Goal: Task Accomplishment & Management: Manage account settings

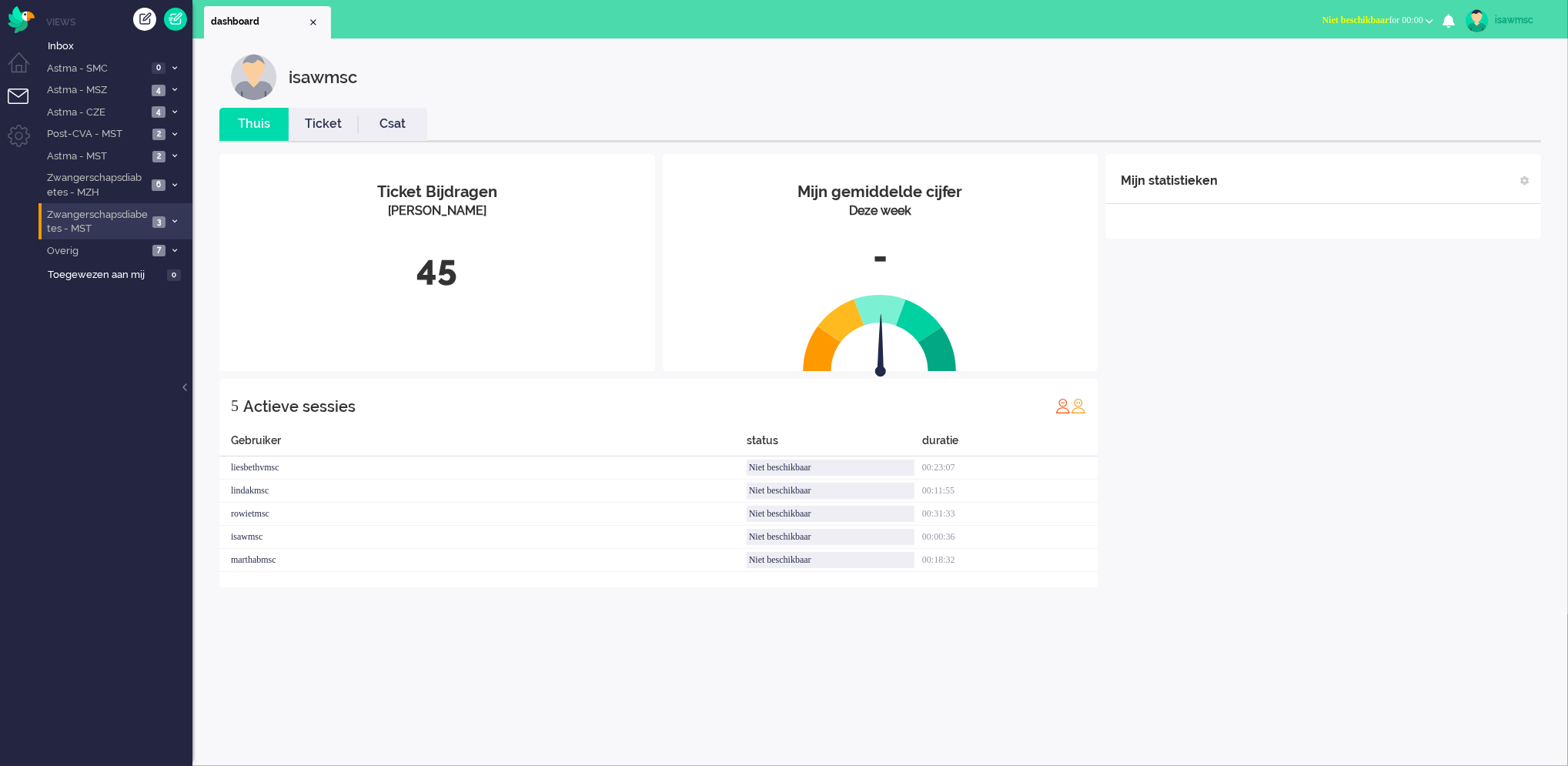
click at [165, 224] on li "Zwangerschapsdiabetes - MST 3" at bounding box center [115, 221] width 154 height 36
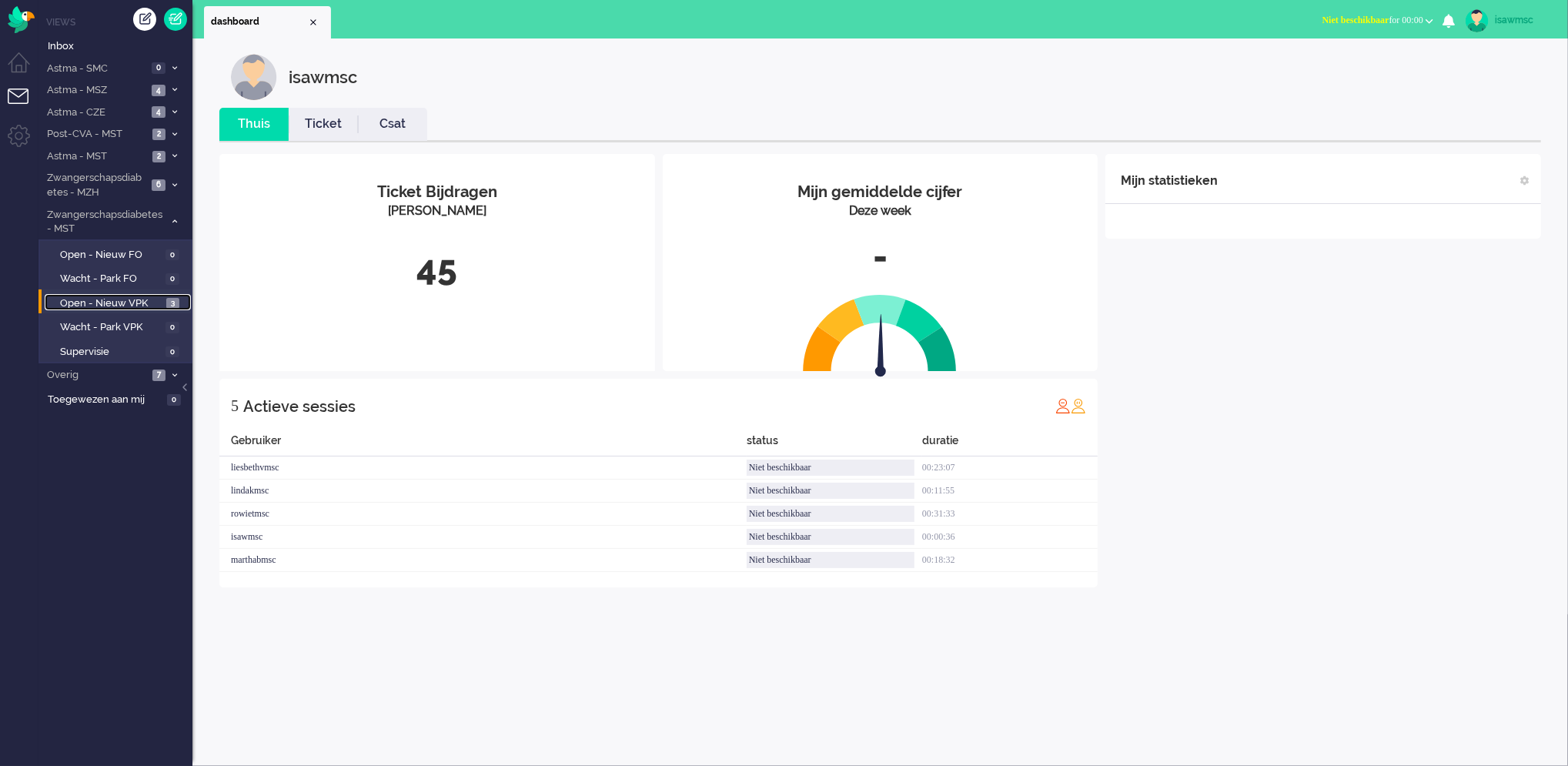
click at [167, 294] on link "Open - Nieuw VPK 3" at bounding box center [118, 302] width 146 height 17
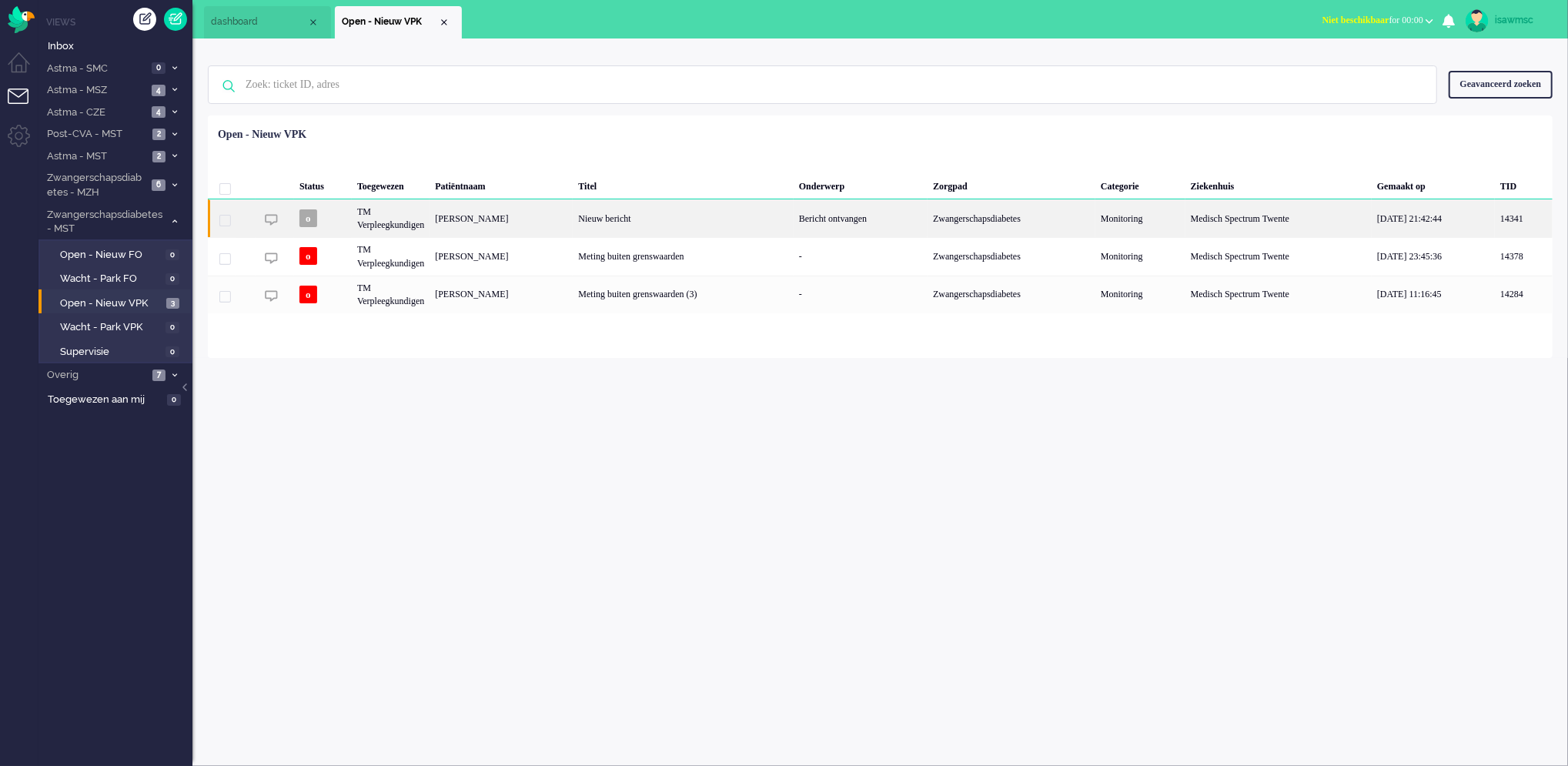
click at [561, 228] on div "Melanie Munnik" at bounding box center [501, 218] width 143 height 37
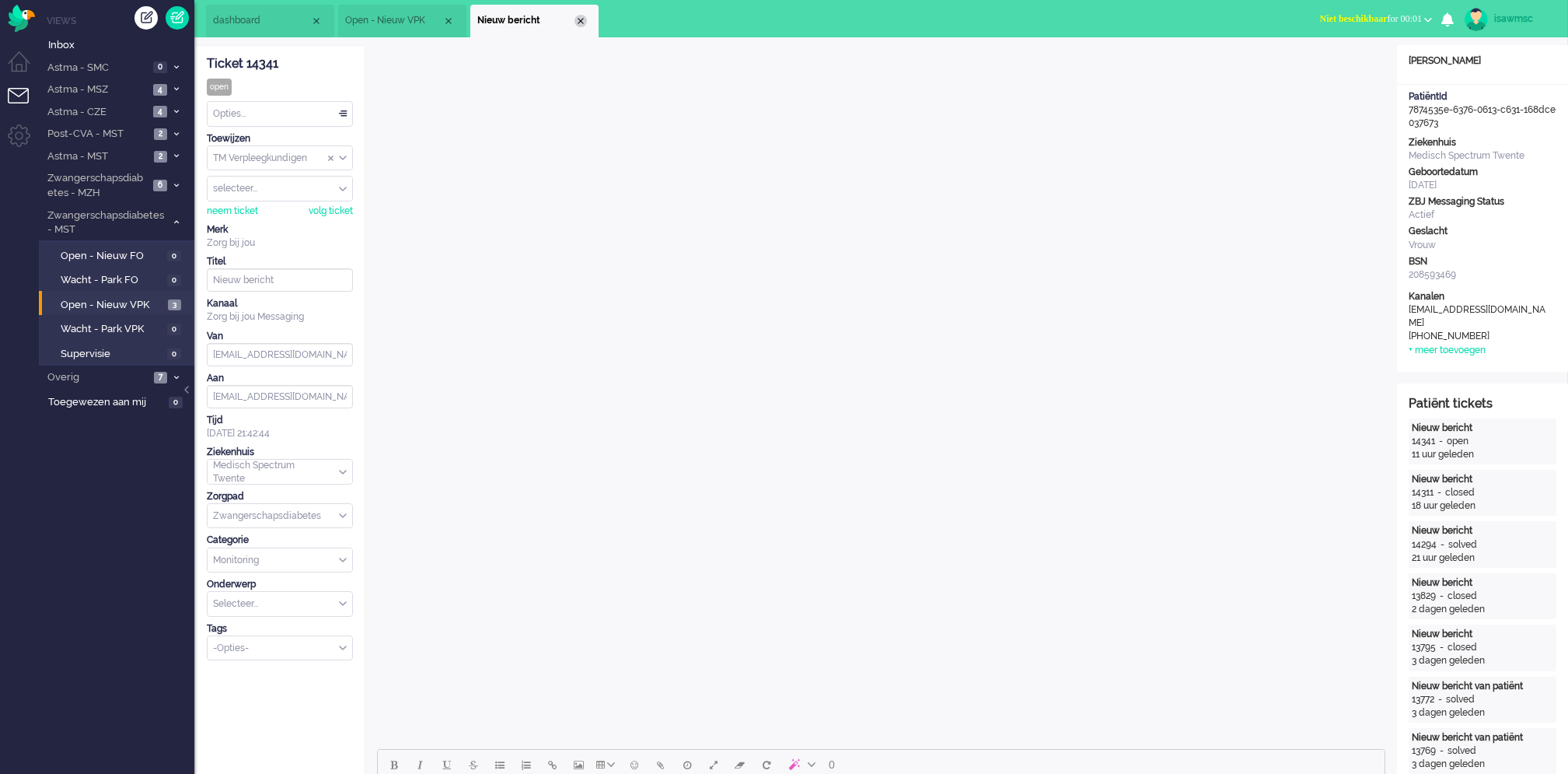
click at [586, 22] on div "Close tab" at bounding box center [580, 21] width 13 height 13
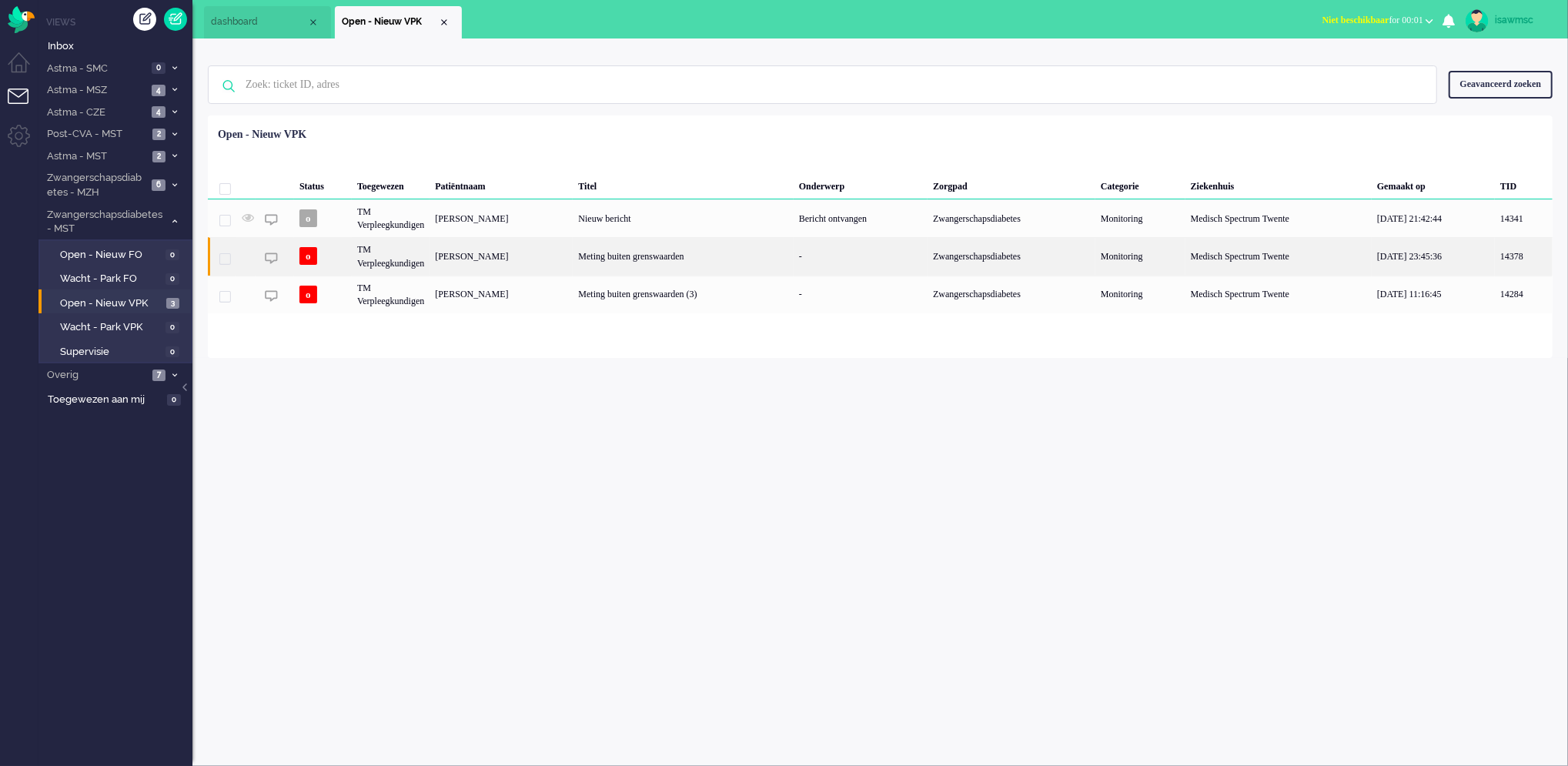
click at [671, 258] on div "Meting buiten grenswaarden" at bounding box center [683, 256] width 221 height 37
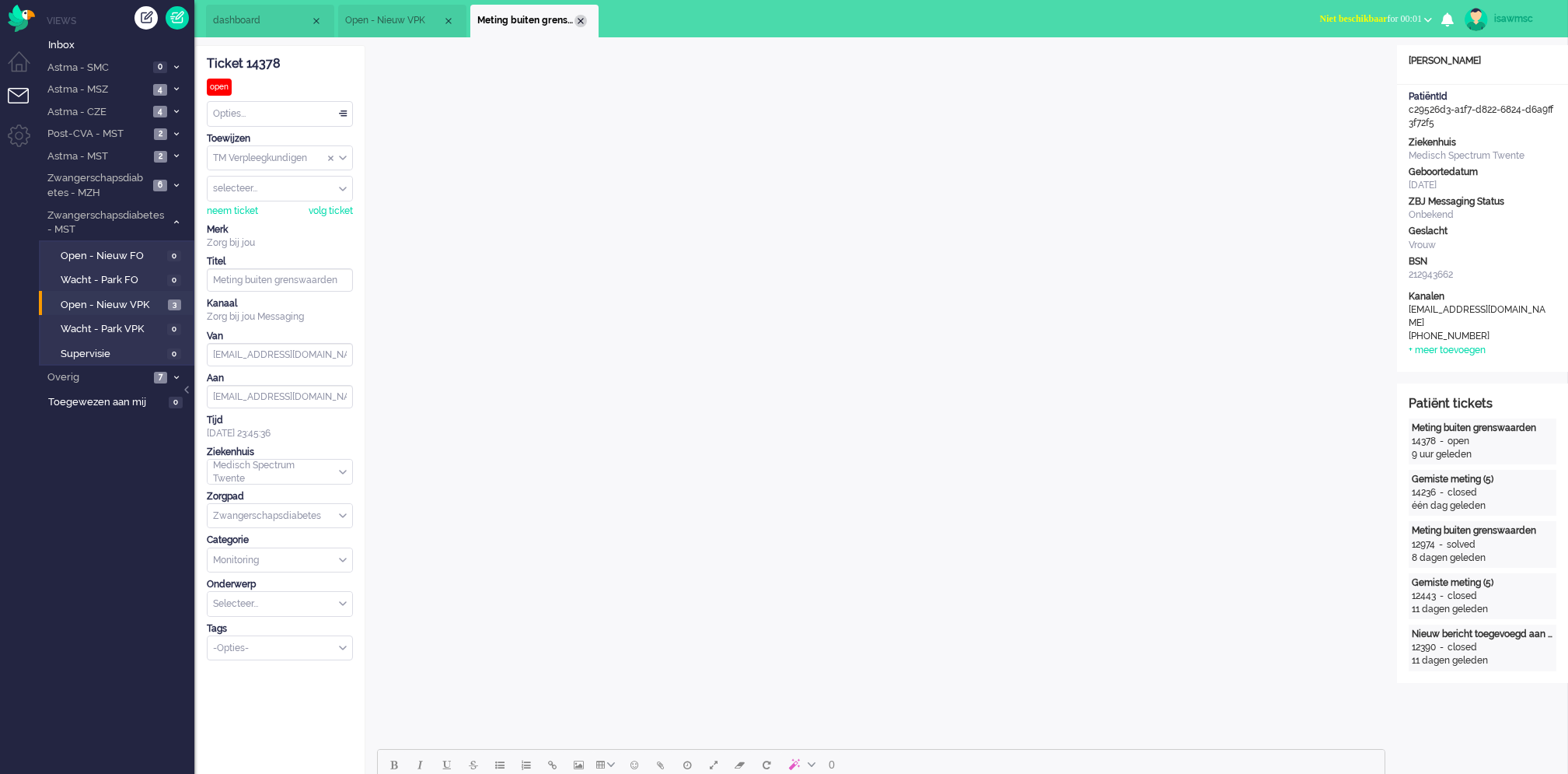
click at [576, 21] on div "Close tab" at bounding box center [580, 21] width 13 height 13
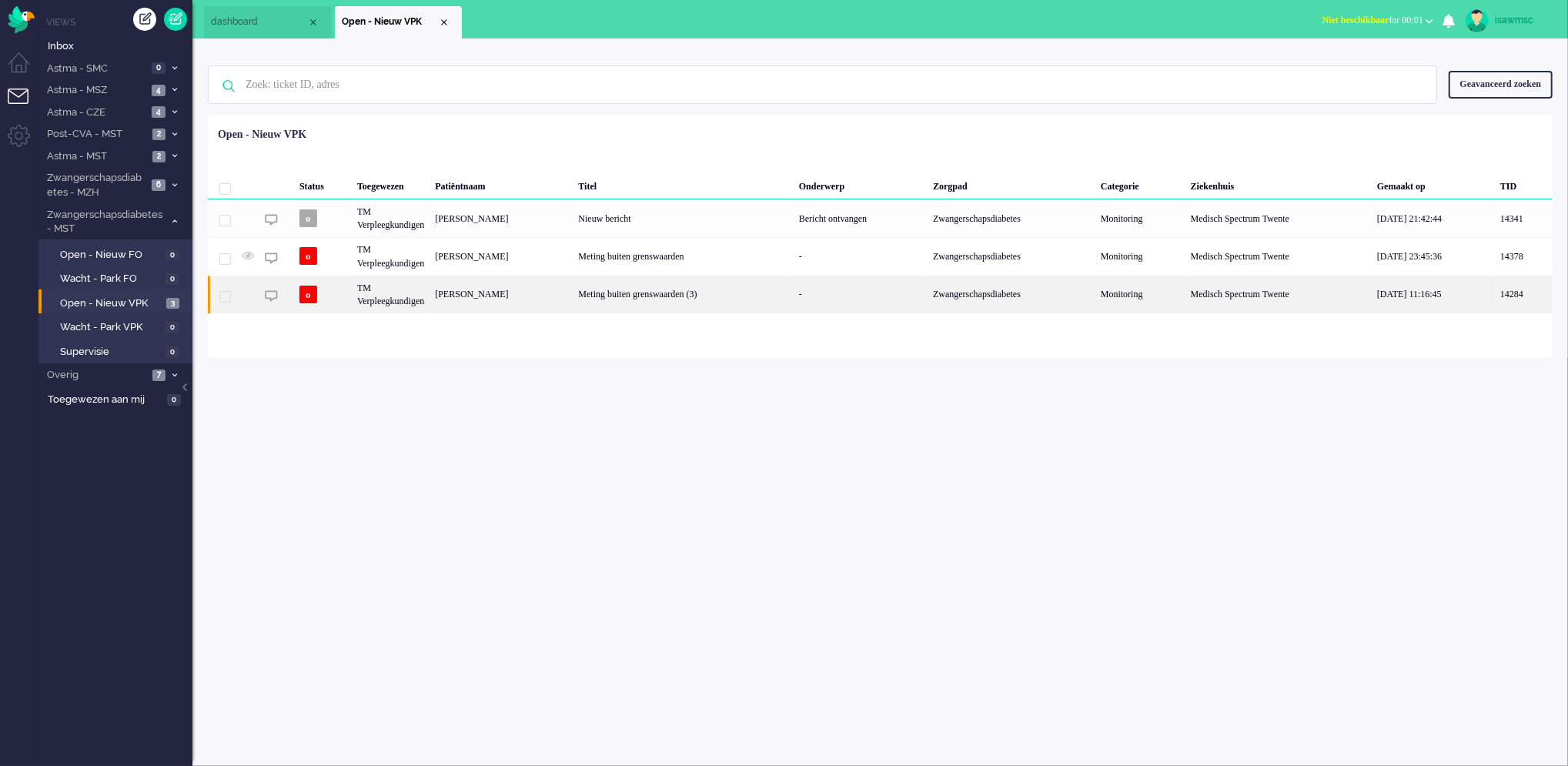
click at [618, 298] on div "Meting buiten grenswaarden (3)" at bounding box center [683, 294] width 221 height 37
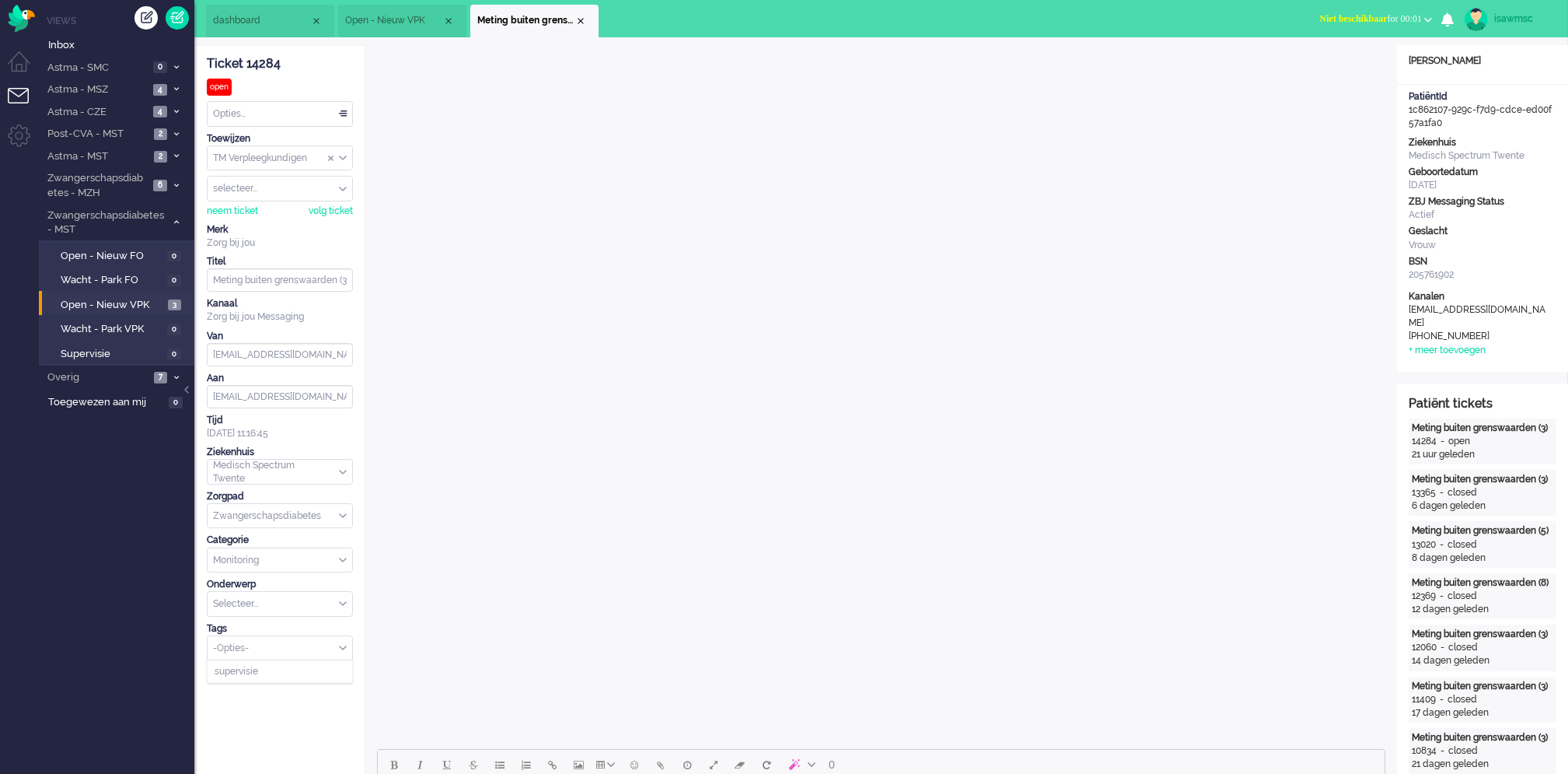
click at [269, 657] on div "-Opties-" at bounding box center [280, 648] width 145 height 24
click at [278, 676] on li "supervisie" at bounding box center [280, 671] width 145 height 23
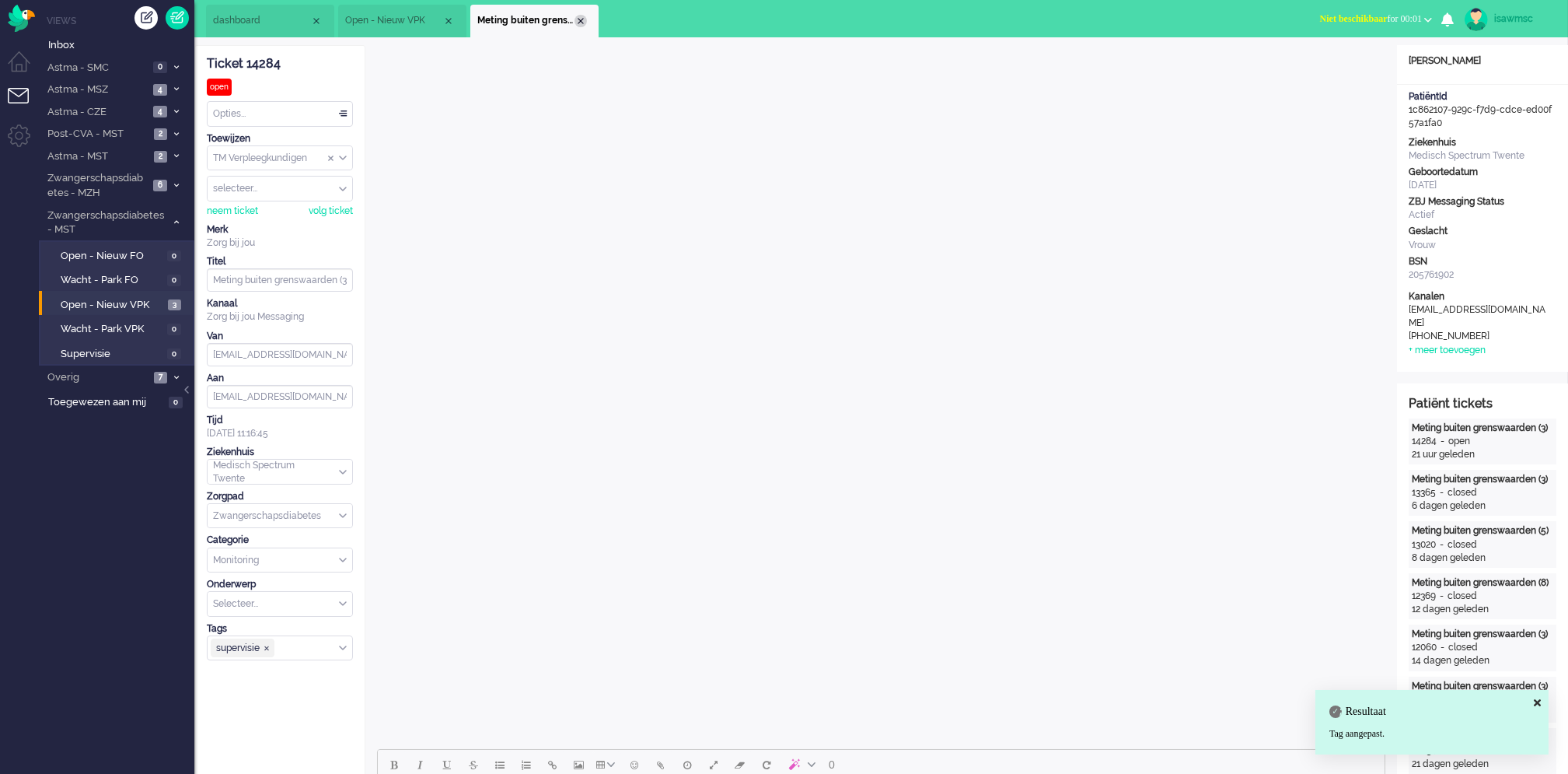
click at [578, 23] on div "Close tab" at bounding box center [580, 21] width 13 height 13
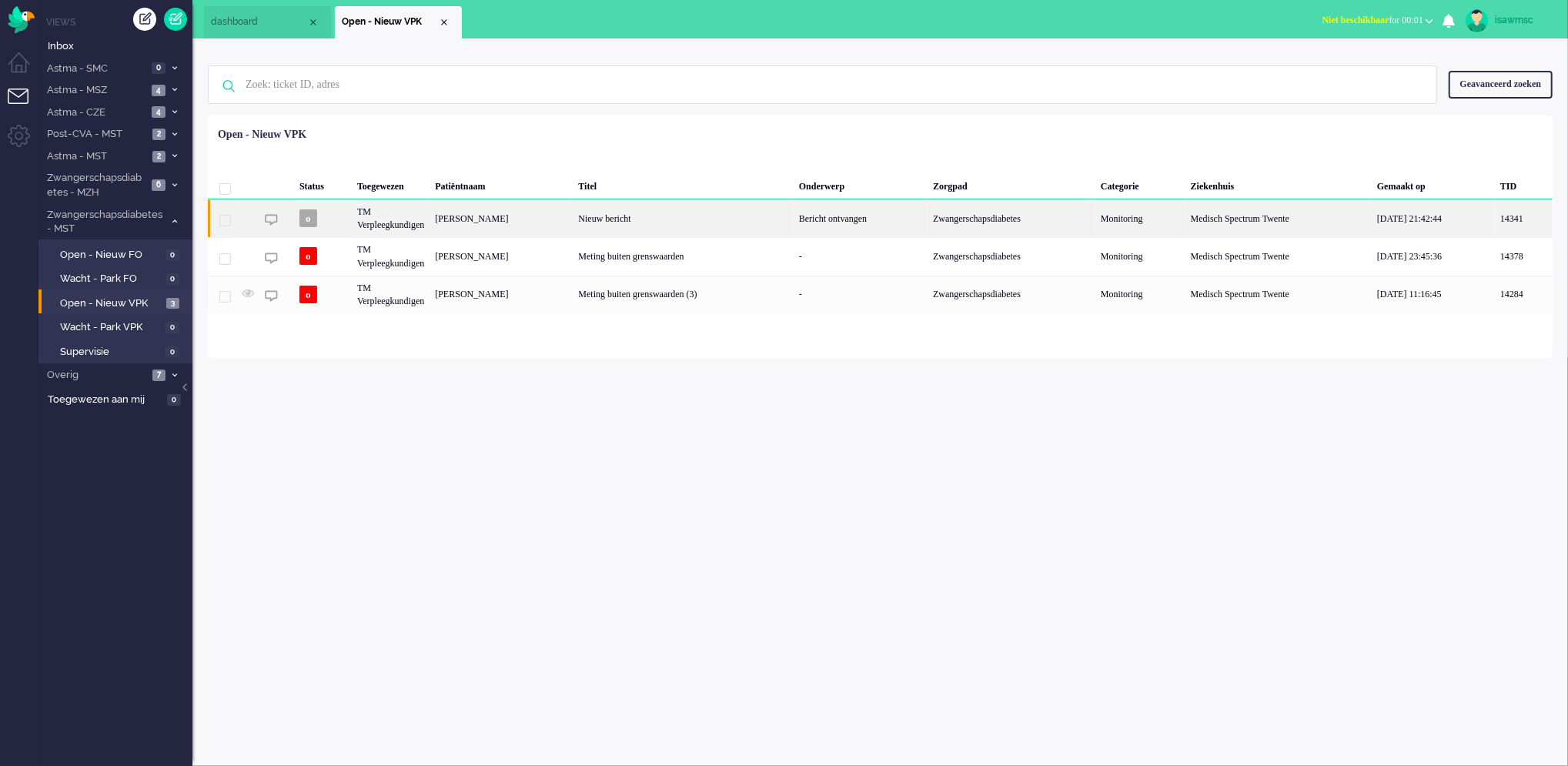
click at [545, 211] on div "Melanie Munnik" at bounding box center [501, 218] width 143 height 37
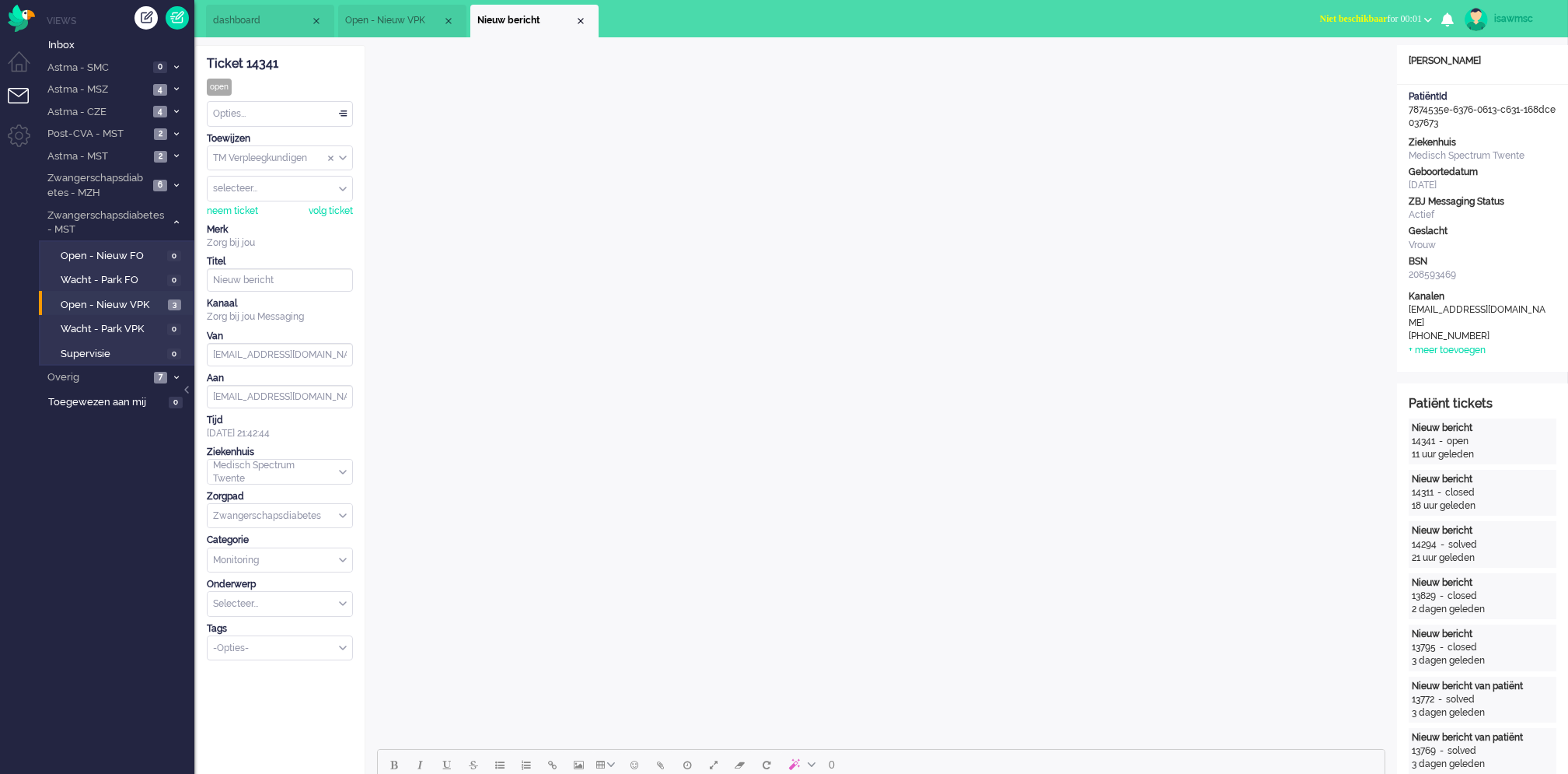
click at [283, 123] on div "Opties..." at bounding box center [280, 114] width 145 height 24
click at [268, 223] on li "Opgelost" at bounding box center [280, 224] width 145 height 23
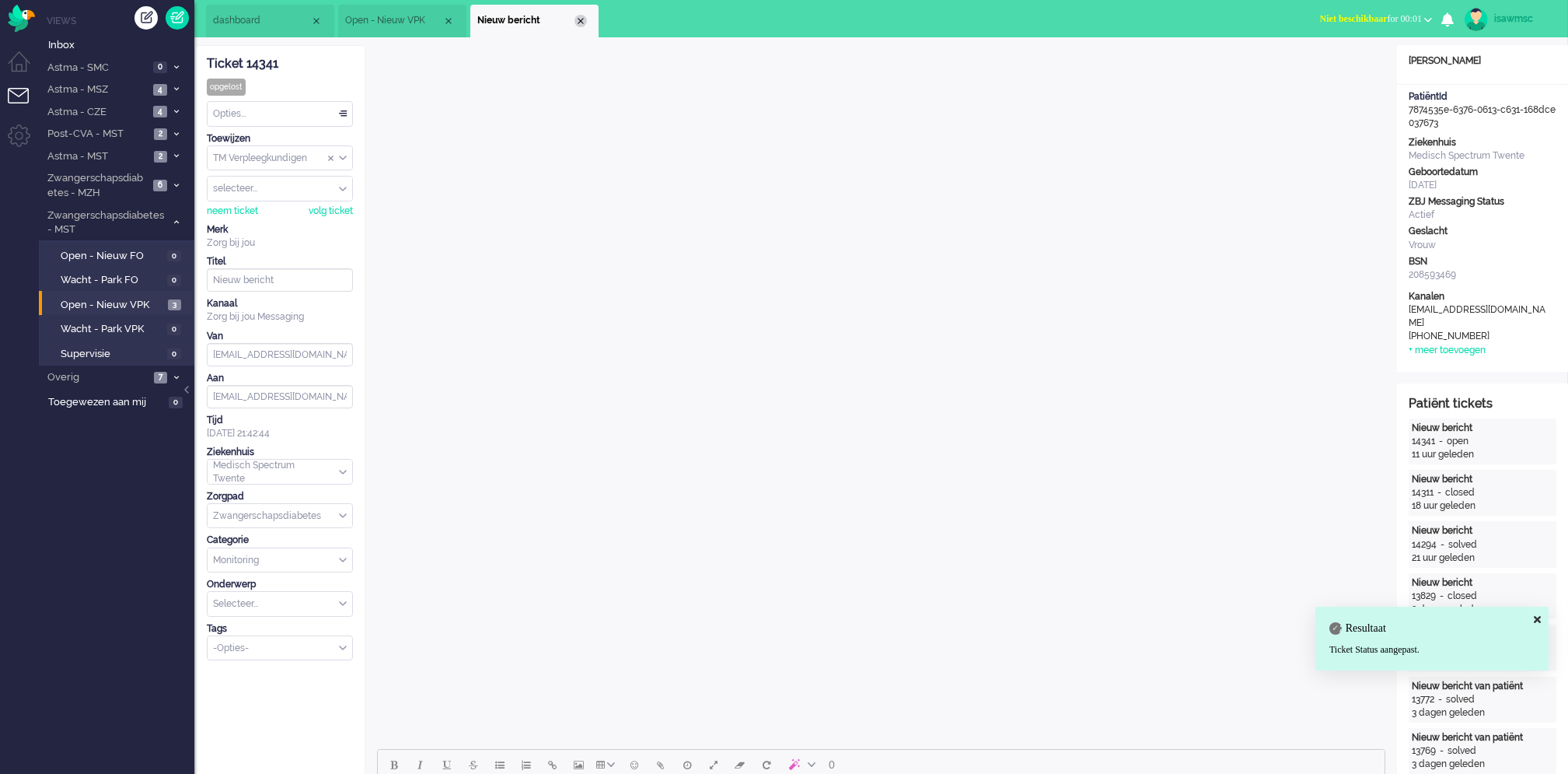
click at [580, 21] on div "Close tab" at bounding box center [580, 21] width 13 height 13
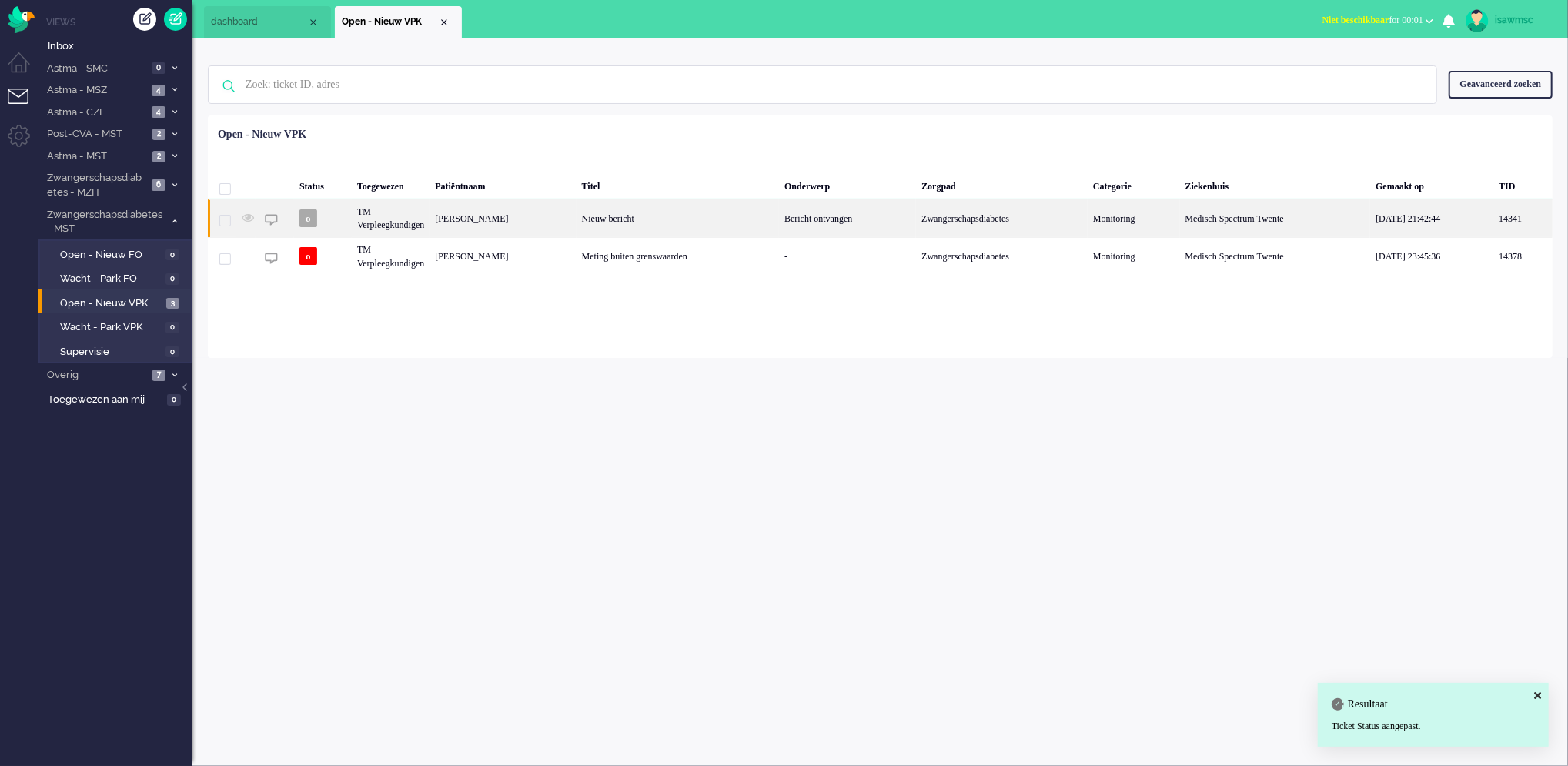
click at [465, 226] on div "Melanie Munnik" at bounding box center [502, 218] width 146 height 37
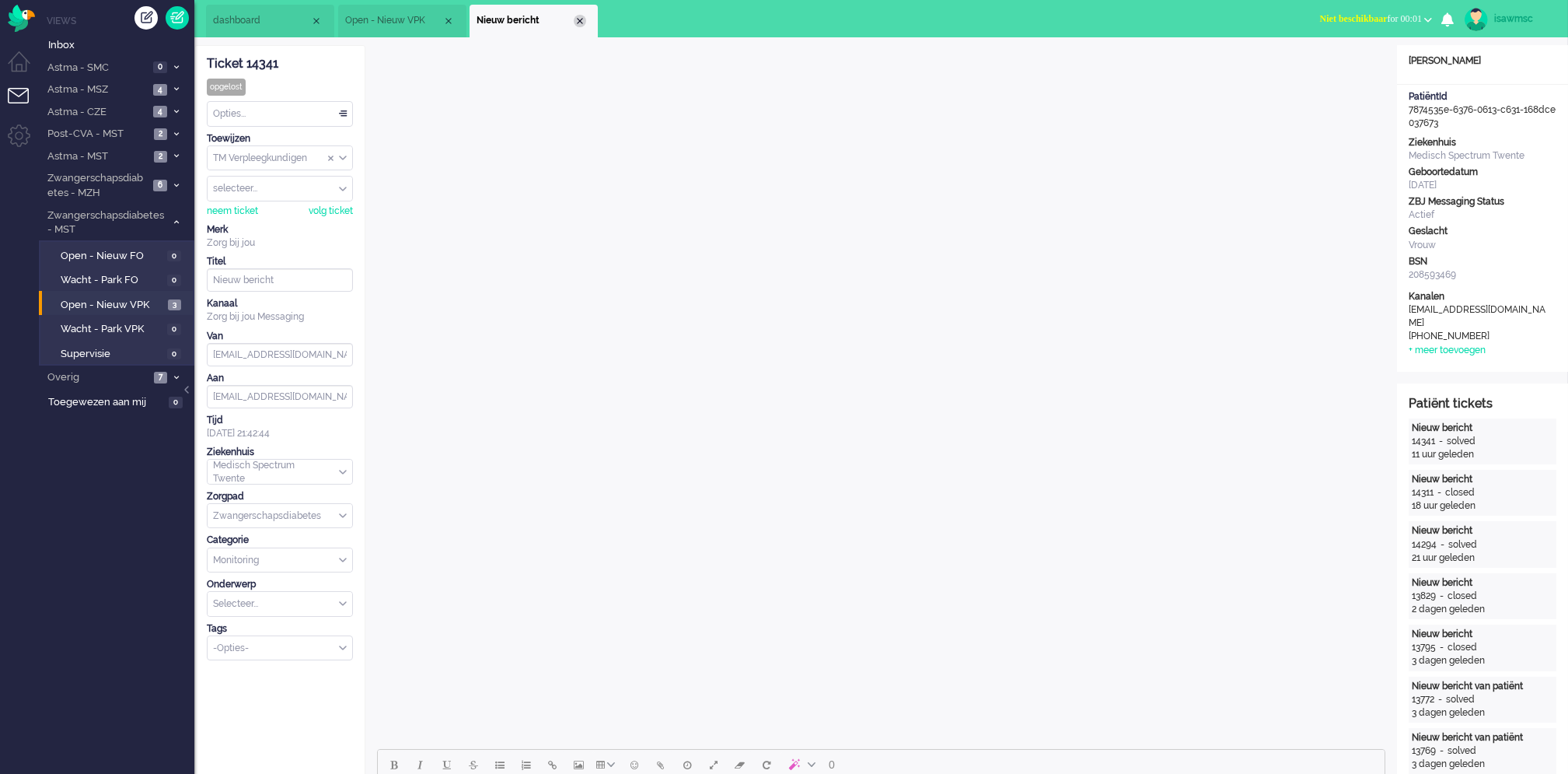
click at [576, 20] on div "Close tab" at bounding box center [579, 21] width 13 height 13
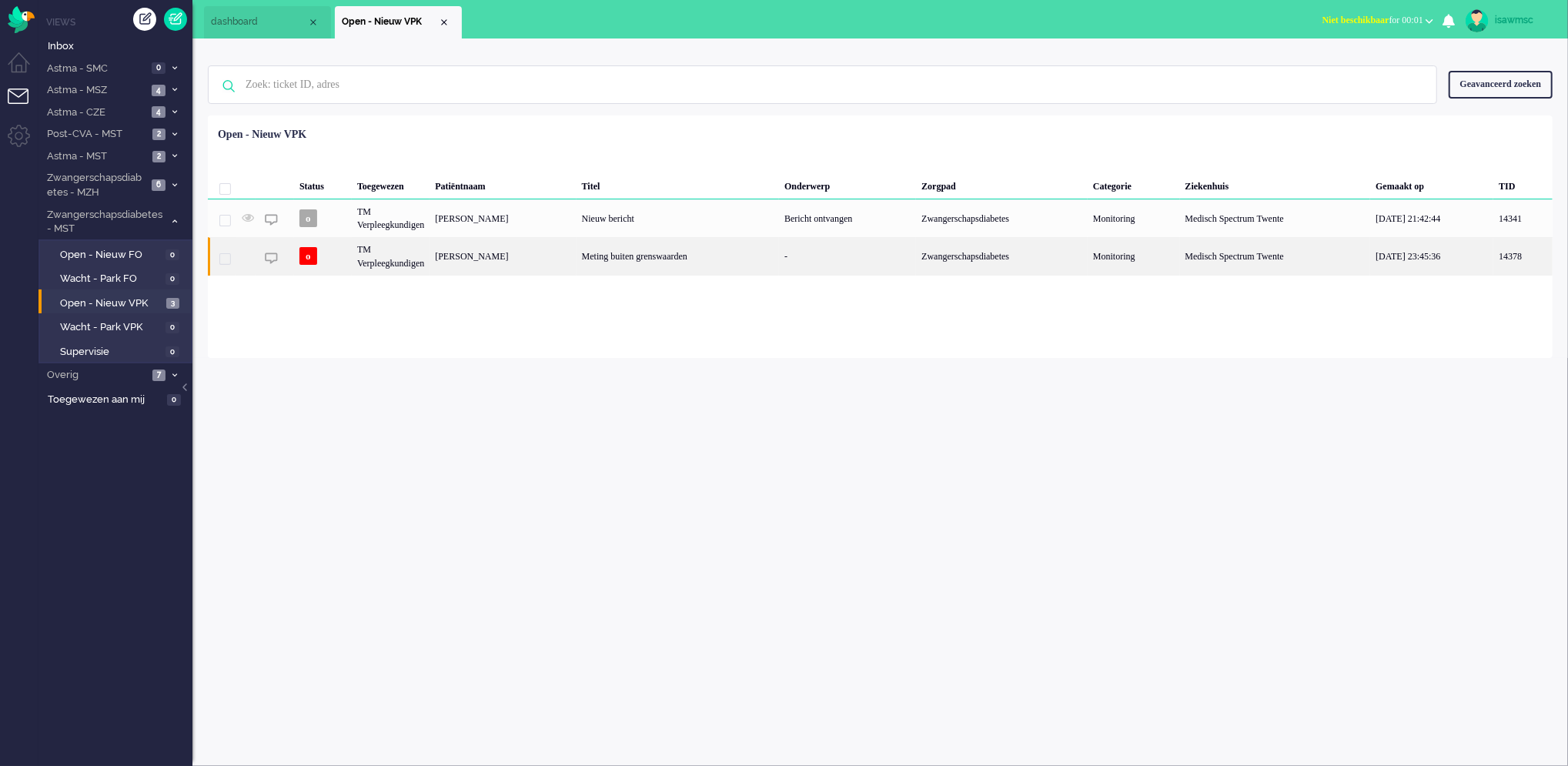
click at [495, 269] on div "Linda Marina Doorgeest" at bounding box center [502, 256] width 146 height 37
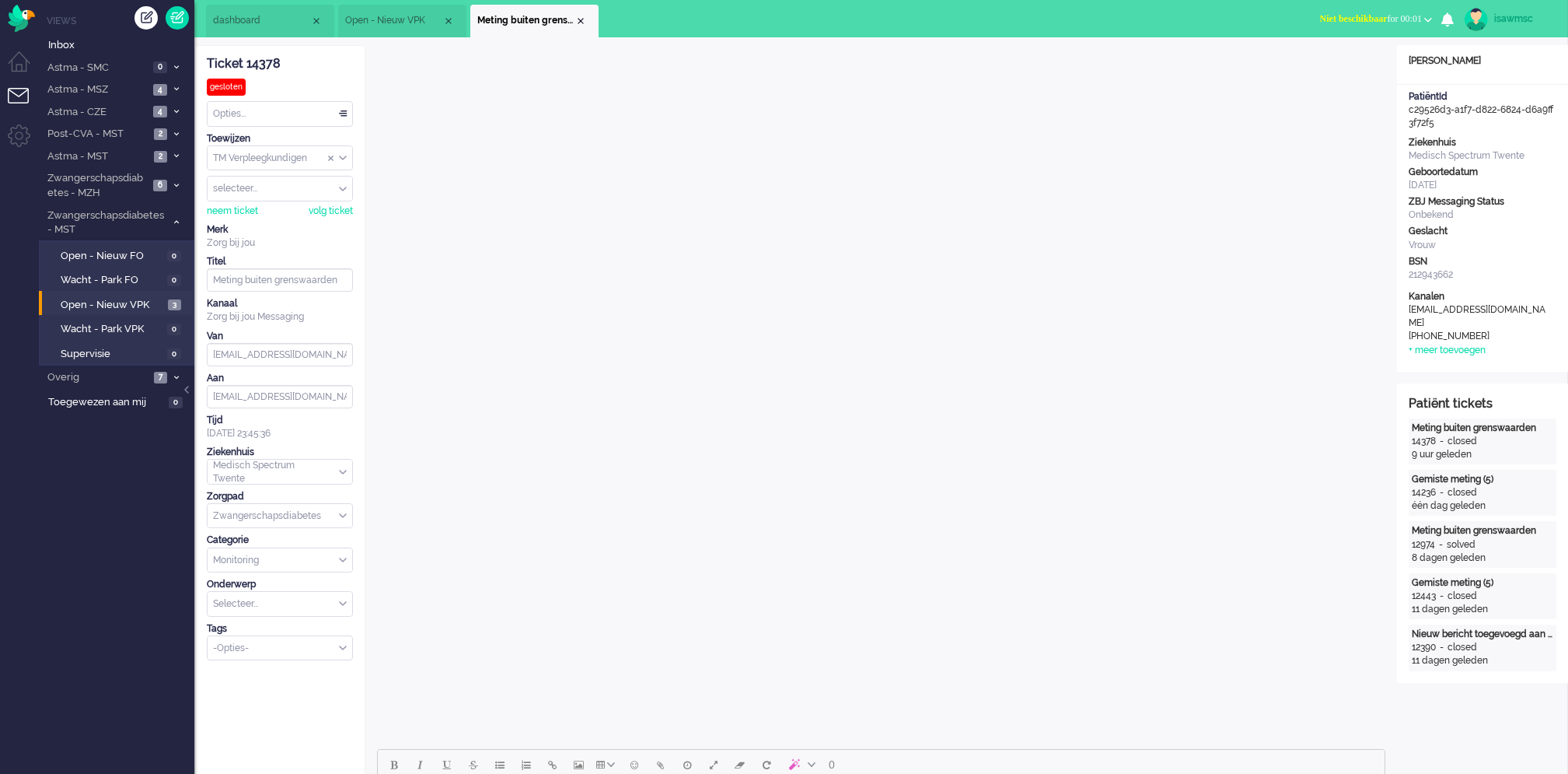
click at [306, 107] on div "Opties..." at bounding box center [280, 114] width 145 height 24
click at [264, 221] on li "Opgelost" at bounding box center [280, 224] width 145 height 23
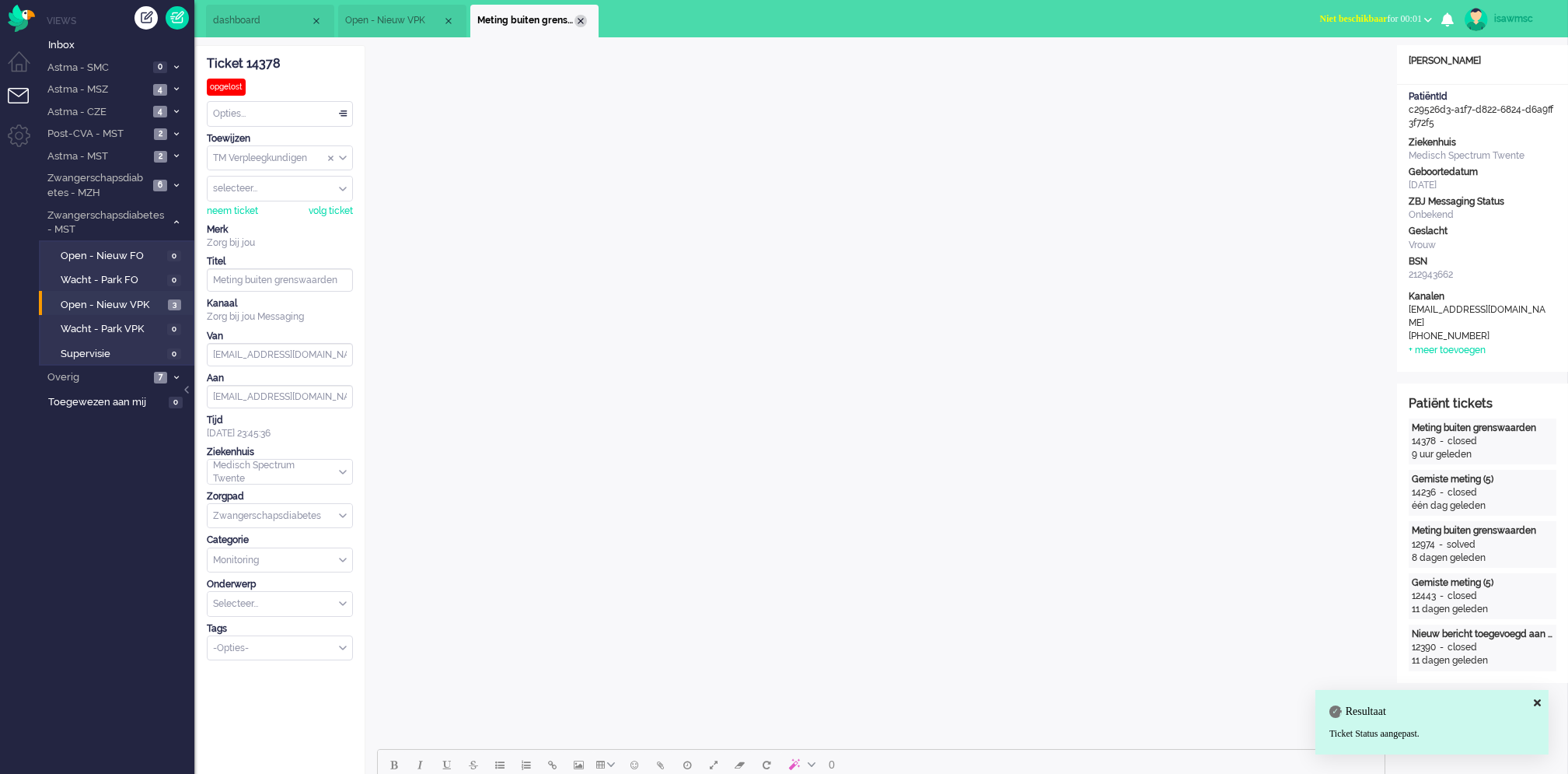
click at [576, 21] on div "Close tab" at bounding box center [580, 21] width 13 height 13
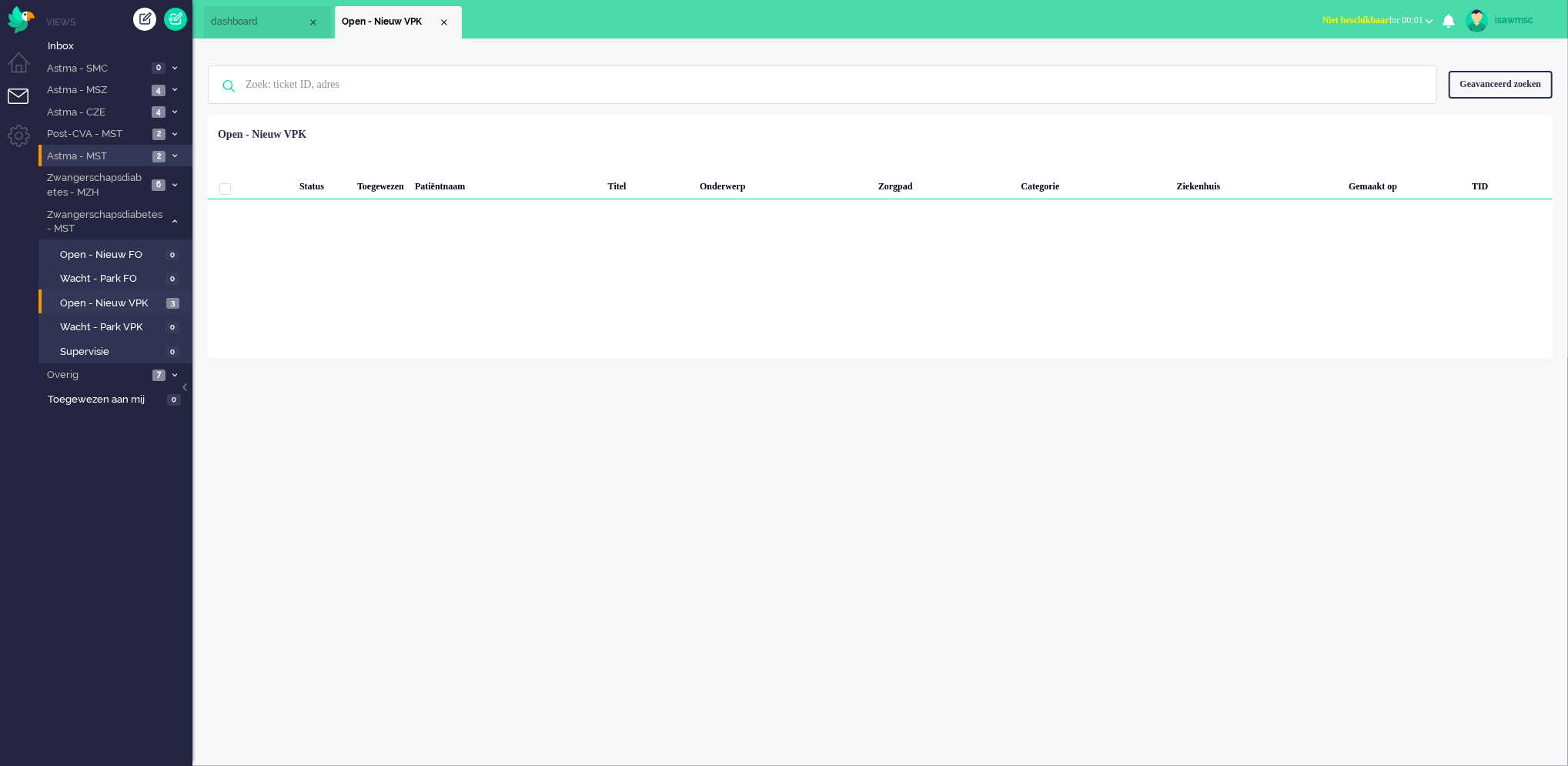
click at [159, 147] on li "Astma - MST 2" at bounding box center [115, 156] width 154 height 23
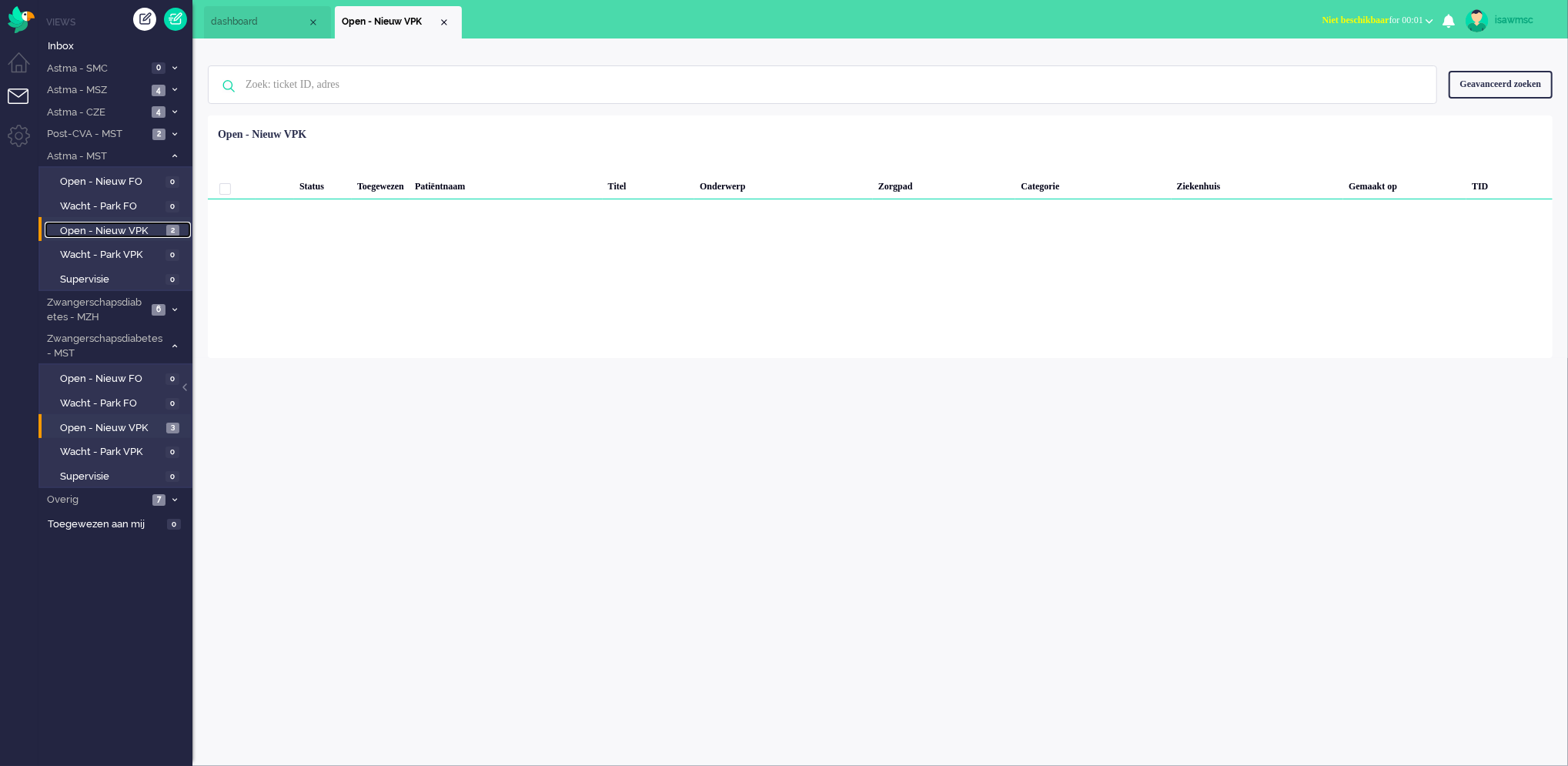
click at [170, 230] on span "2" at bounding box center [173, 230] width 13 height 12
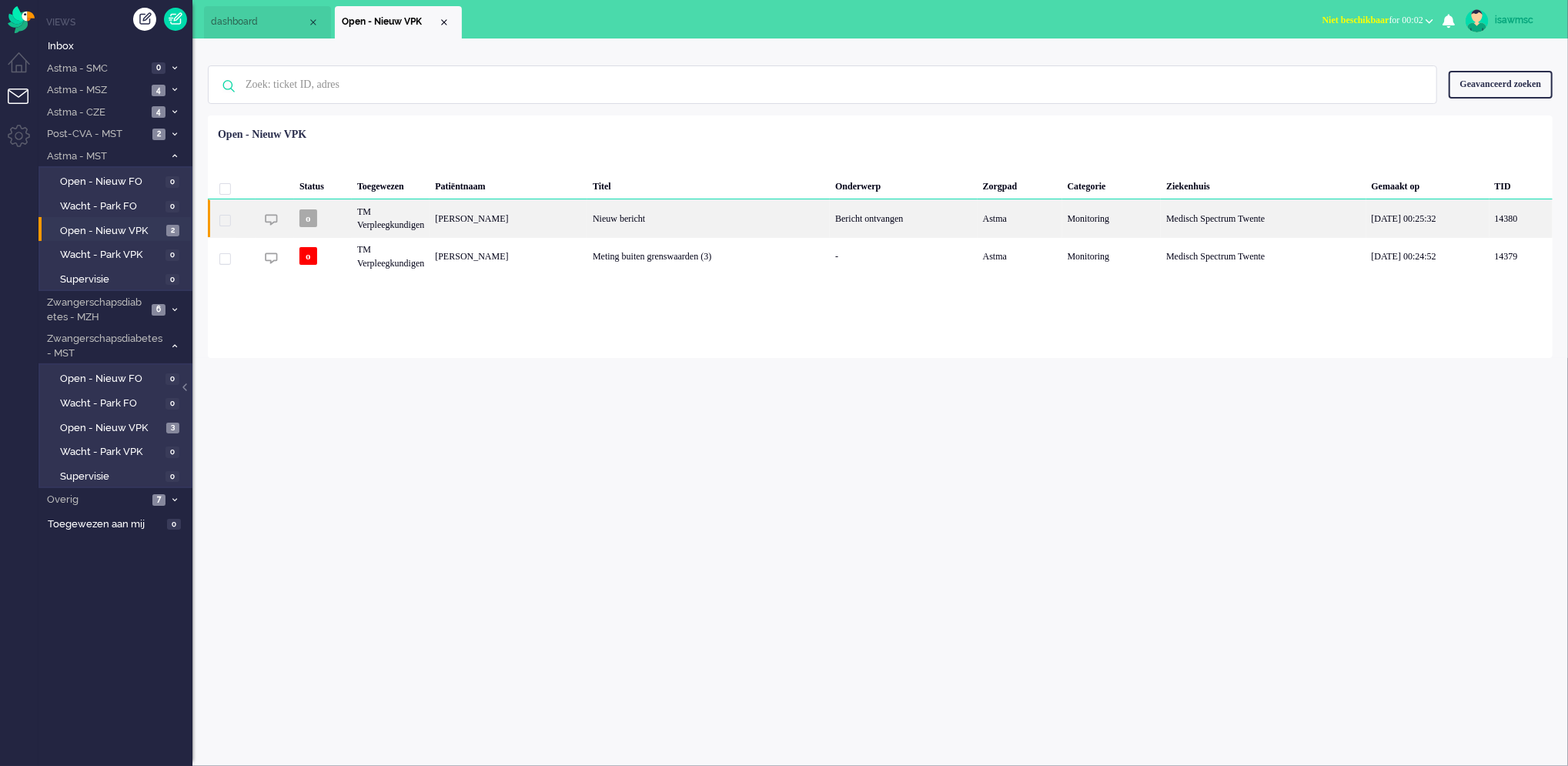
click at [597, 217] on div "Nieuw bericht" at bounding box center [708, 218] width 242 height 37
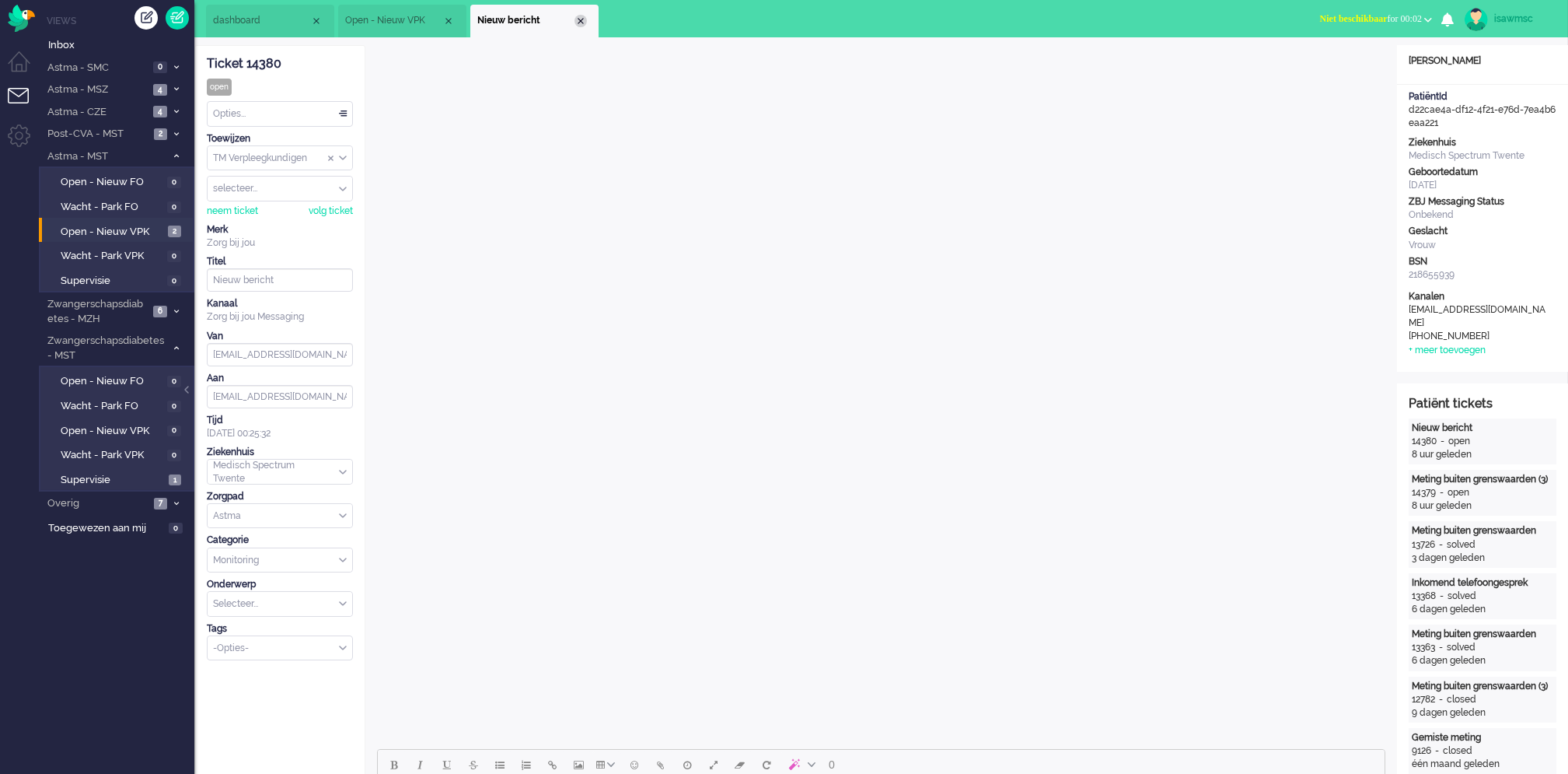
click at [584, 19] on div "Close tab" at bounding box center [580, 21] width 13 height 13
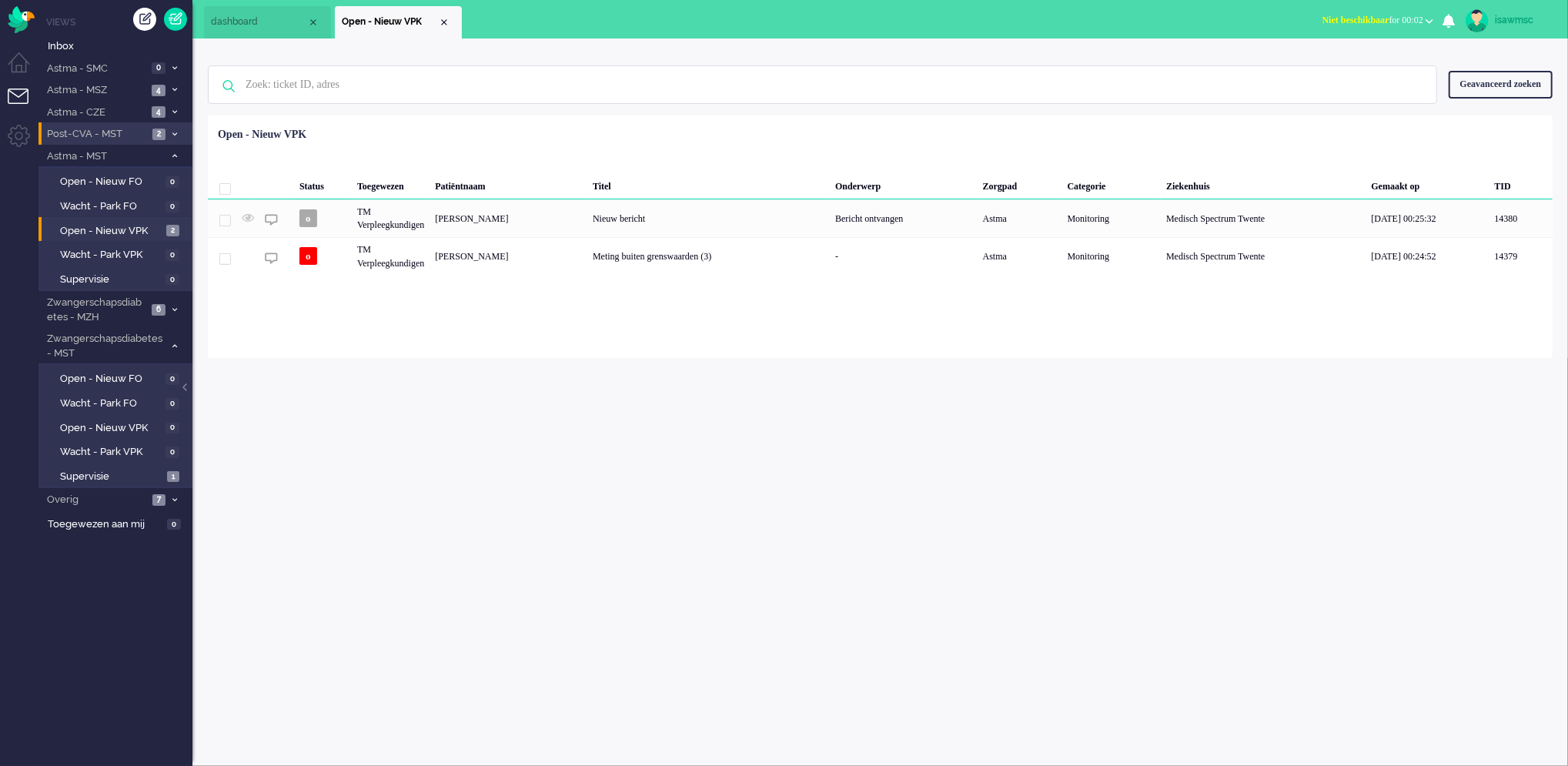
click at [170, 138] on span at bounding box center [175, 134] width 12 height 9
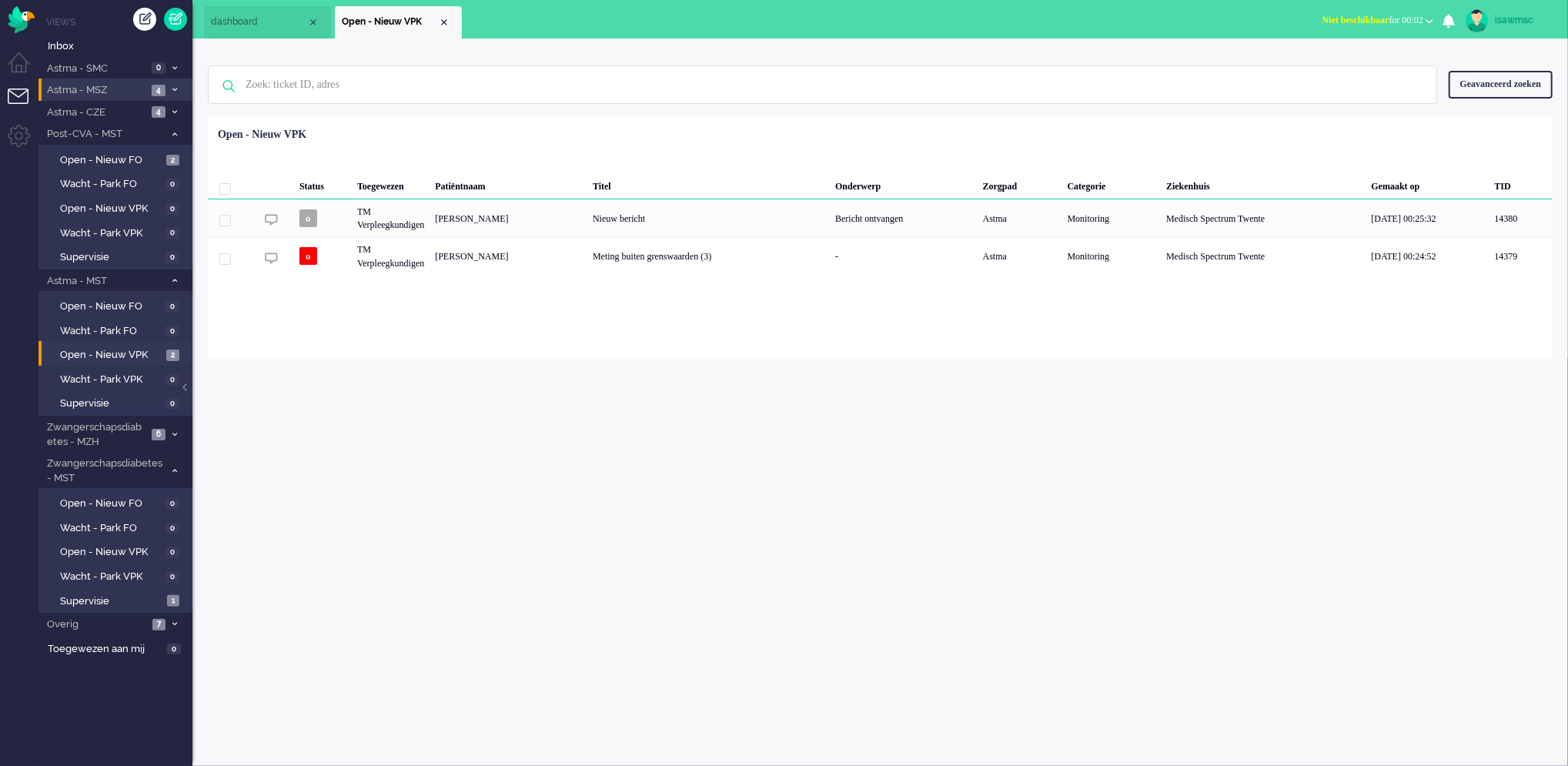
click at [173, 89] on icon at bounding box center [175, 89] width 5 height 5
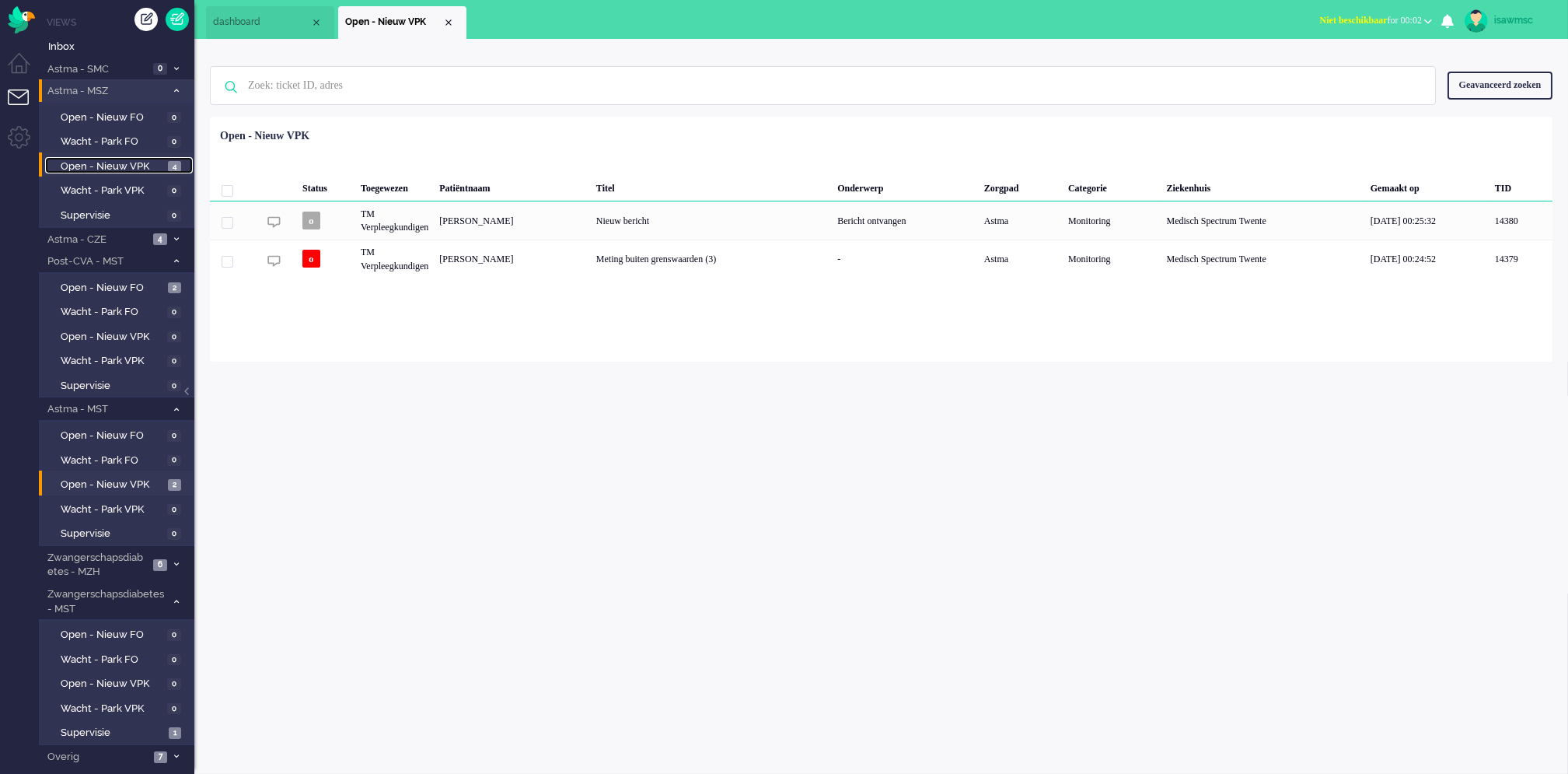
click at [167, 158] on link "Open - Nieuw VPK 4" at bounding box center [119, 166] width 148 height 17
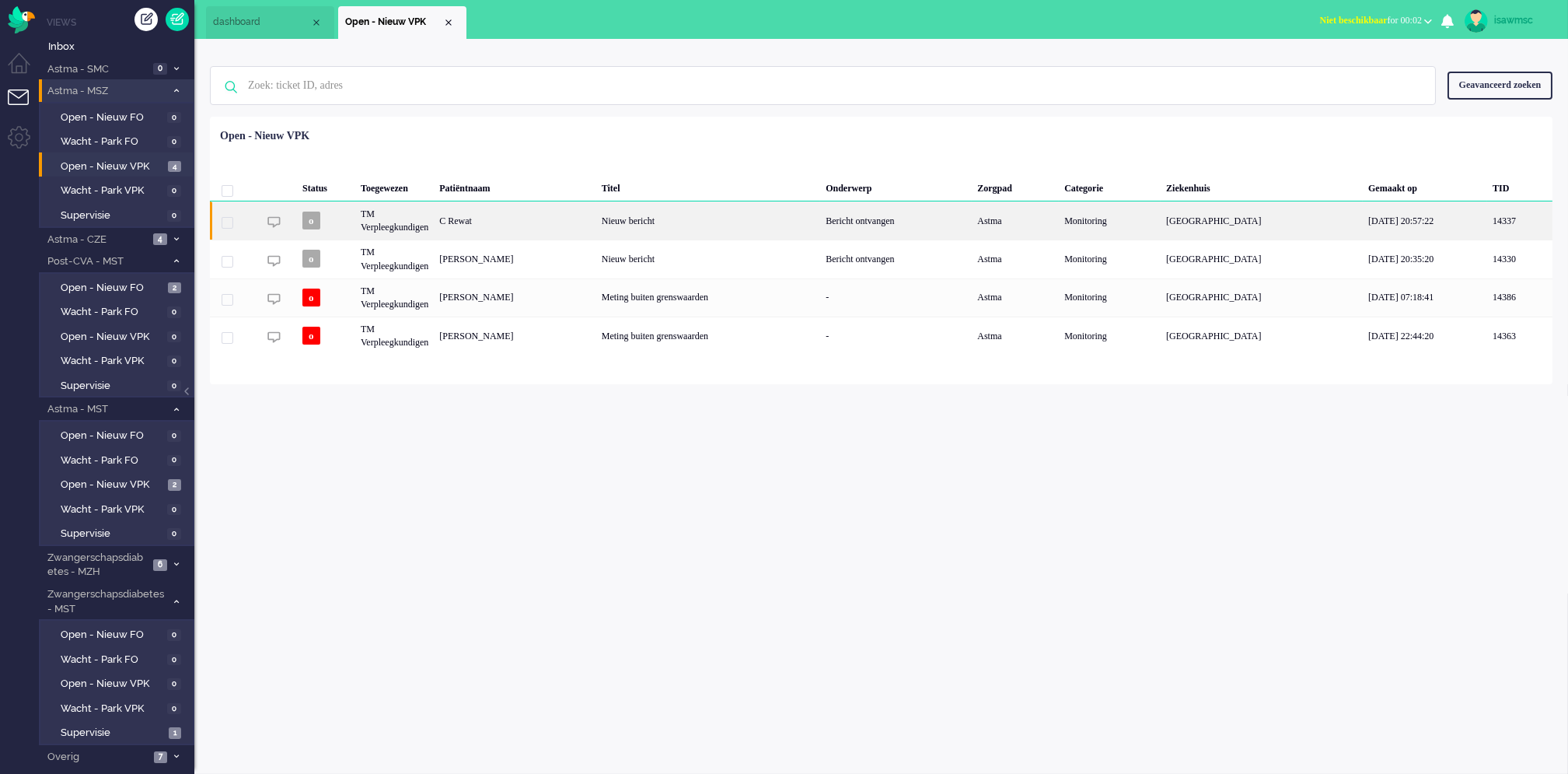
click at [505, 226] on div "C Rewat" at bounding box center [514, 220] width 161 height 38
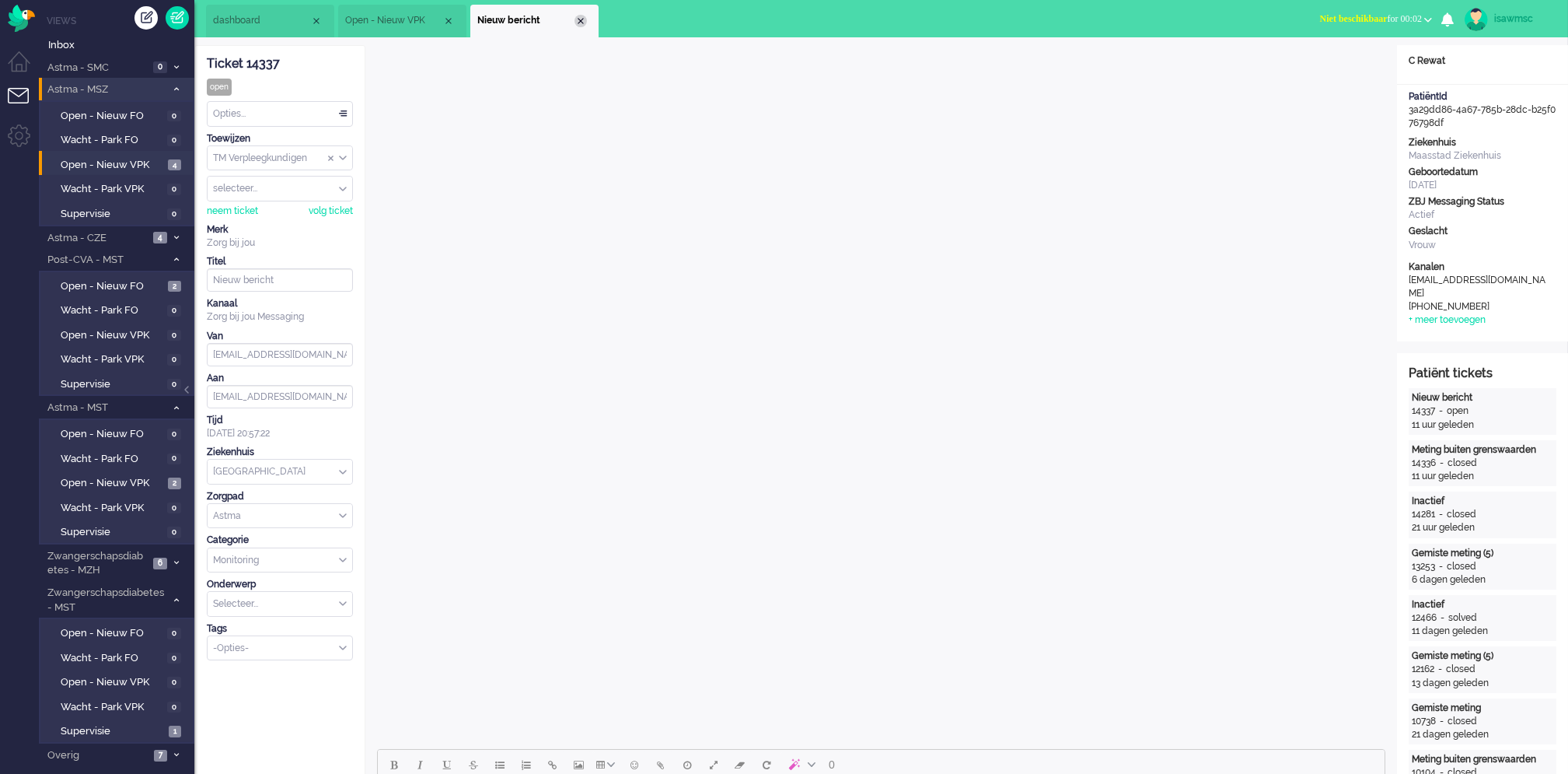
click at [577, 19] on div "Close tab" at bounding box center [580, 21] width 13 height 13
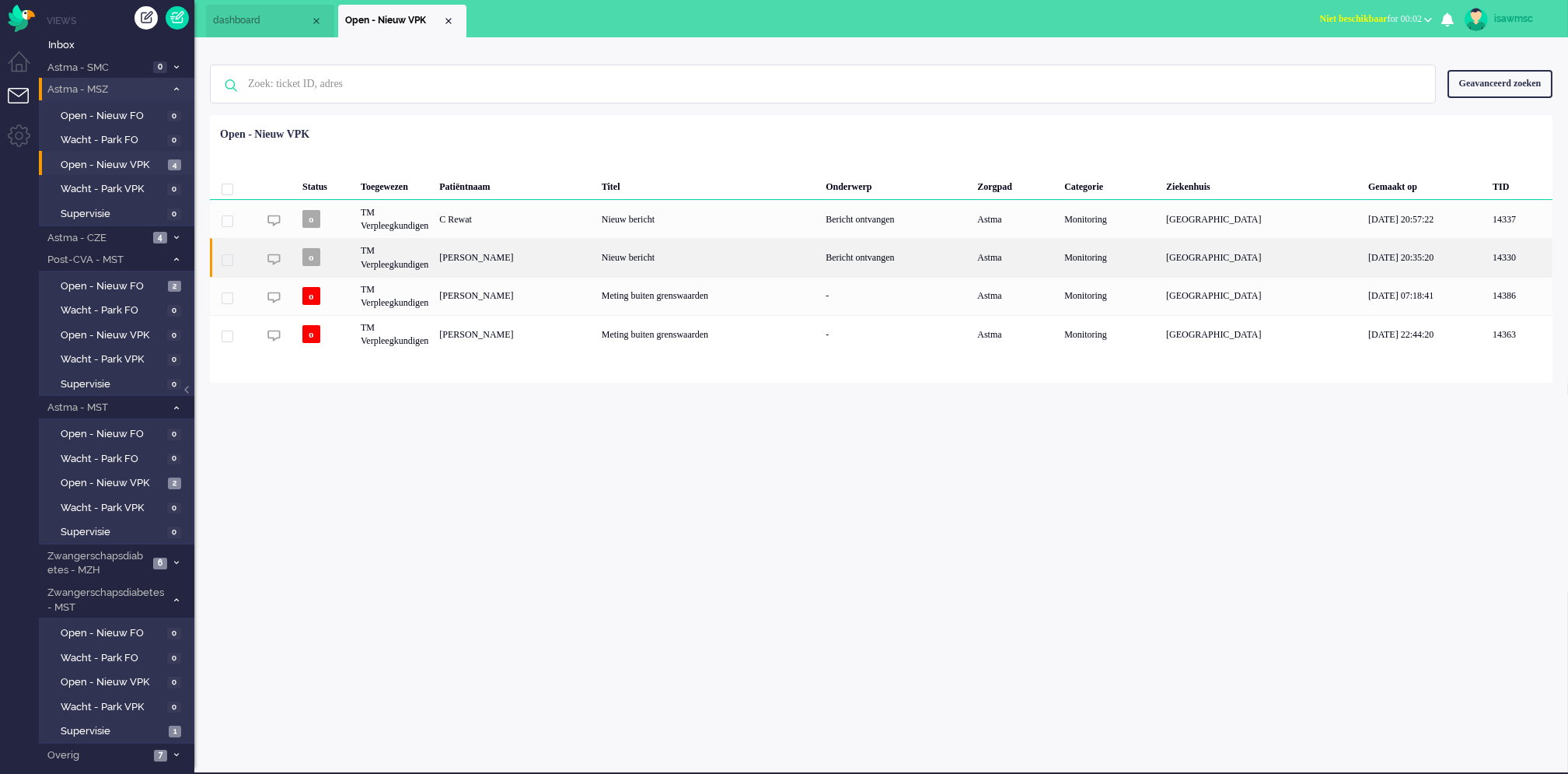
click at [544, 253] on div "[PERSON_NAME]" at bounding box center [514, 257] width 161 height 38
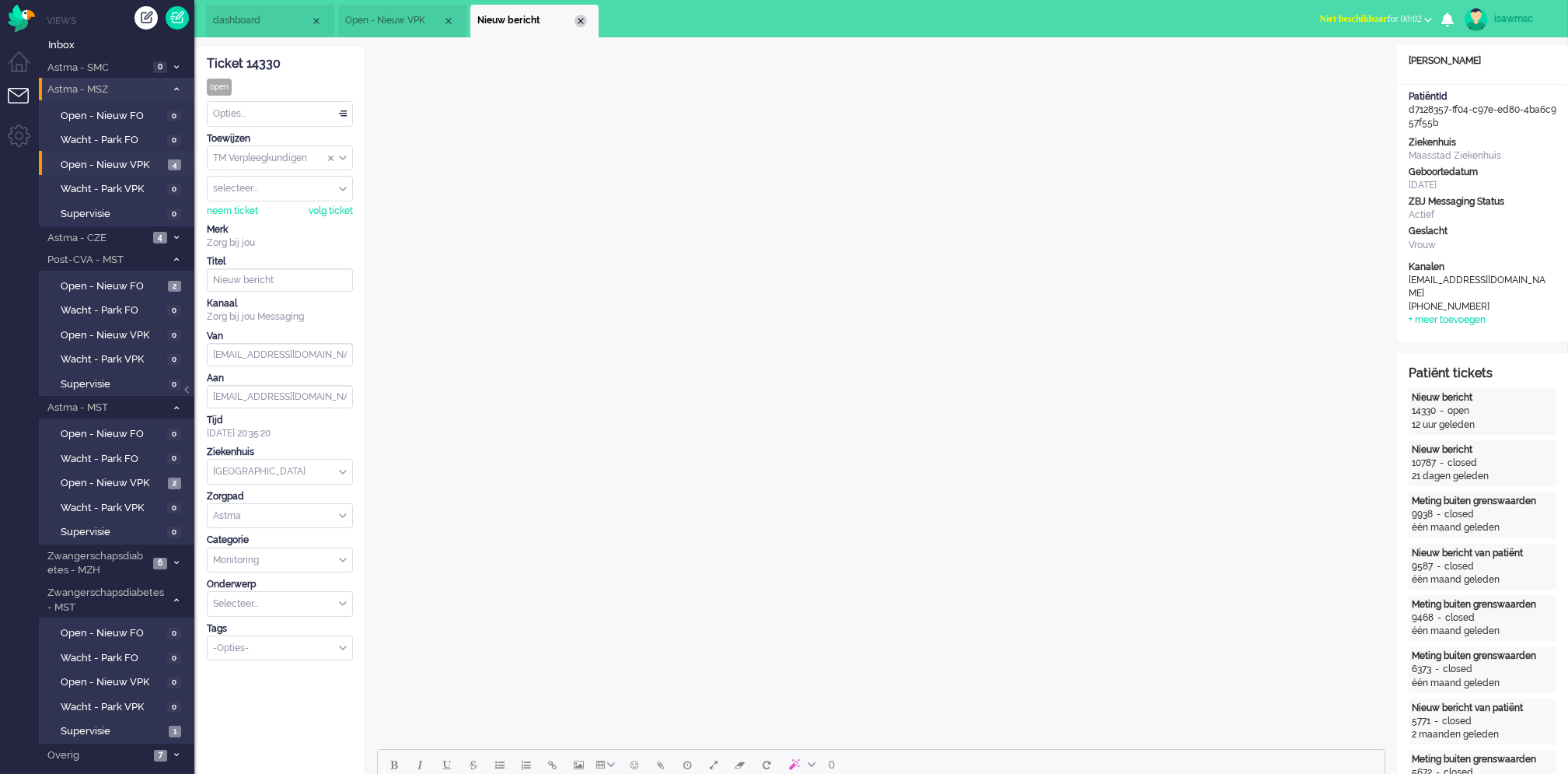
click at [582, 24] on div "Close tab" at bounding box center [580, 21] width 13 height 13
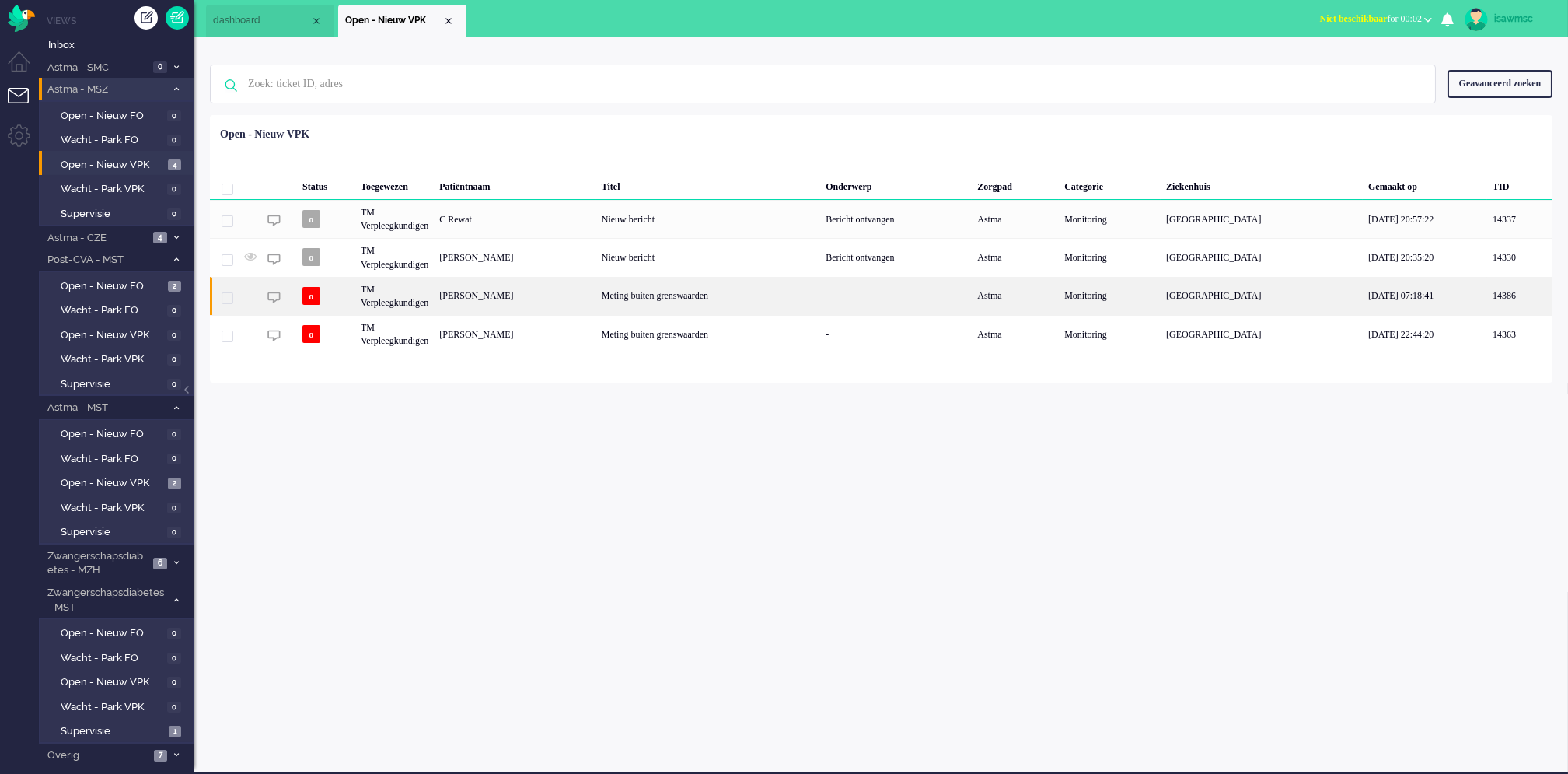
click at [580, 303] on div "Janna Helena Quak" at bounding box center [514, 295] width 161 height 38
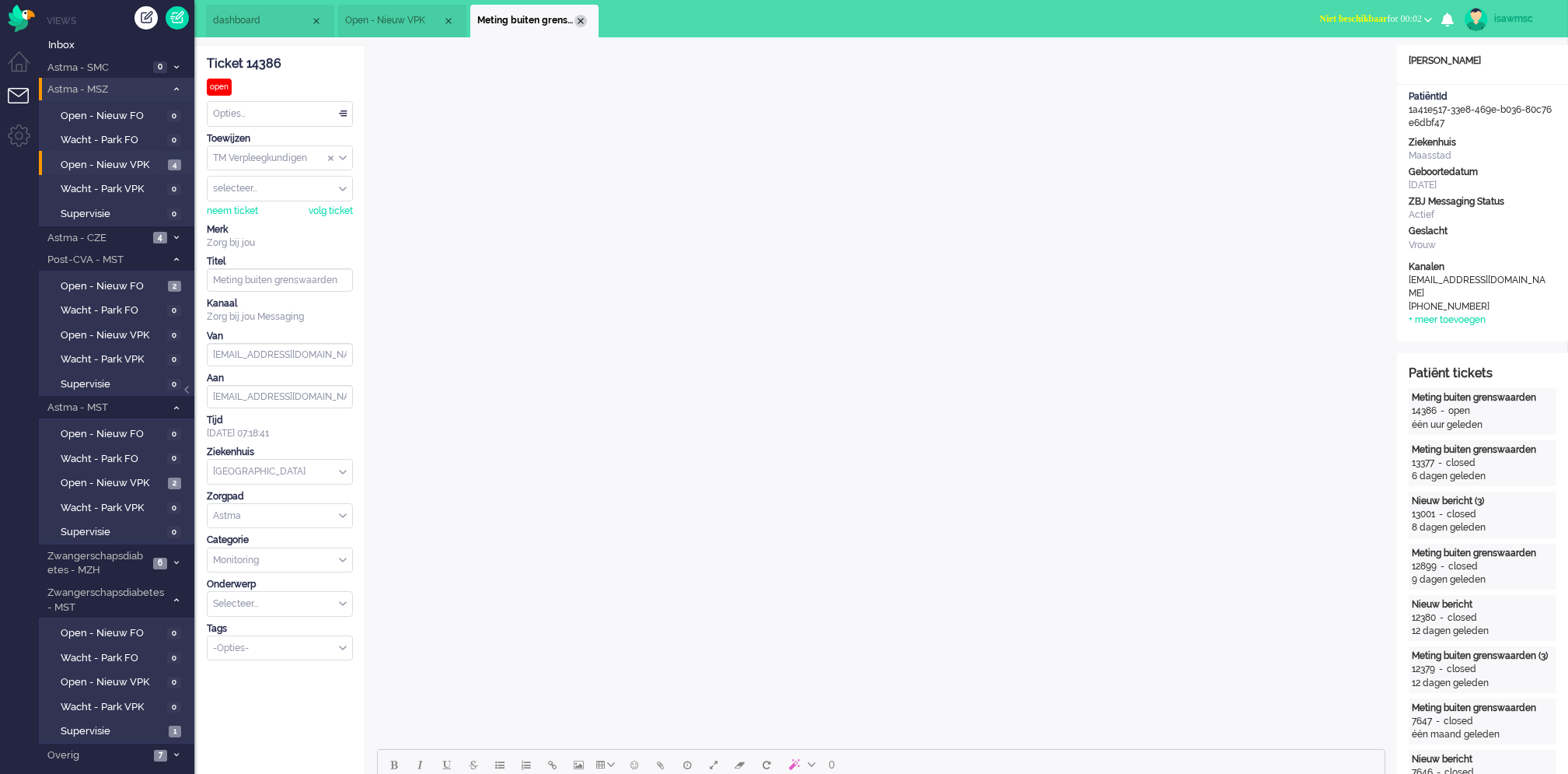
click at [580, 24] on div "Close tab" at bounding box center [580, 21] width 13 height 13
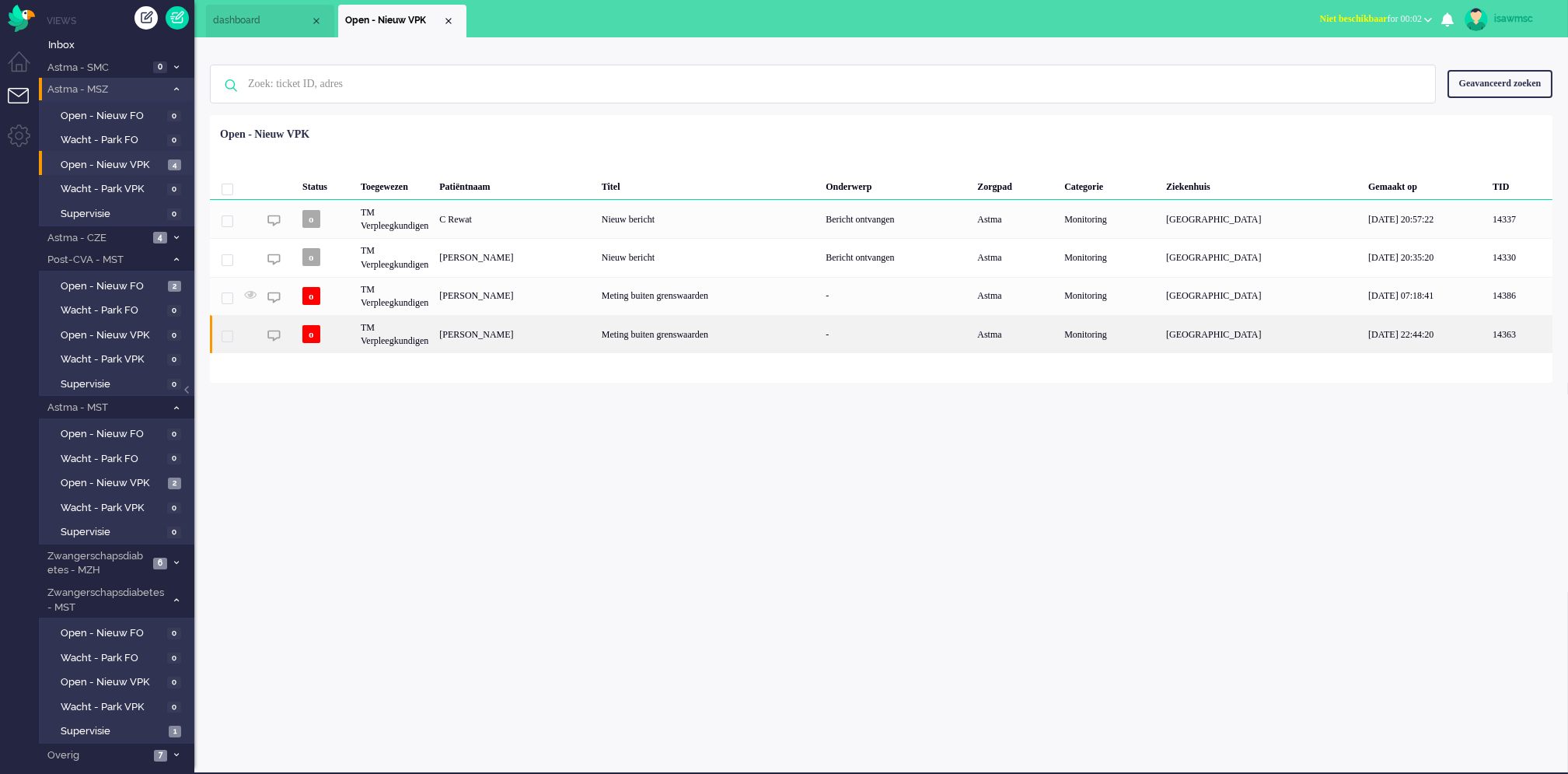
click at [548, 331] on div "Jennefer Buijs" at bounding box center [514, 334] width 161 height 38
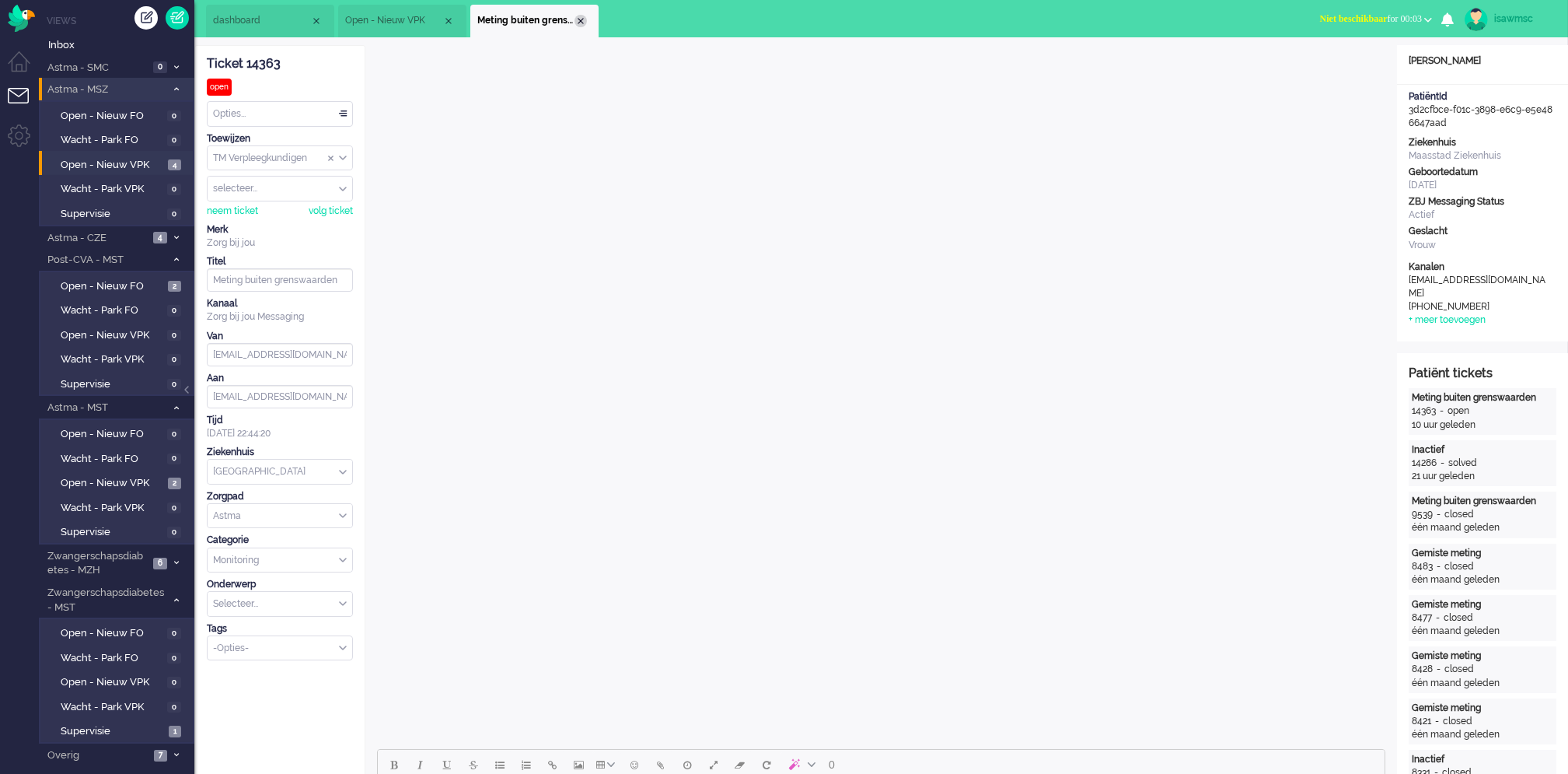
click at [576, 16] on div "Close tab" at bounding box center [580, 21] width 13 height 13
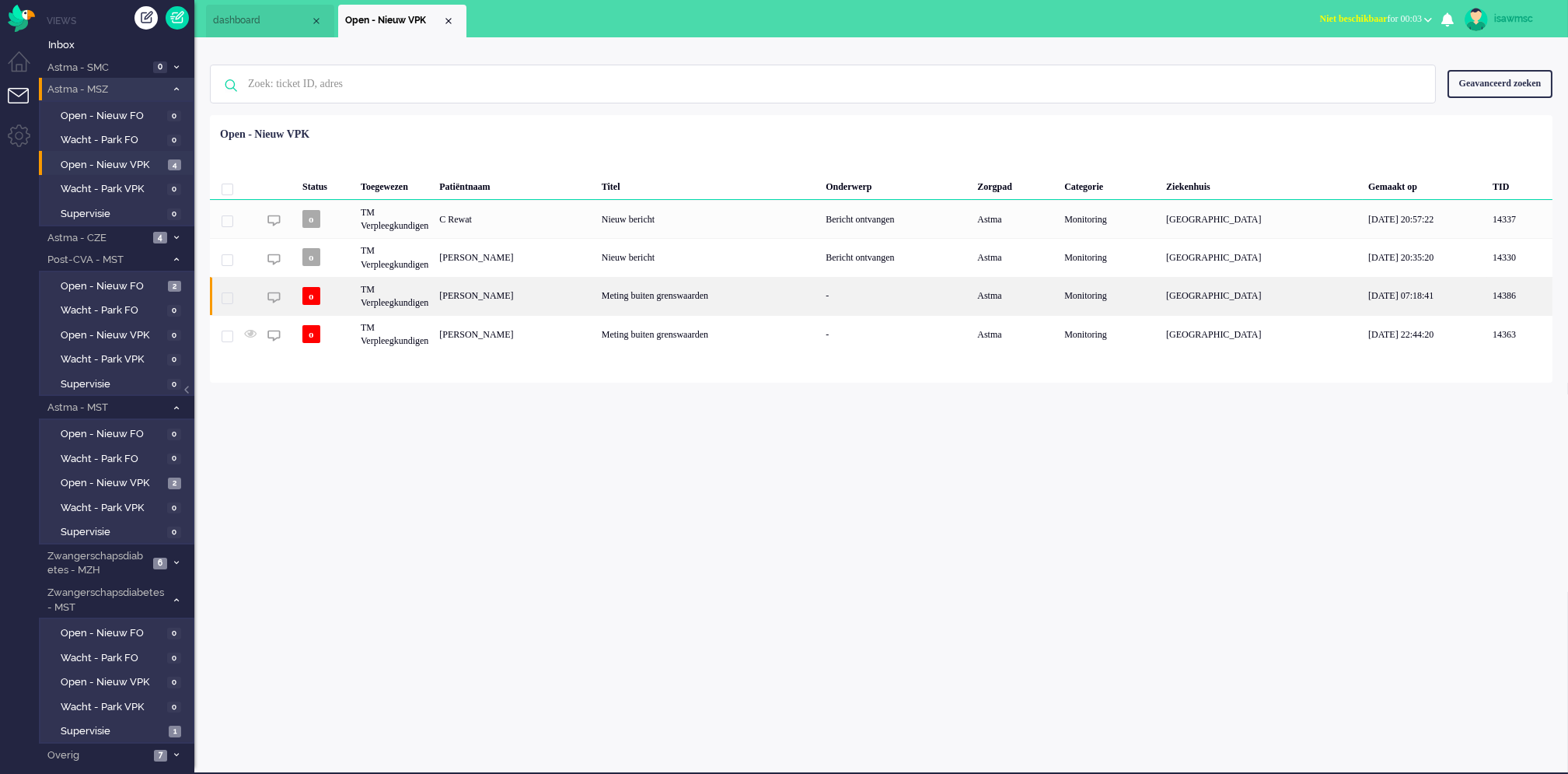
click at [504, 292] on div "Janna Helena Quak" at bounding box center [514, 295] width 161 height 38
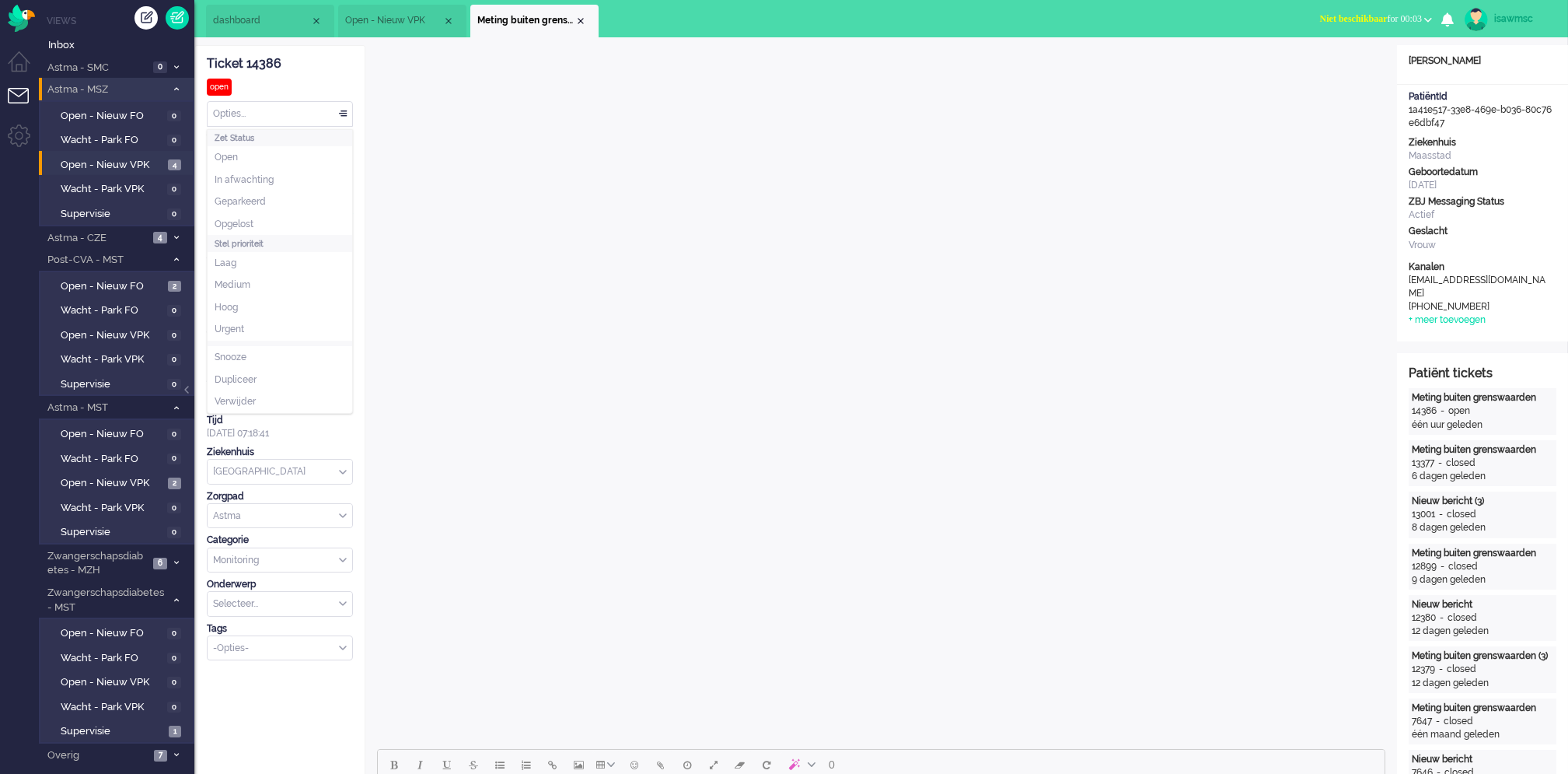
click at [305, 121] on div "Opties..." at bounding box center [280, 114] width 145 height 24
click at [272, 220] on li "Opgelost" at bounding box center [280, 224] width 145 height 23
click at [582, 23] on div "Close tab" at bounding box center [580, 21] width 13 height 13
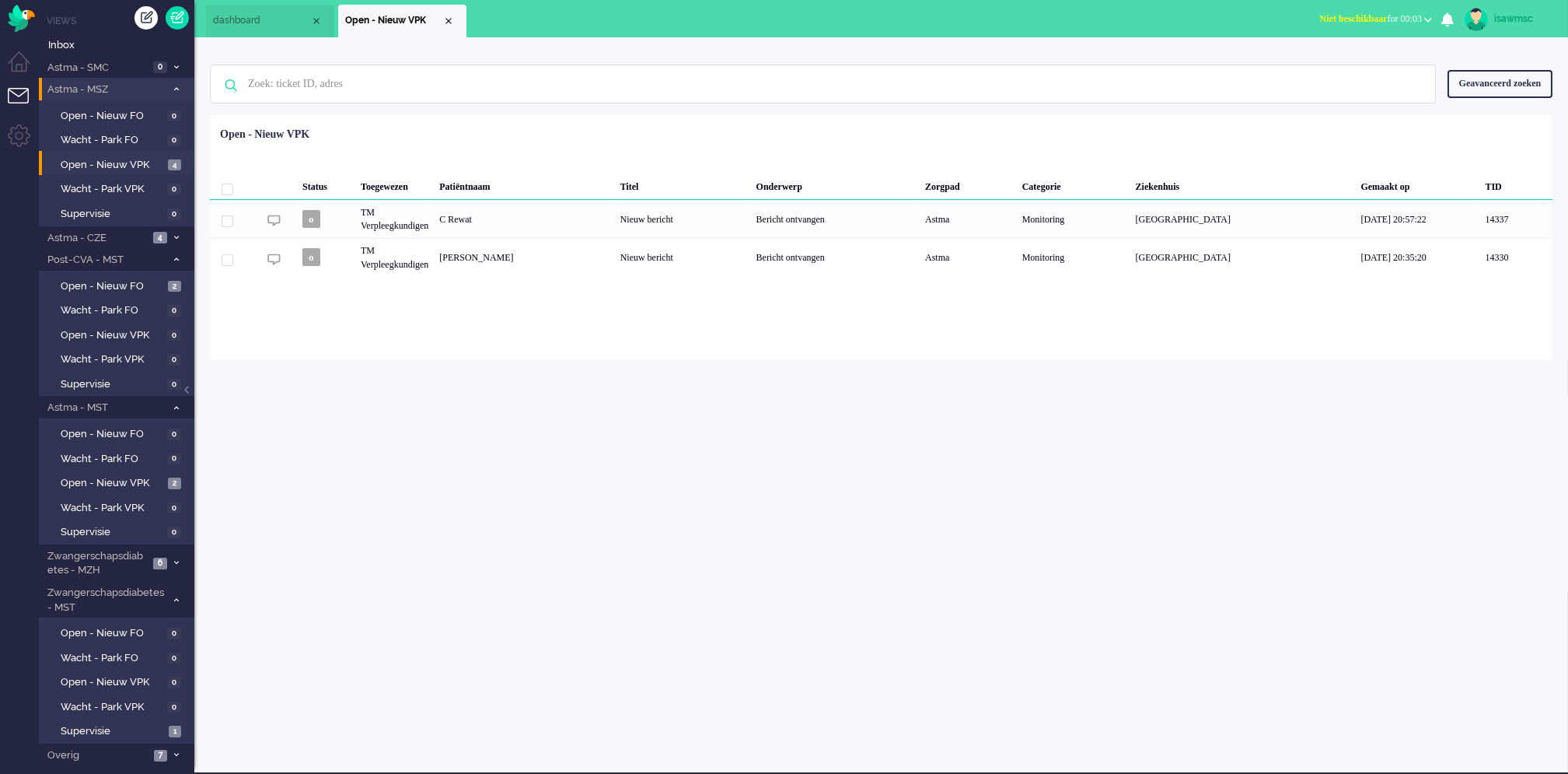
click at [590, 128] on div "Status Toegewezen Patiëntnaam Titel Onderwerp Zorgpad Categorie Ziekenhuis Gema…" at bounding box center [882, 199] width 1343 height 157
click at [412, 129] on div "Status Toegewezen Patiëntnaam Titel Onderwerp Zorgpad Categorie Ziekenhuis Gema…" at bounding box center [882, 199] width 1343 height 157
click at [374, 526] on div "isawmsc Thuis Ticket Csat Mijn gemiddelde cijfer Deze week - Ticket Bijdragen P…" at bounding box center [881, 405] width 1374 height 735
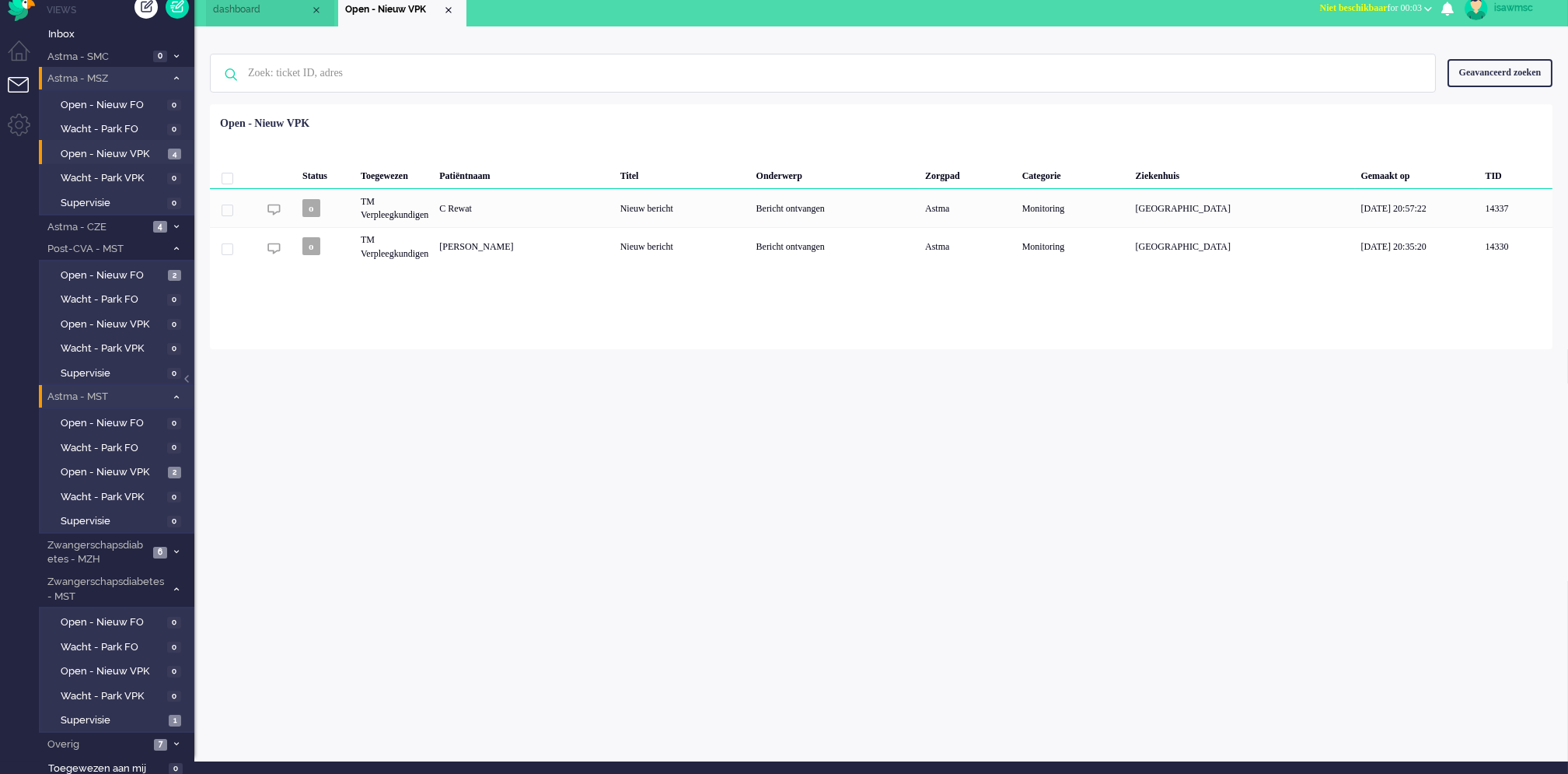
click at [175, 392] on span at bounding box center [176, 396] width 12 height 9
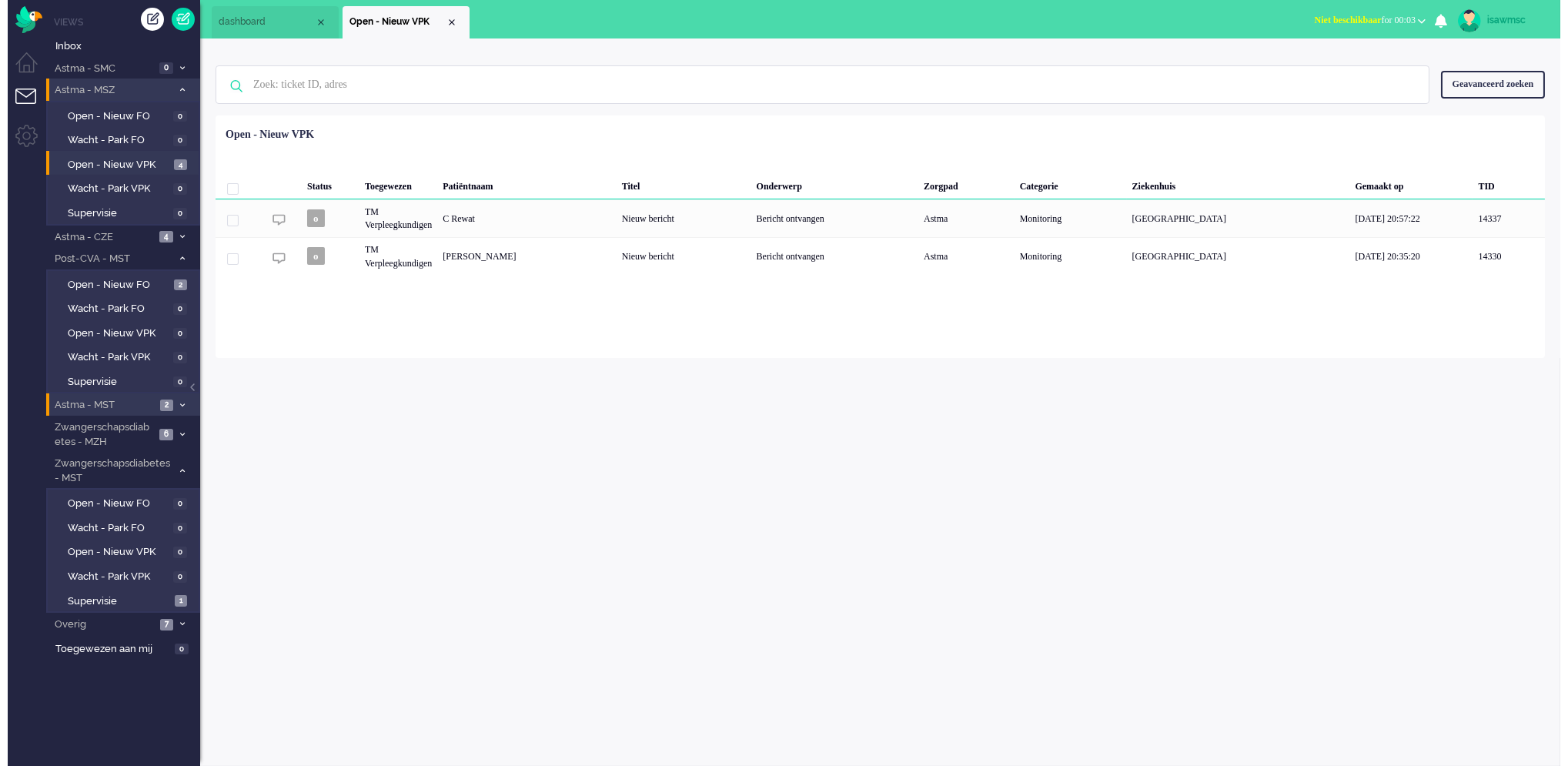
scroll to position [0, 0]
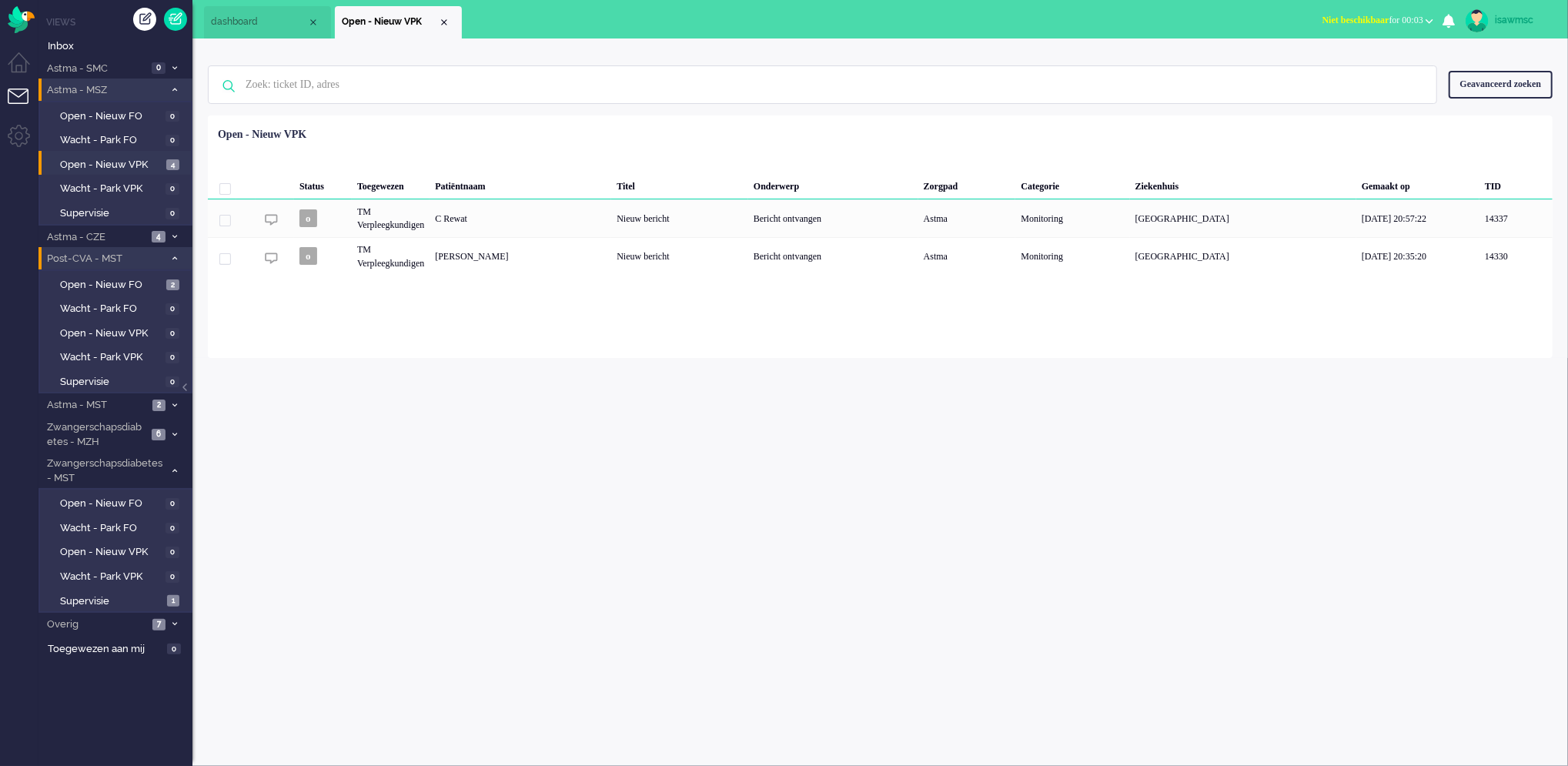
click at [180, 251] on li "Post-CVA - MST 2" at bounding box center [115, 258] width 154 height 23
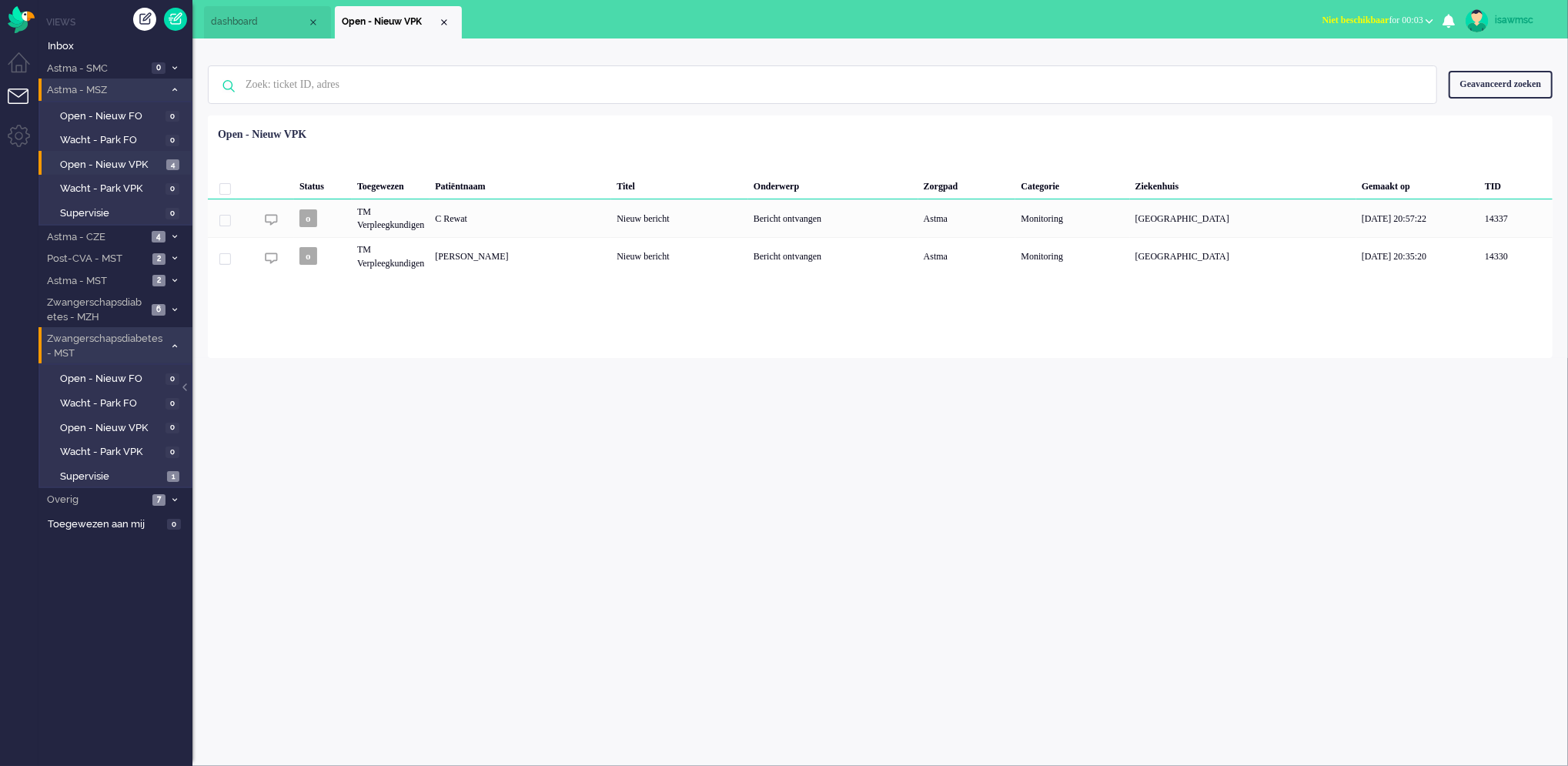
click at [181, 334] on li "Zwangerschapsdiabetes - MST 1" at bounding box center [115, 345] width 154 height 36
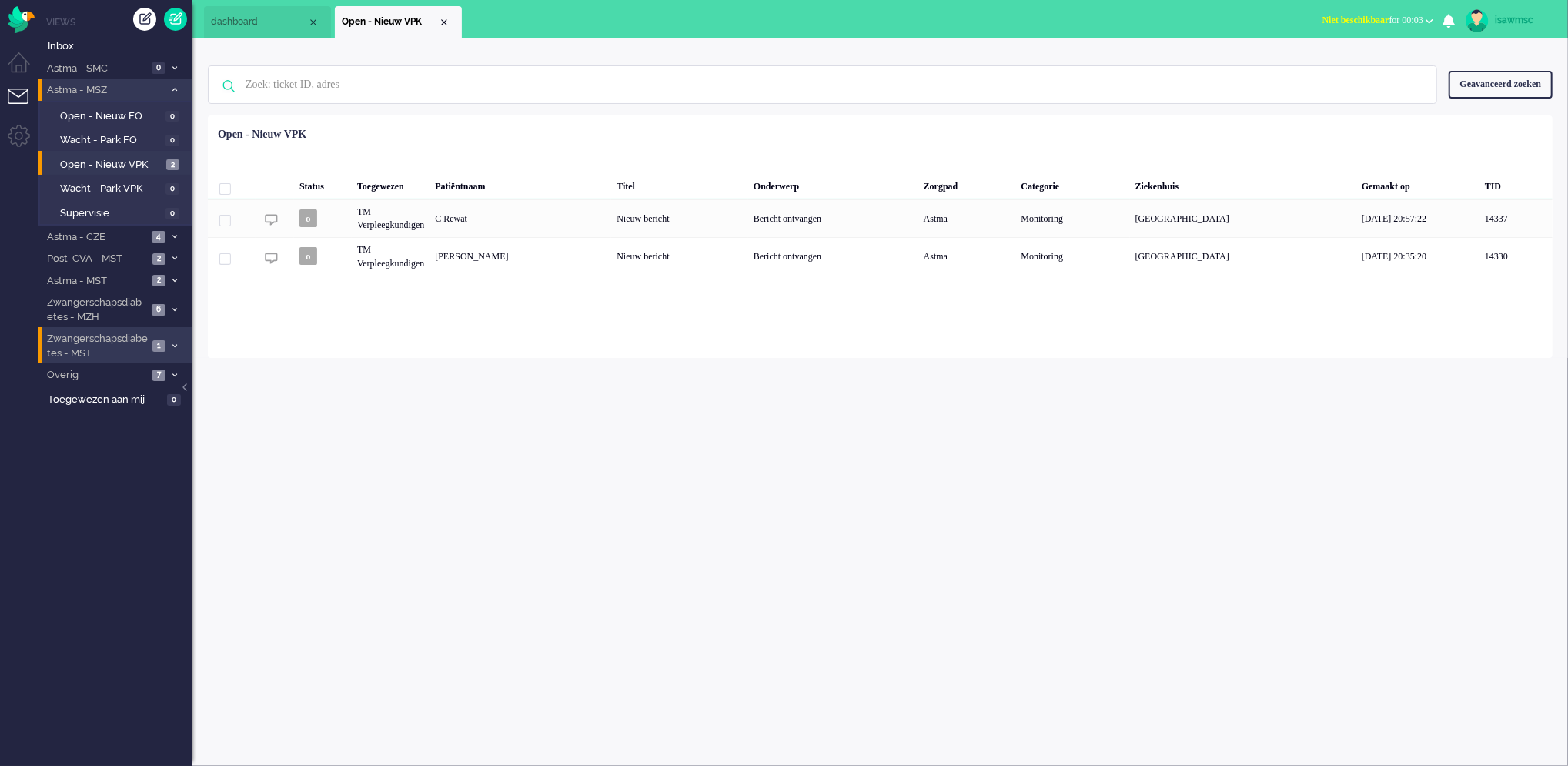
click at [181, 334] on li "Zwangerschapsdiabetes - MST 1" at bounding box center [115, 345] width 154 height 36
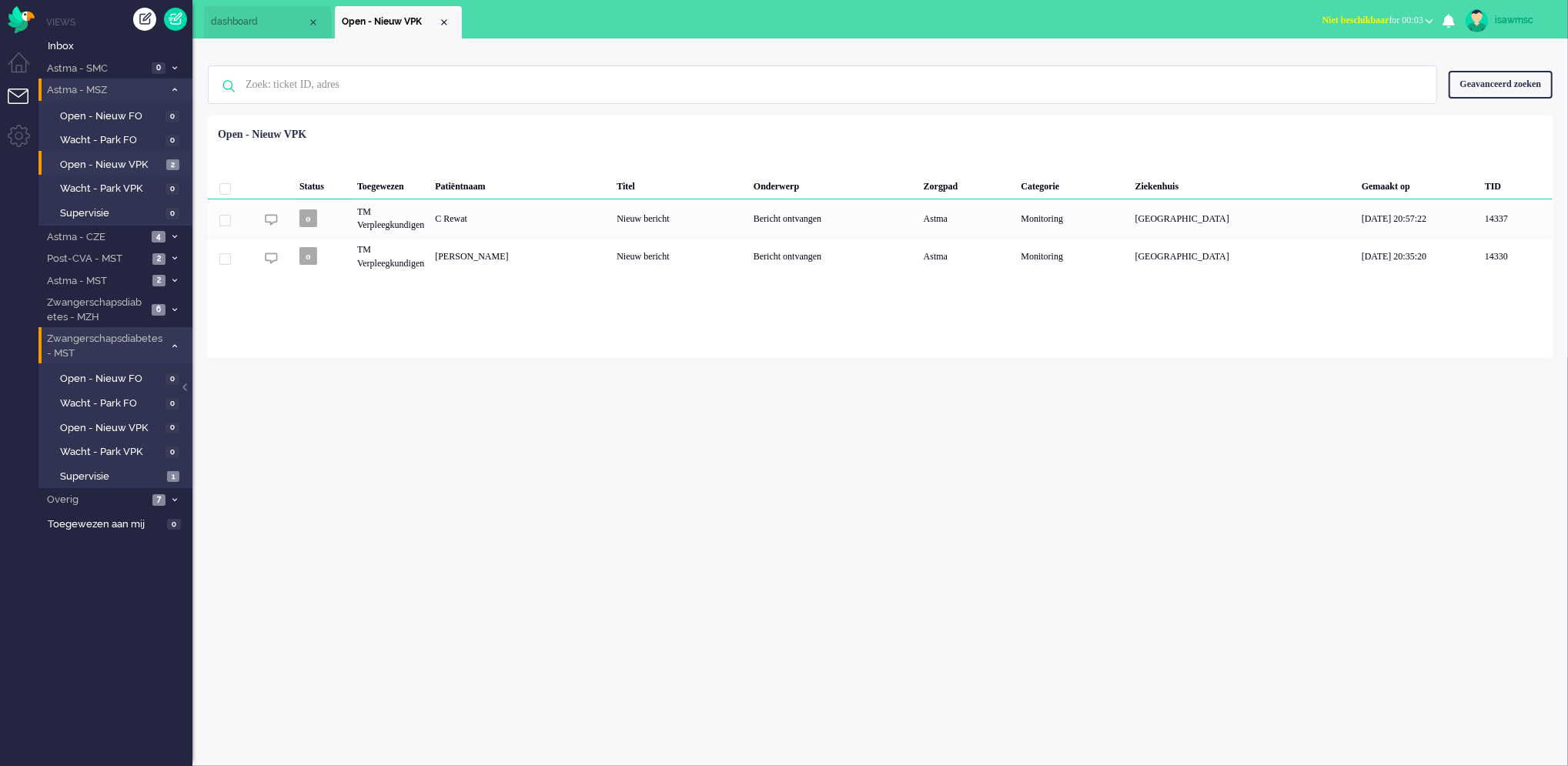
click at [181, 334] on li "Zwangerschapsdiabetes - MST 1" at bounding box center [115, 345] width 154 height 36
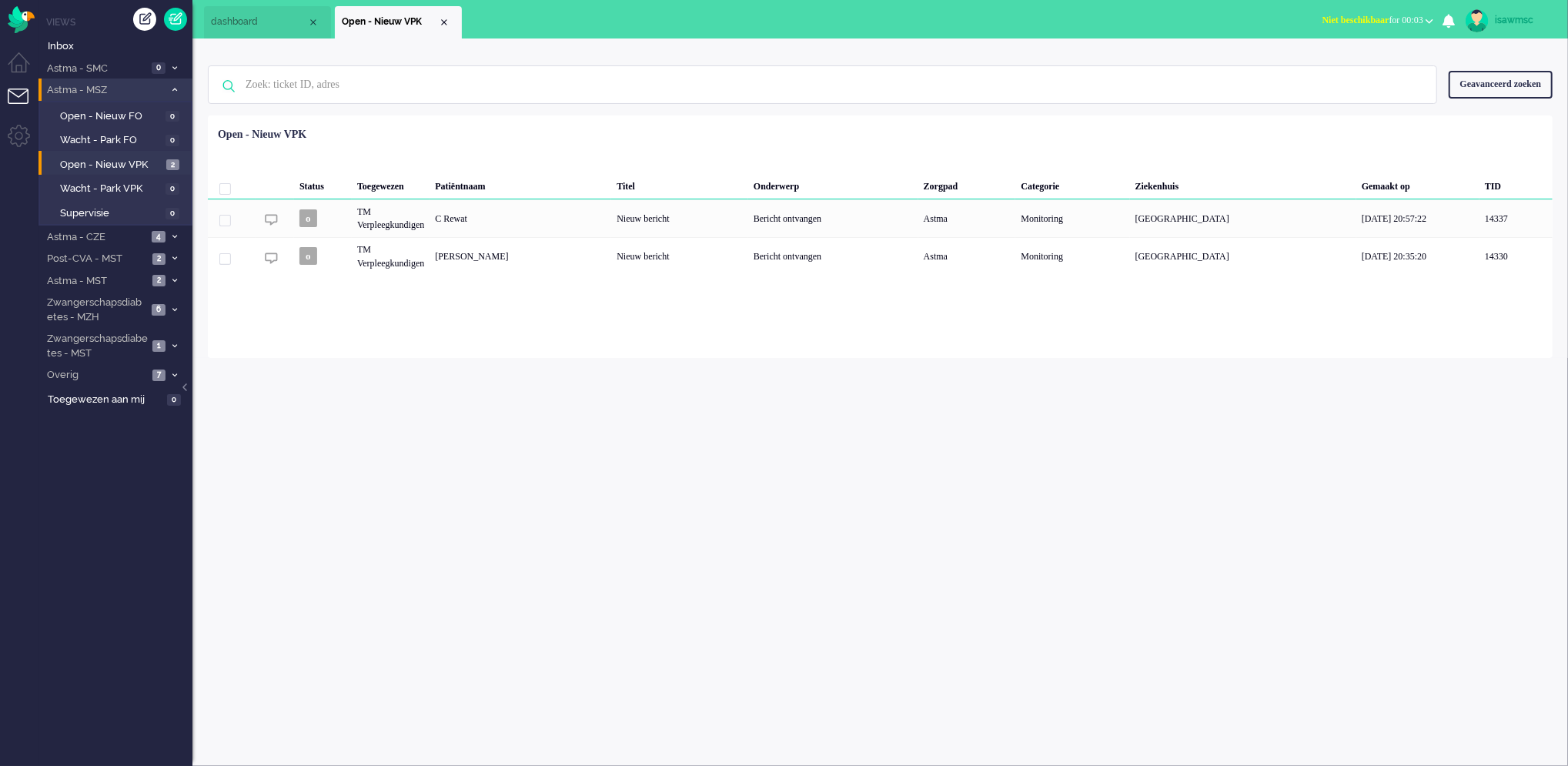
click at [501, 163] on div "Geselecteerd 0 Set Status: open pending holding solved Verwijder Selecteer... U…" at bounding box center [880, 153] width 1344 height 30
click at [163, 109] on link "Open - Nieuw FO 0" at bounding box center [118, 115] width 146 height 17
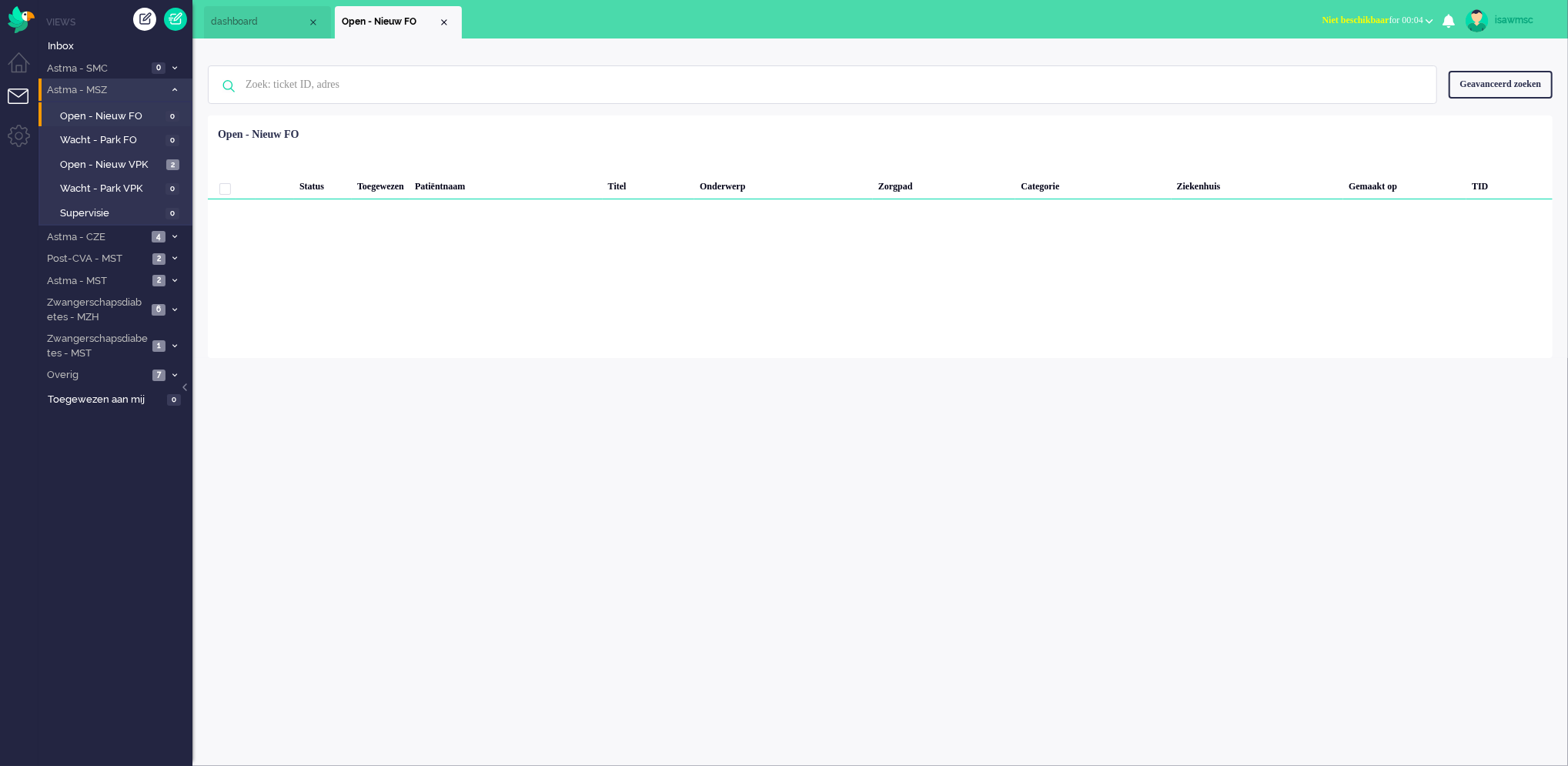
click at [173, 89] on icon at bounding box center [175, 89] width 5 height 5
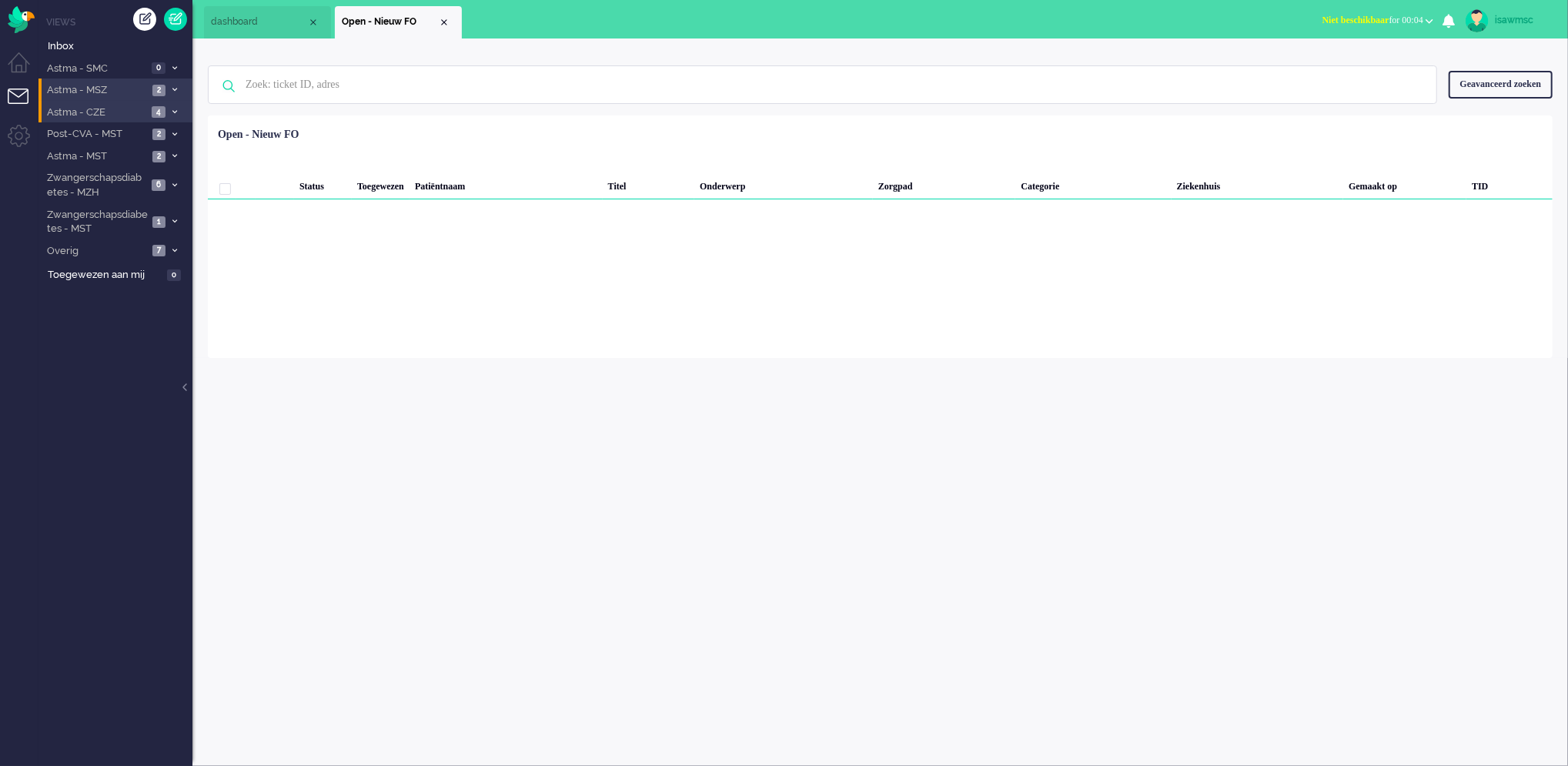
click at [159, 118] on span "4" at bounding box center [159, 112] width 14 height 12
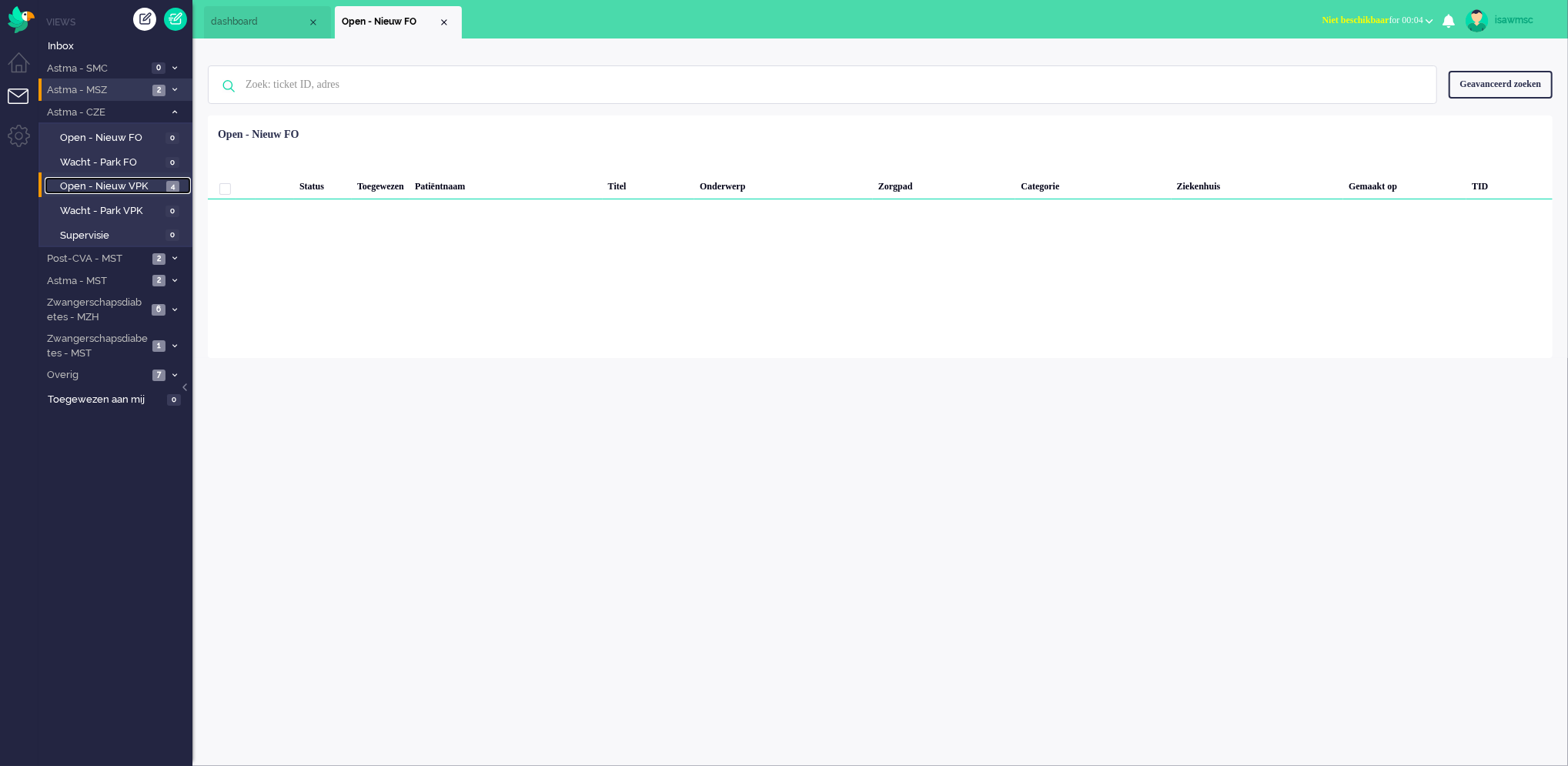
click at [164, 187] on link "Open - Nieuw VPK 4" at bounding box center [118, 185] width 146 height 17
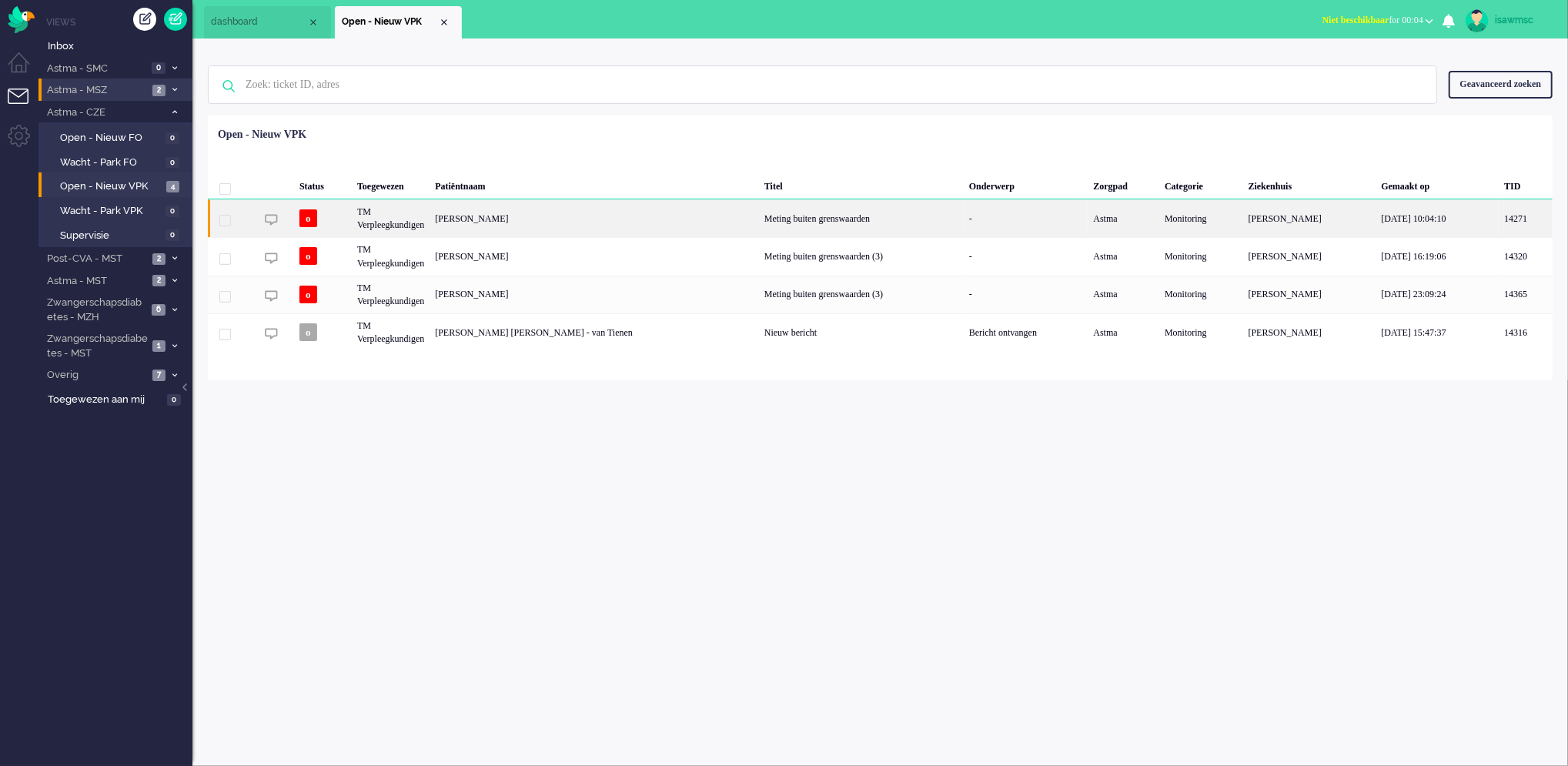
click at [560, 227] on div "[PERSON_NAME]" at bounding box center [594, 218] width 329 height 37
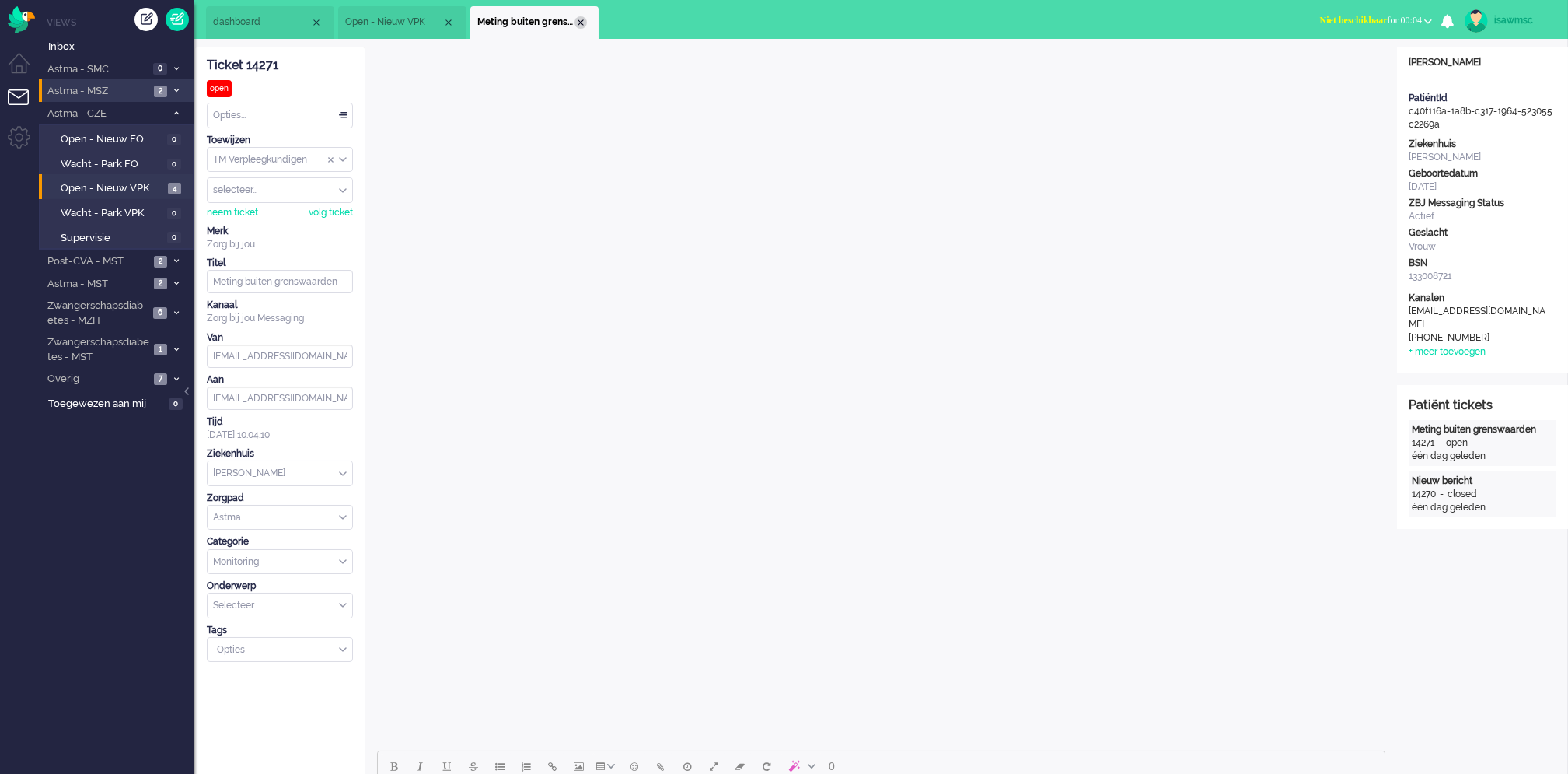
click at [582, 24] on div "Close tab" at bounding box center [580, 22] width 13 height 13
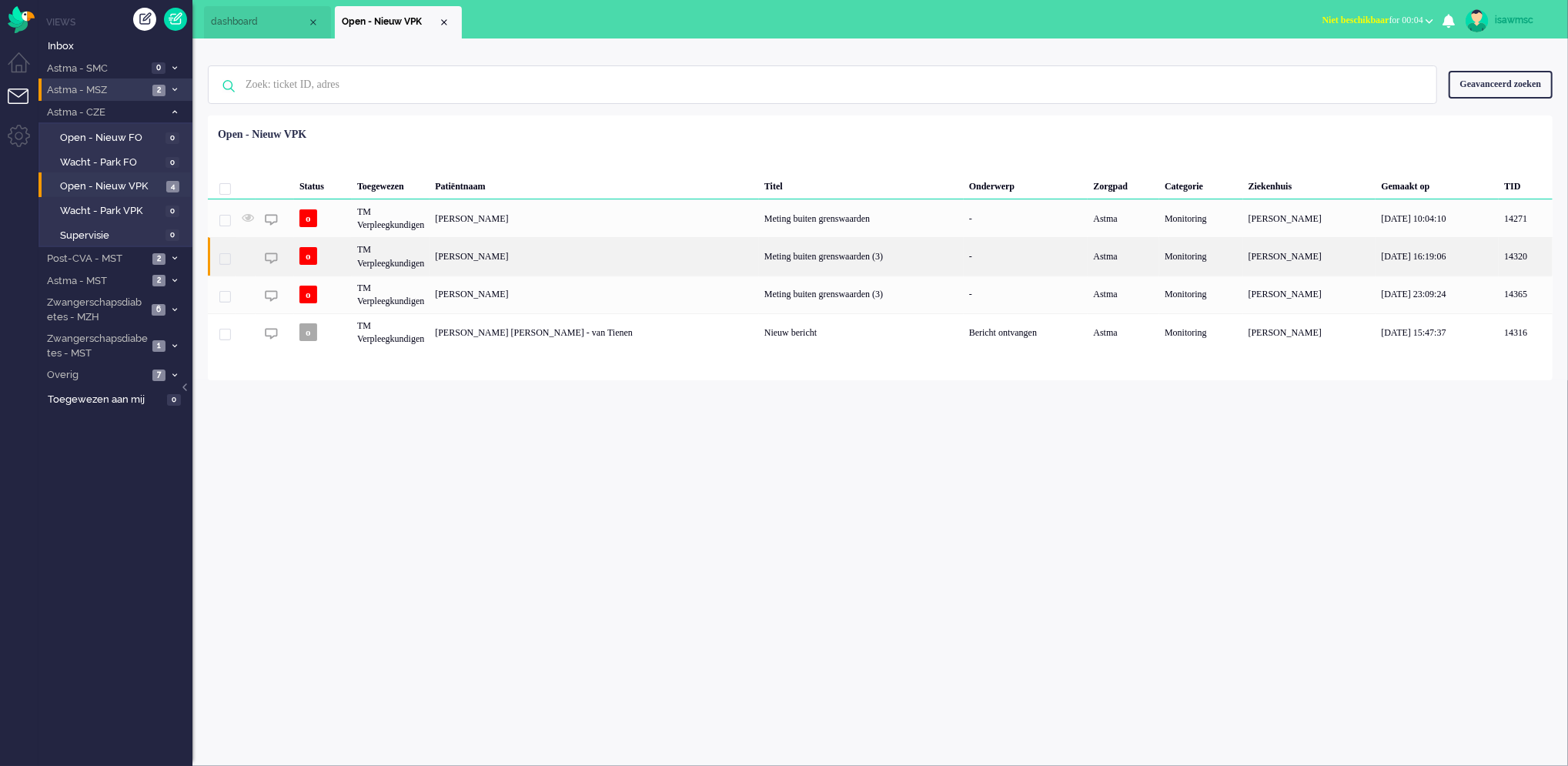
click at [532, 261] on div "[PERSON_NAME]" at bounding box center [594, 256] width 329 height 37
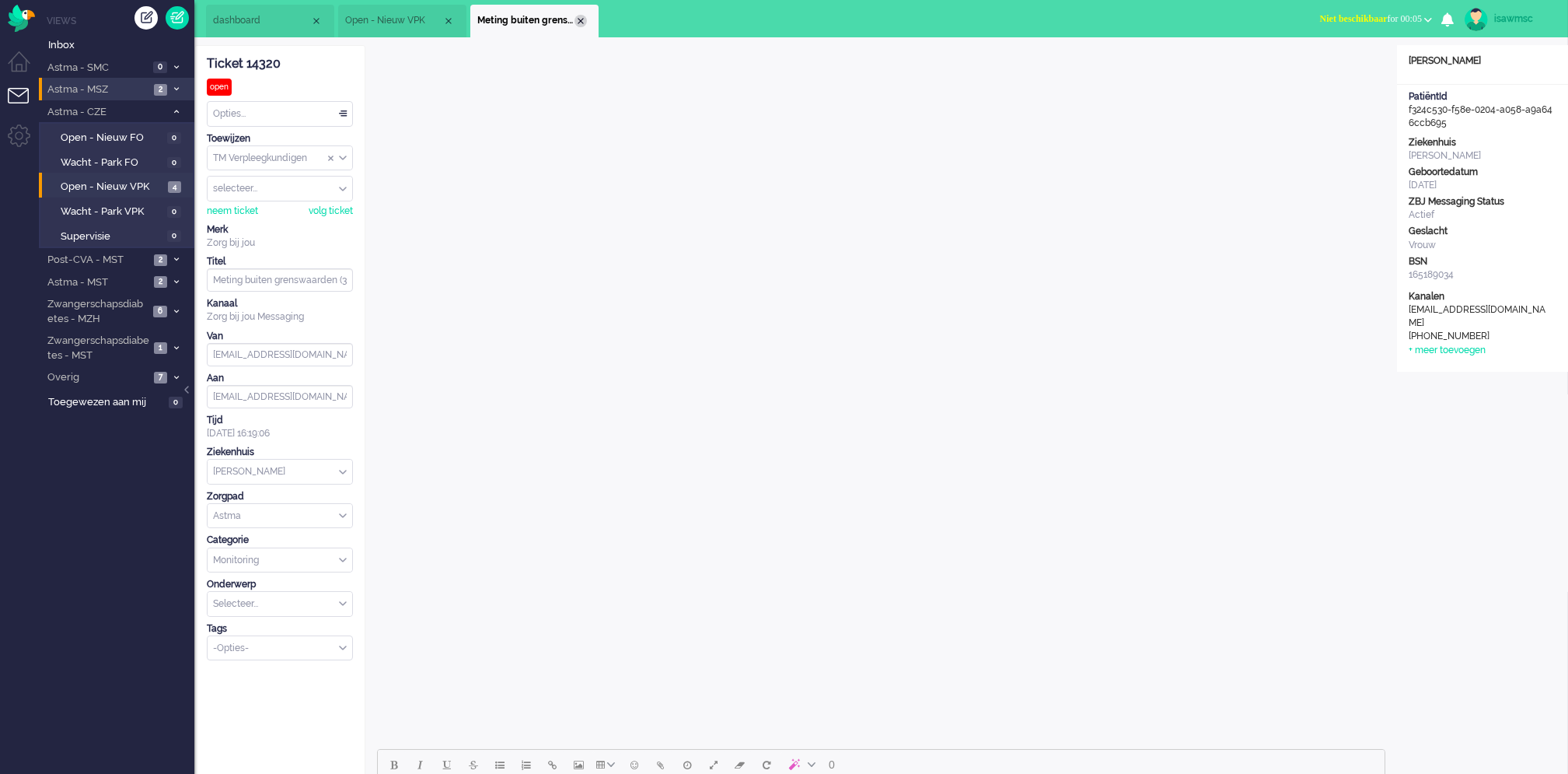
click at [580, 19] on div "Close tab" at bounding box center [580, 21] width 13 height 13
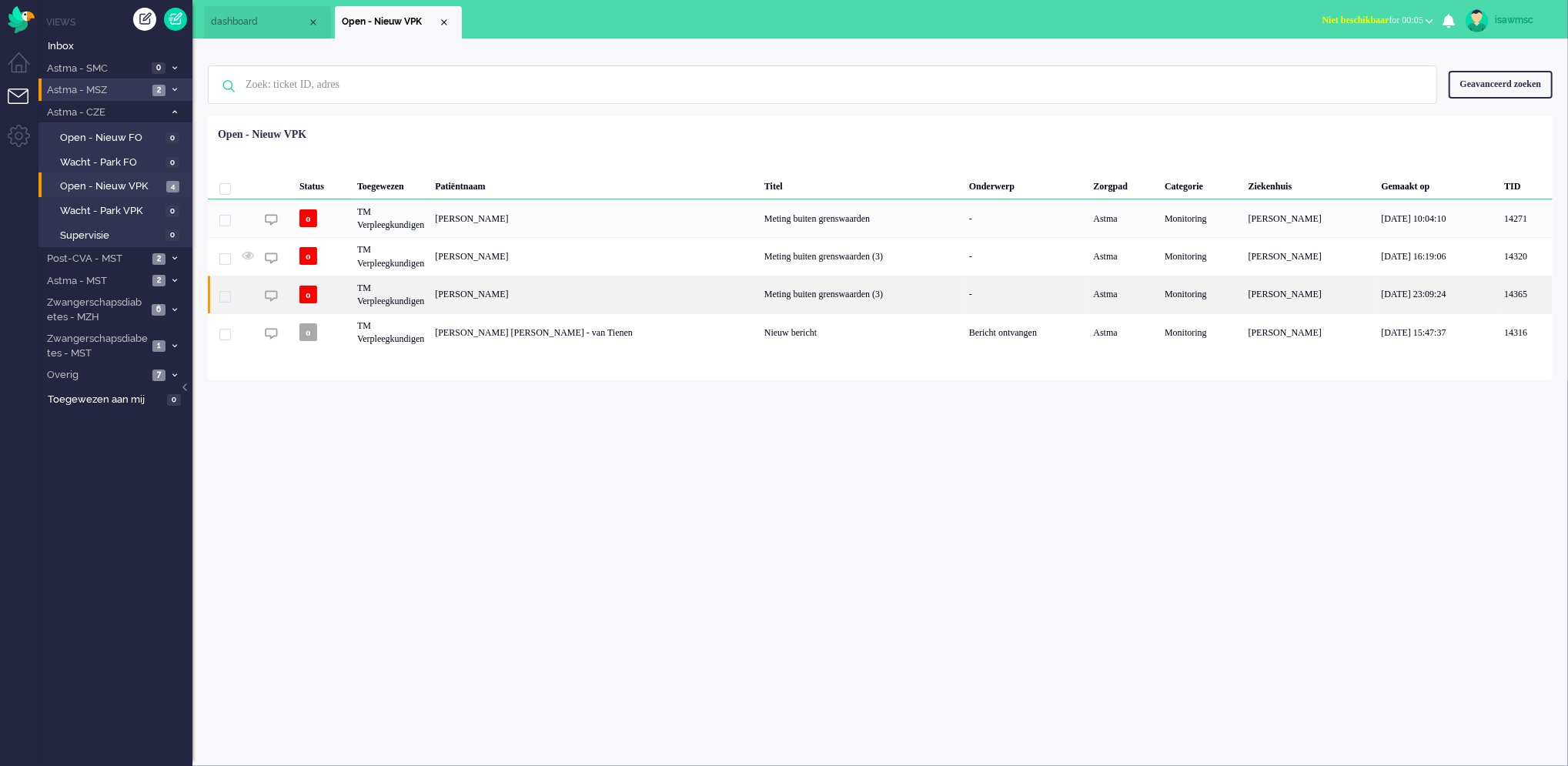
click at [573, 295] on div "Henricus Petrus Anne Janssen" at bounding box center [594, 294] width 329 height 37
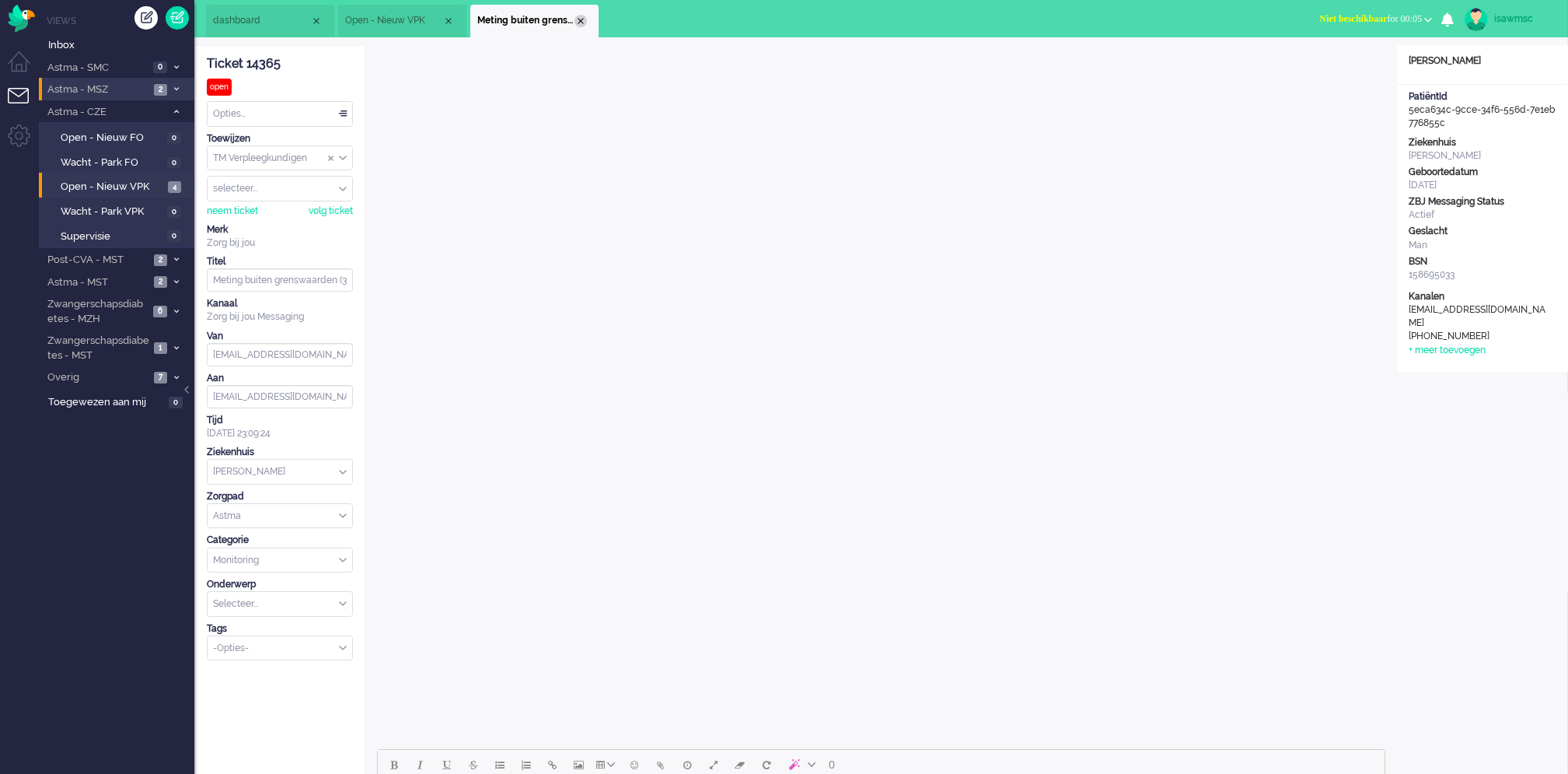
click at [576, 21] on div "Close tab" at bounding box center [580, 21] width 13 height 13
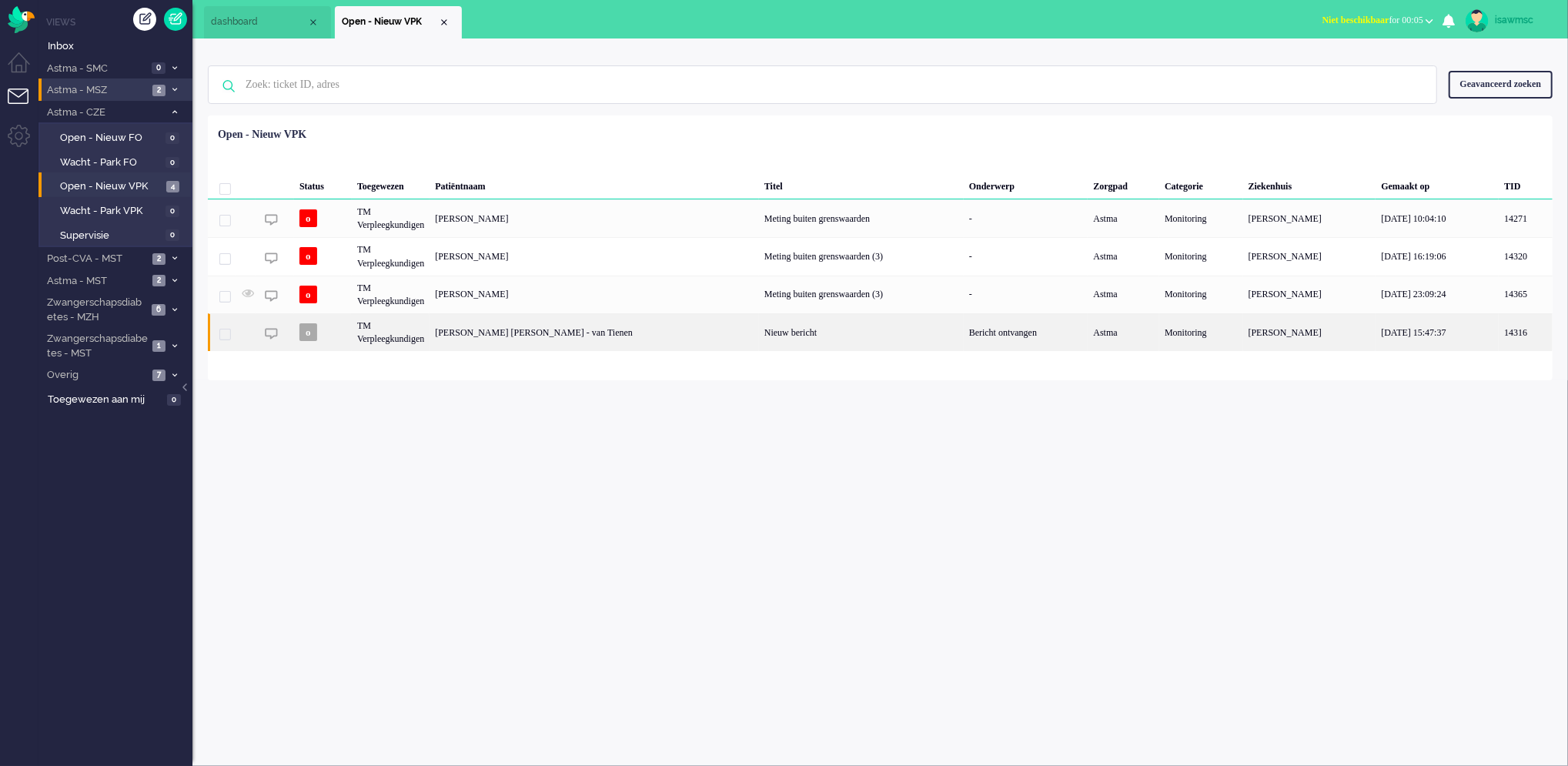
click at [674, 321] on div "Maria Theodora Hendrina Wilhelmina Miriam Cuijpers - van Tienen" at bounding box center [594, 332] width 329 height 37
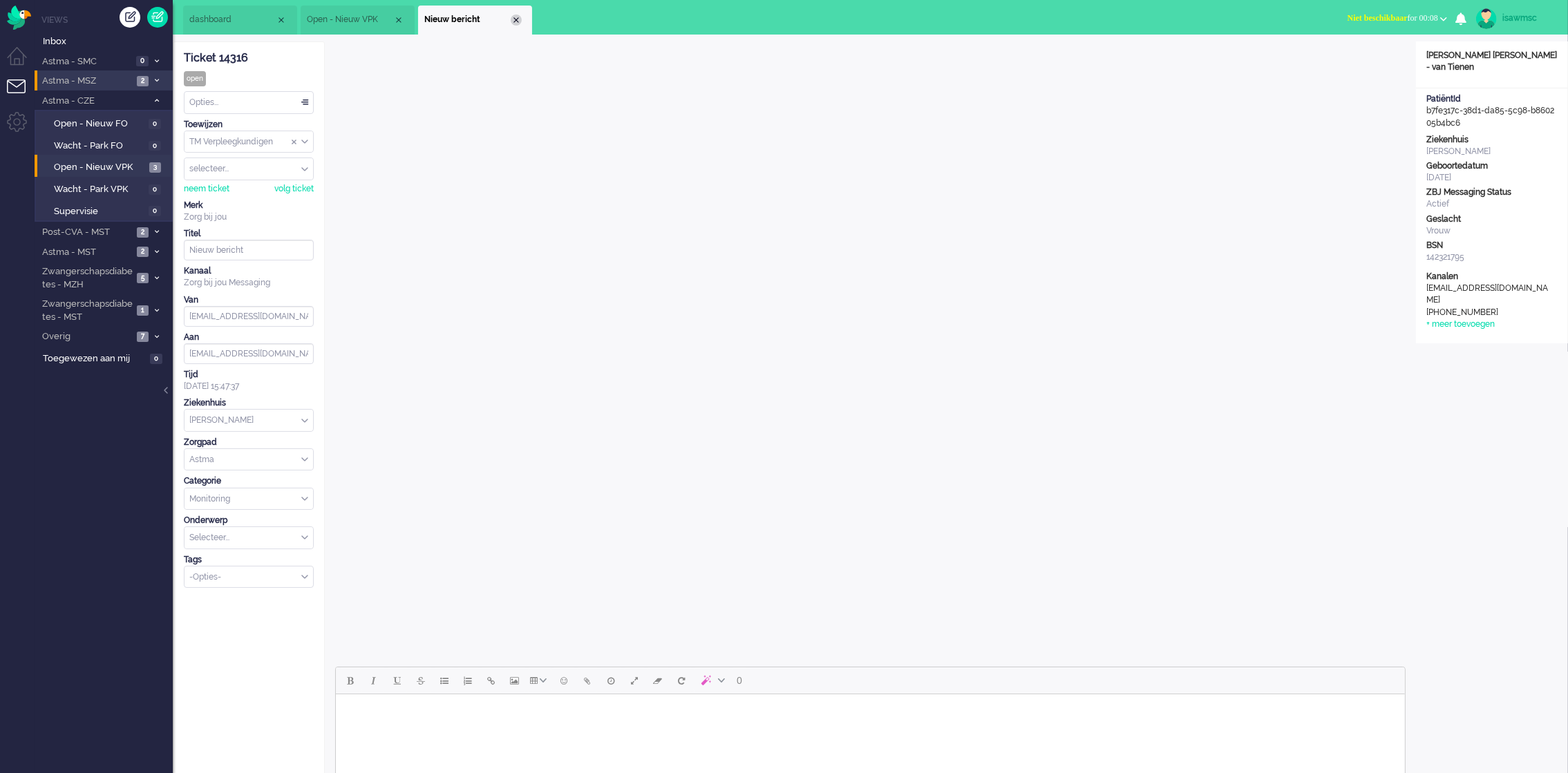
click at [512, 22] on div "Close tab" at bounding box center [516, 19] width 11 height 11
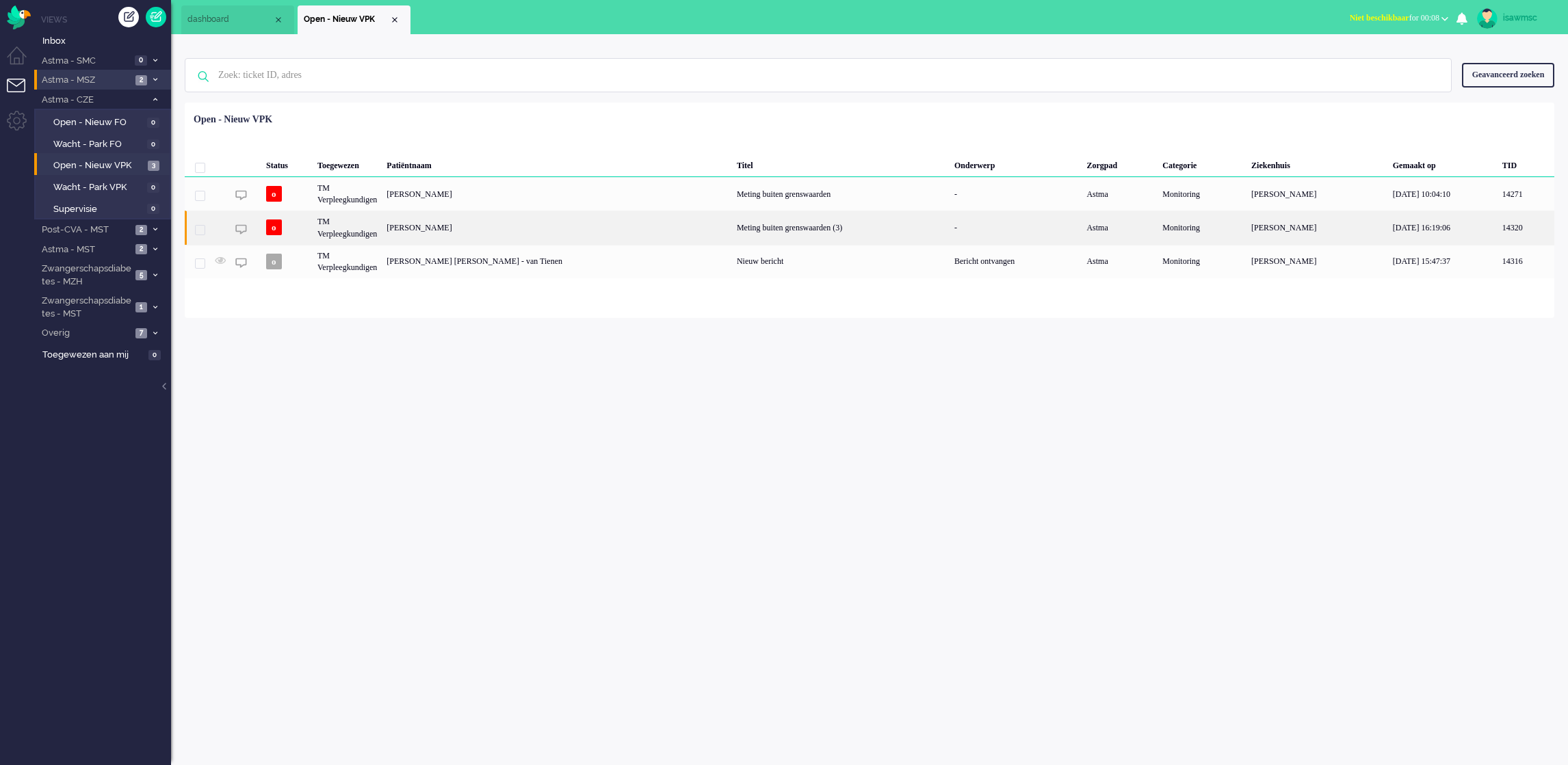
click at [541, 237] on div "[PERSON_NAME]" at bounding box center [557, 227] width 350 height 33
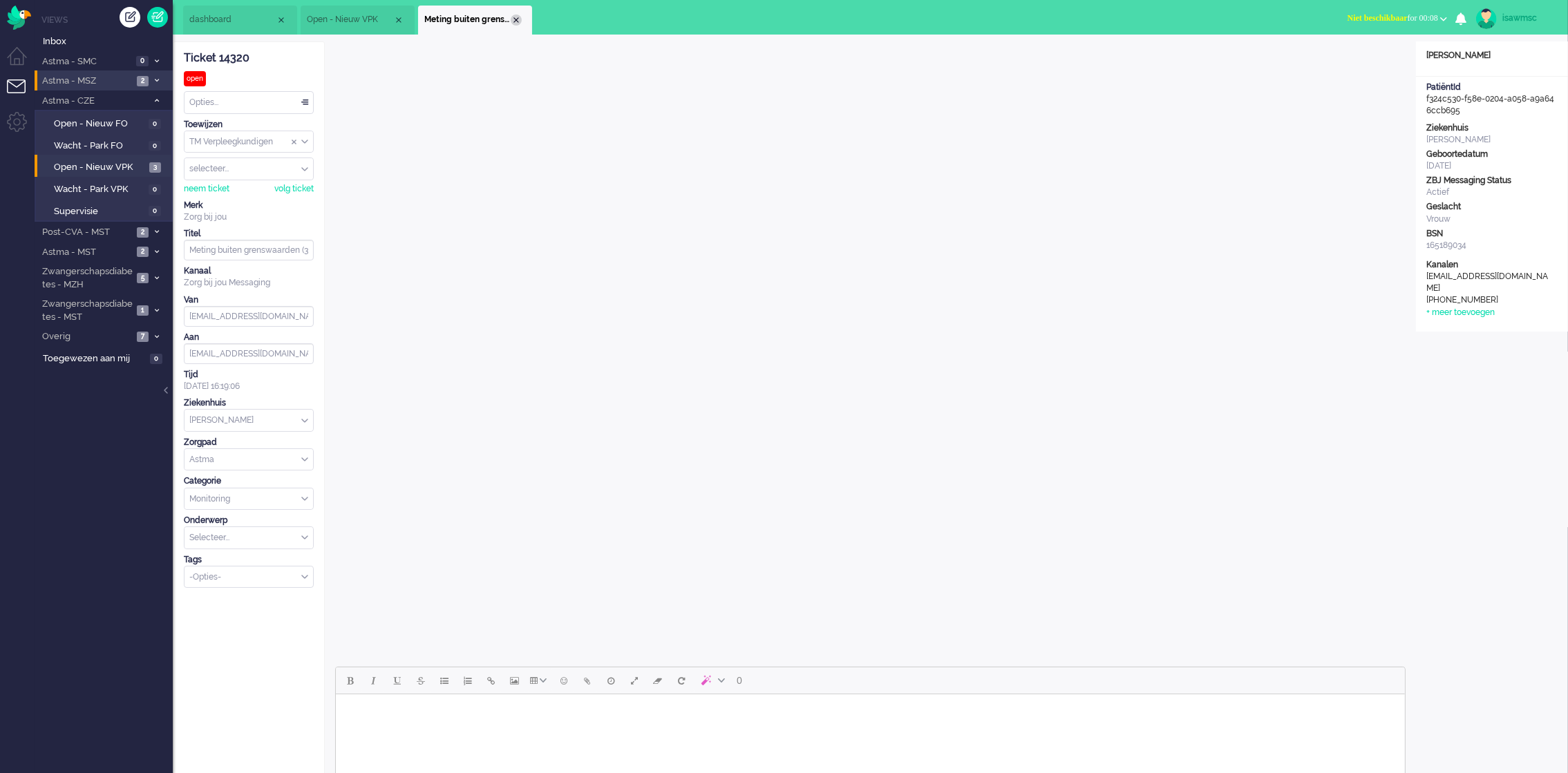
click at [519, 22] on div "Close tab" at bounding box center [516, 19] width 11 height 11
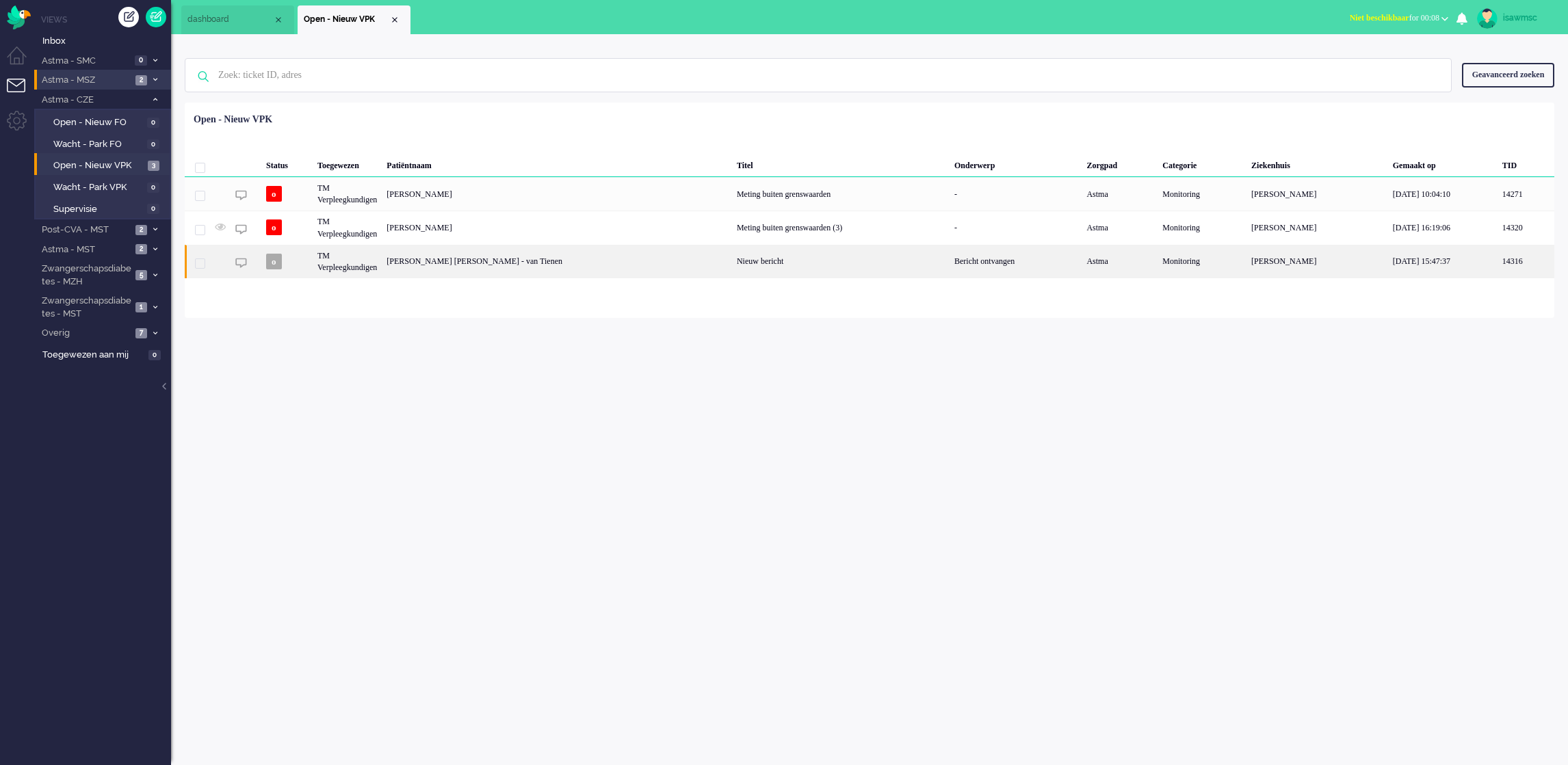
click at [477, 268] on div "Maria Theodora Hendrina Wilhelmina Miriam Cuijpers - van Tienen" at bounding box center [557, 261] width 350 height 33
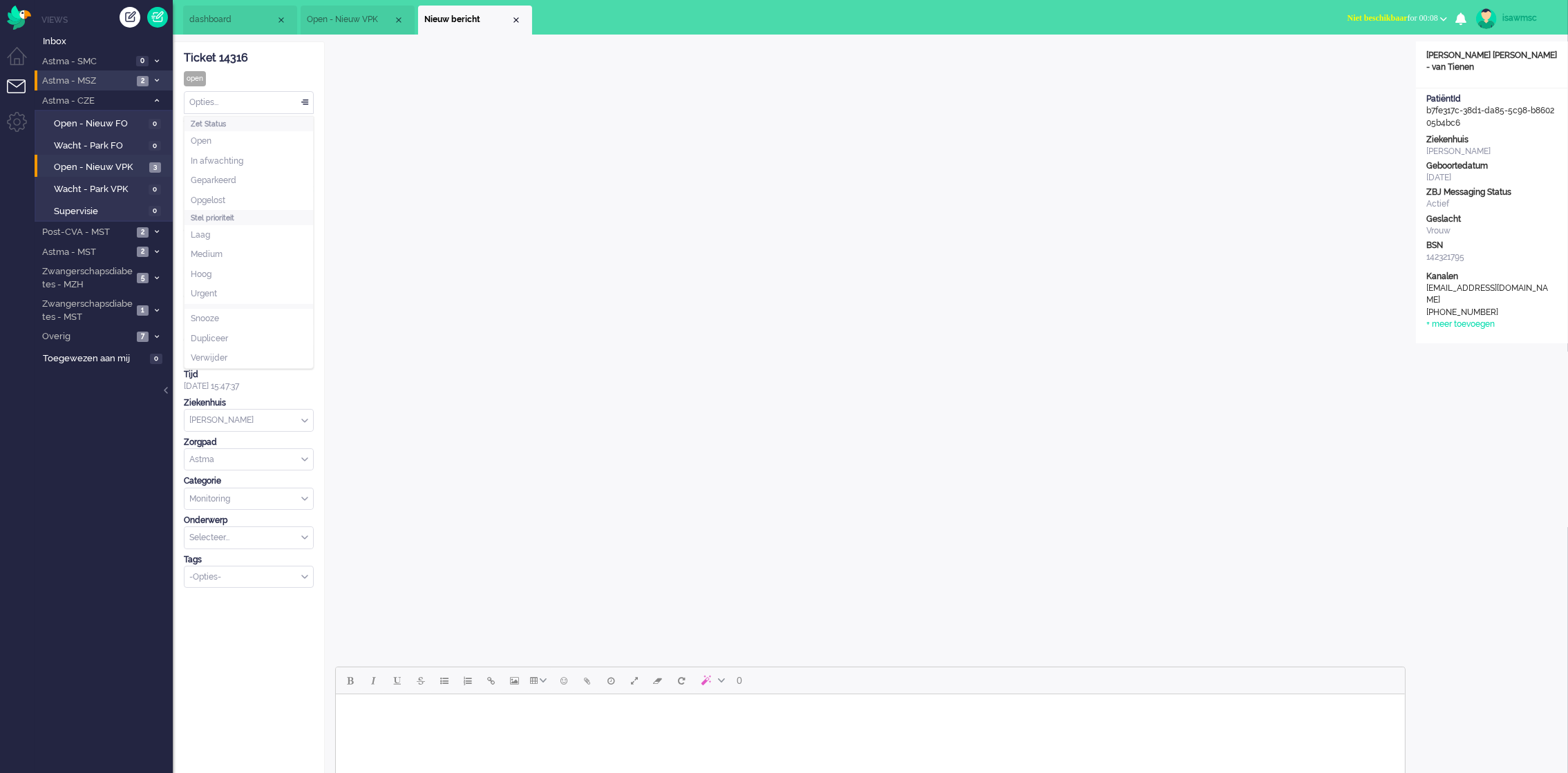
click at [283, 105] on div "Opties..." at bounding box center [249, 102] width 129 height 21
click at [243, 195] on li "Opgelost" at bounding box center [249, 201] width 129 height 20
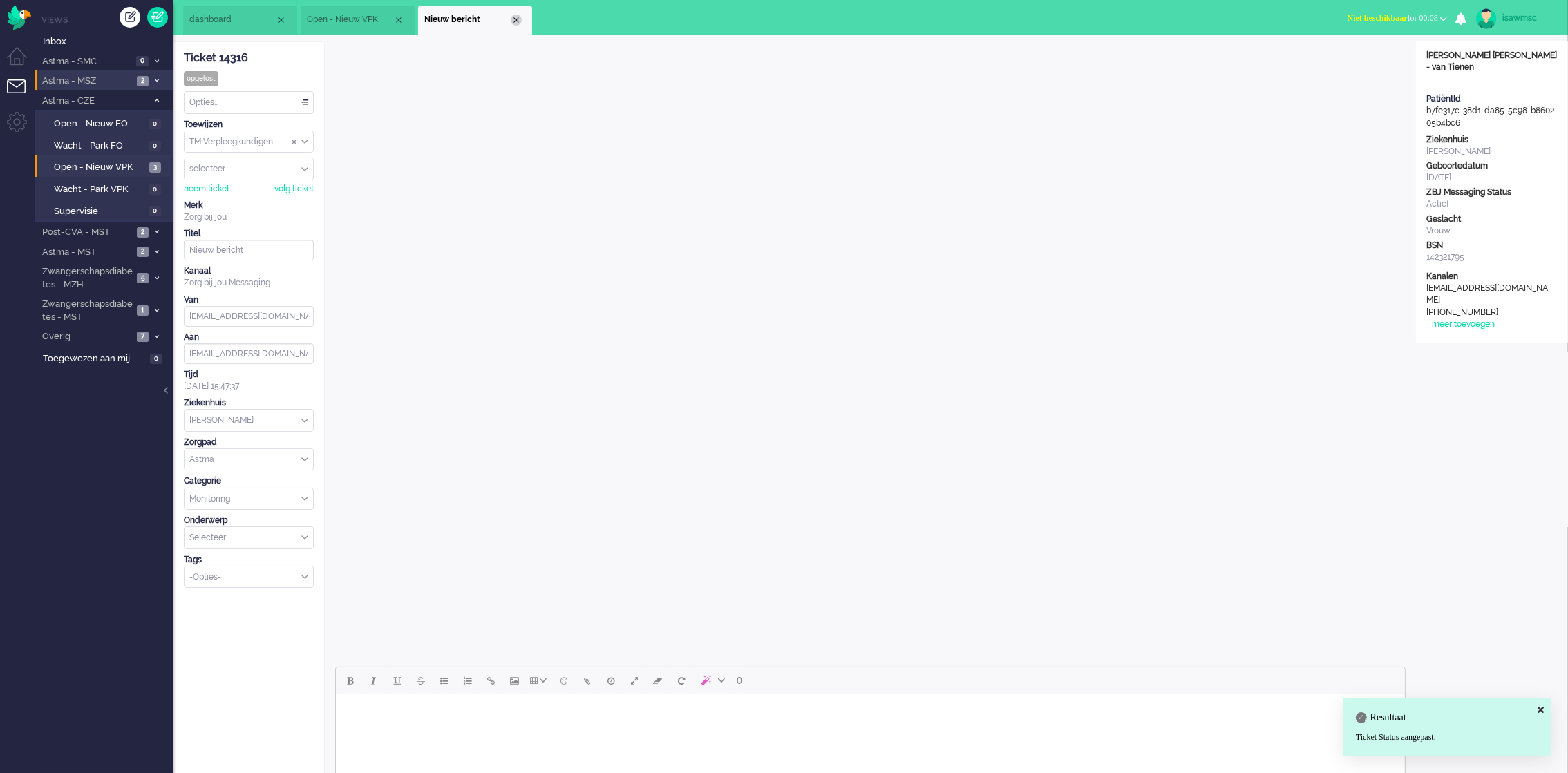
click at [512, 22] on div "Close tab" at bounding box center [516, 19] width 11 height 11
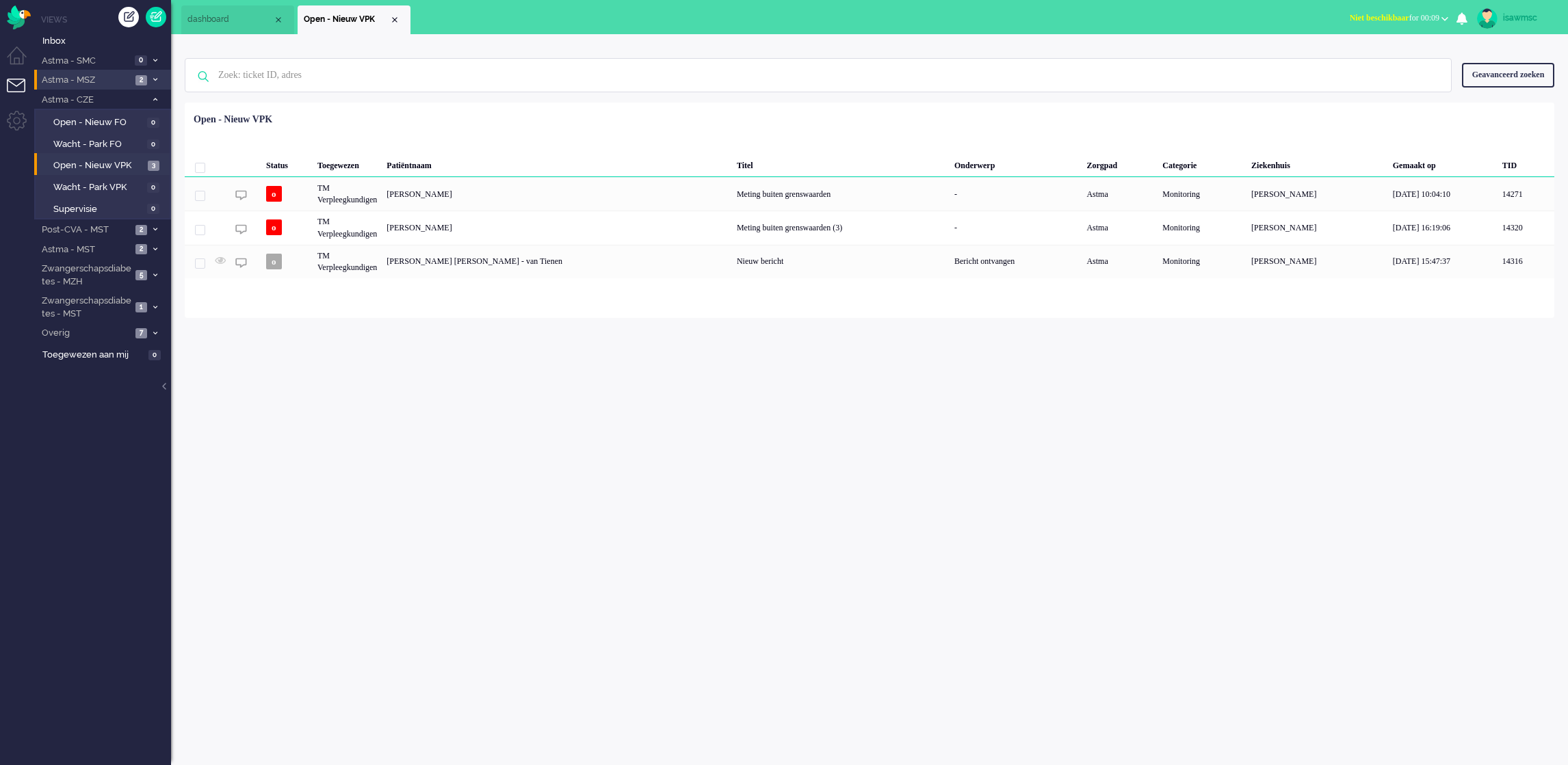
click at [486, 55] on div "Geen zoekresultaten Probeer nog eens Geavanceerd zoeken Geavanceerd zoeken Tick…" at bounding box center [869, 75] width 1369 height 55
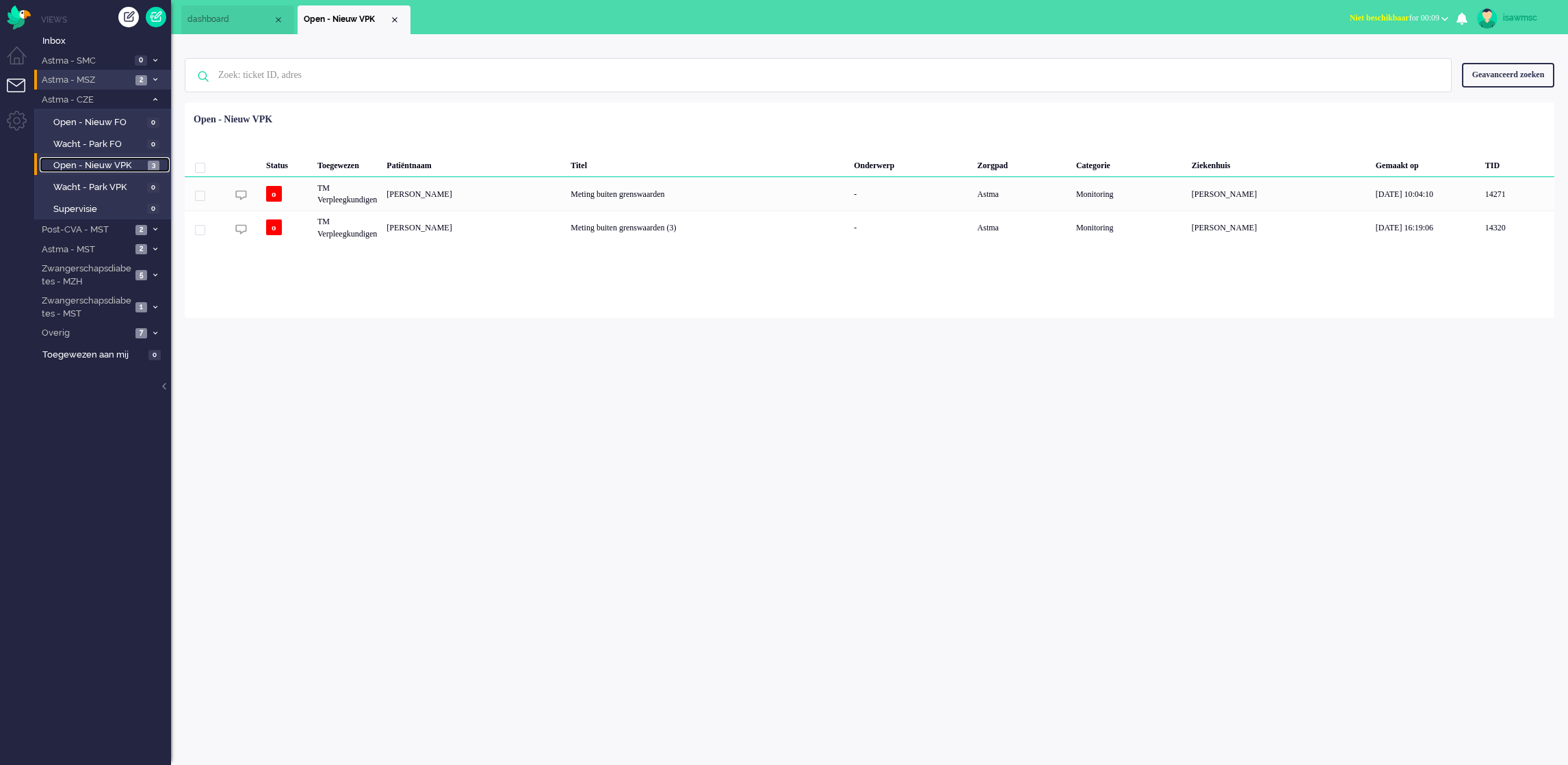
click at [145, 160] on link "Open - Nieuw VPK 3" at bounding box center [105, 165] width 130 height 15
click at [598, 10] on ul "dashboard Open - Nieuw VPK" at bounding box center [736, 17] width 1110 height 34
click at [356, 382] on div "isawmsc Thuis Ticket Csat Mijn gemiddelde cijfer Deze week - Ticket Bijdragen P…" at bounding box center [869, 399] width 1397 height 731
click at [278, 406] on div "isawmsc Thuis Ticket Csat Mijn gemiddelde cijfer Deze week - Ticket Bijdragen P…" at bounding box center [869, 399] width 1397 height 731
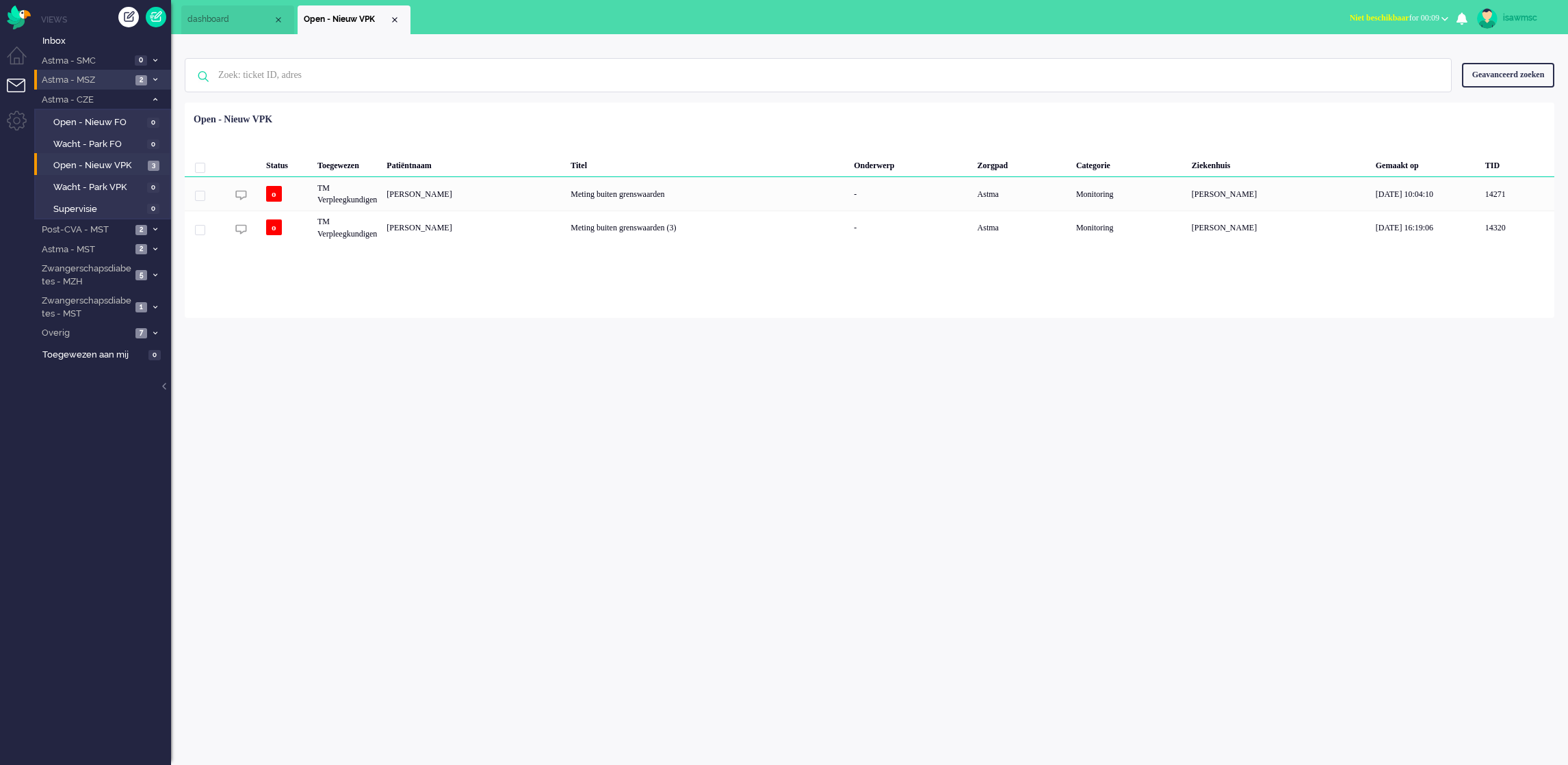
click at [498, 111] on div "Status Toegewezen Patiëntnaam Titel Onderwerp Zorgpad Categorie Ziekenhuis Gema…" at bounding box center [869, 176] width 1369 height 138
click at [158, 78] on span at bounding box center [155, 80] width 10 height 8
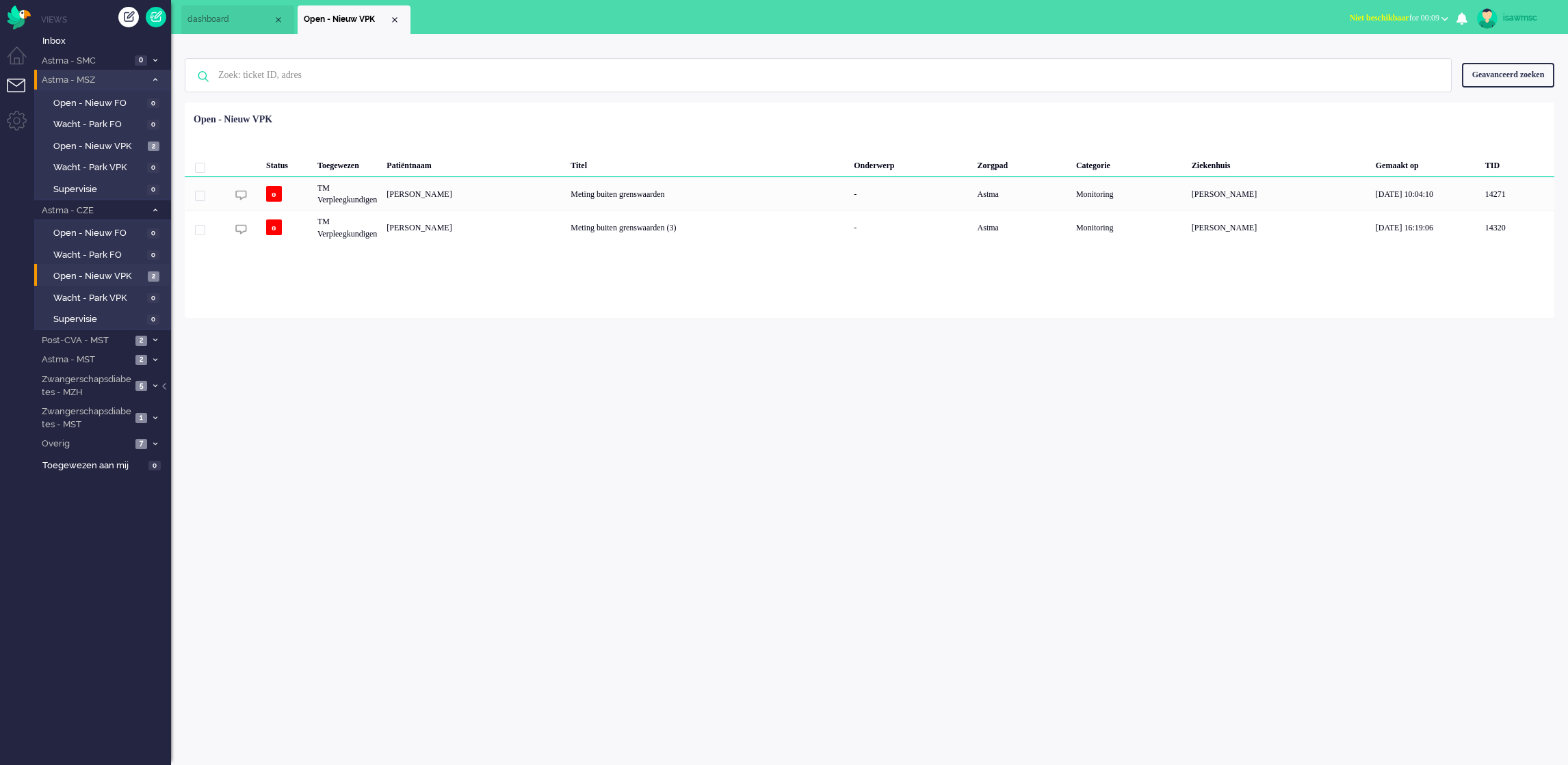
click at [158, 78] on span at bounding box center [155, 80] width 10 height 8
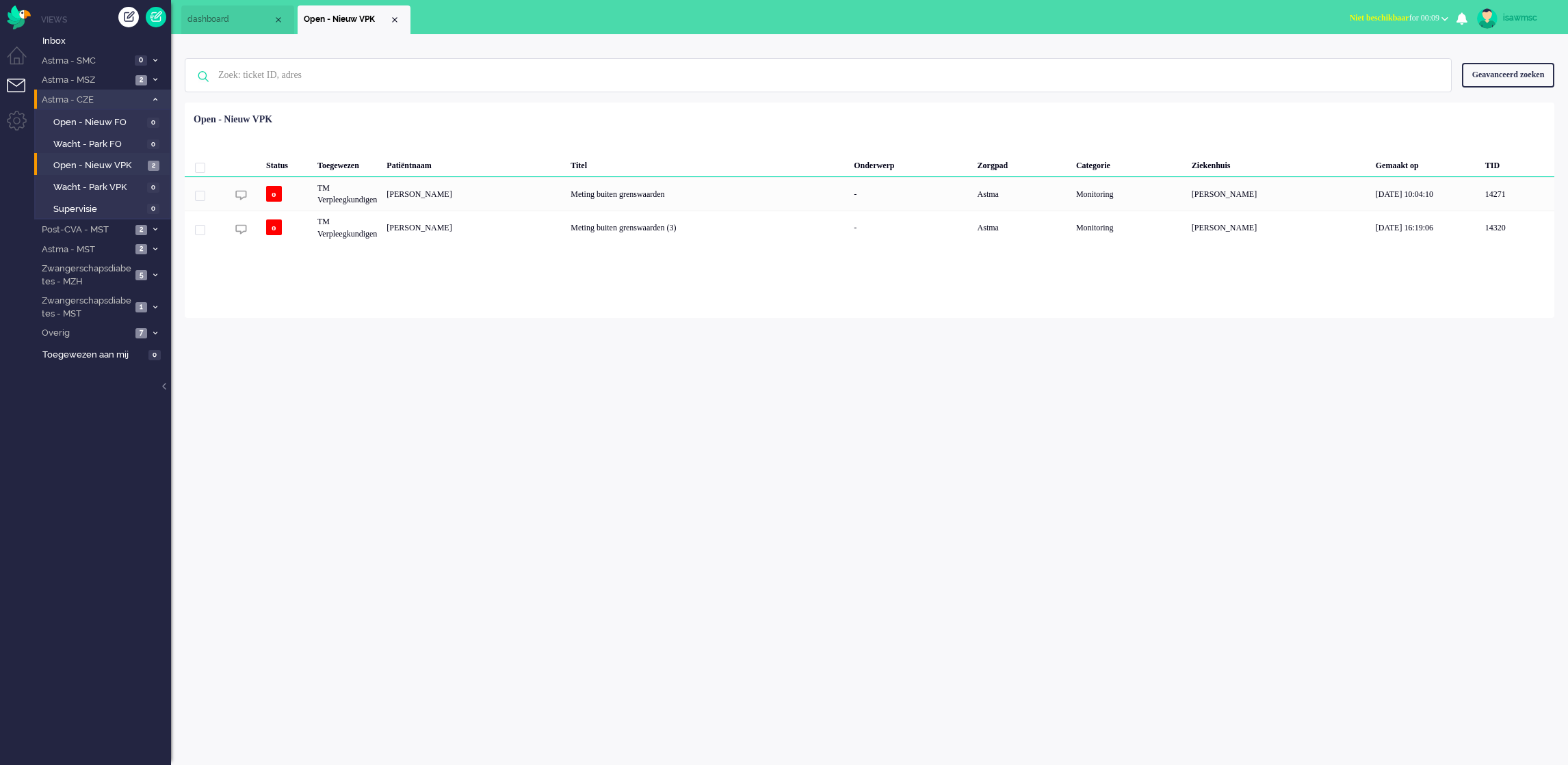
click at [157, 102] on span at bounding box center [155, 100] width 10 height 8
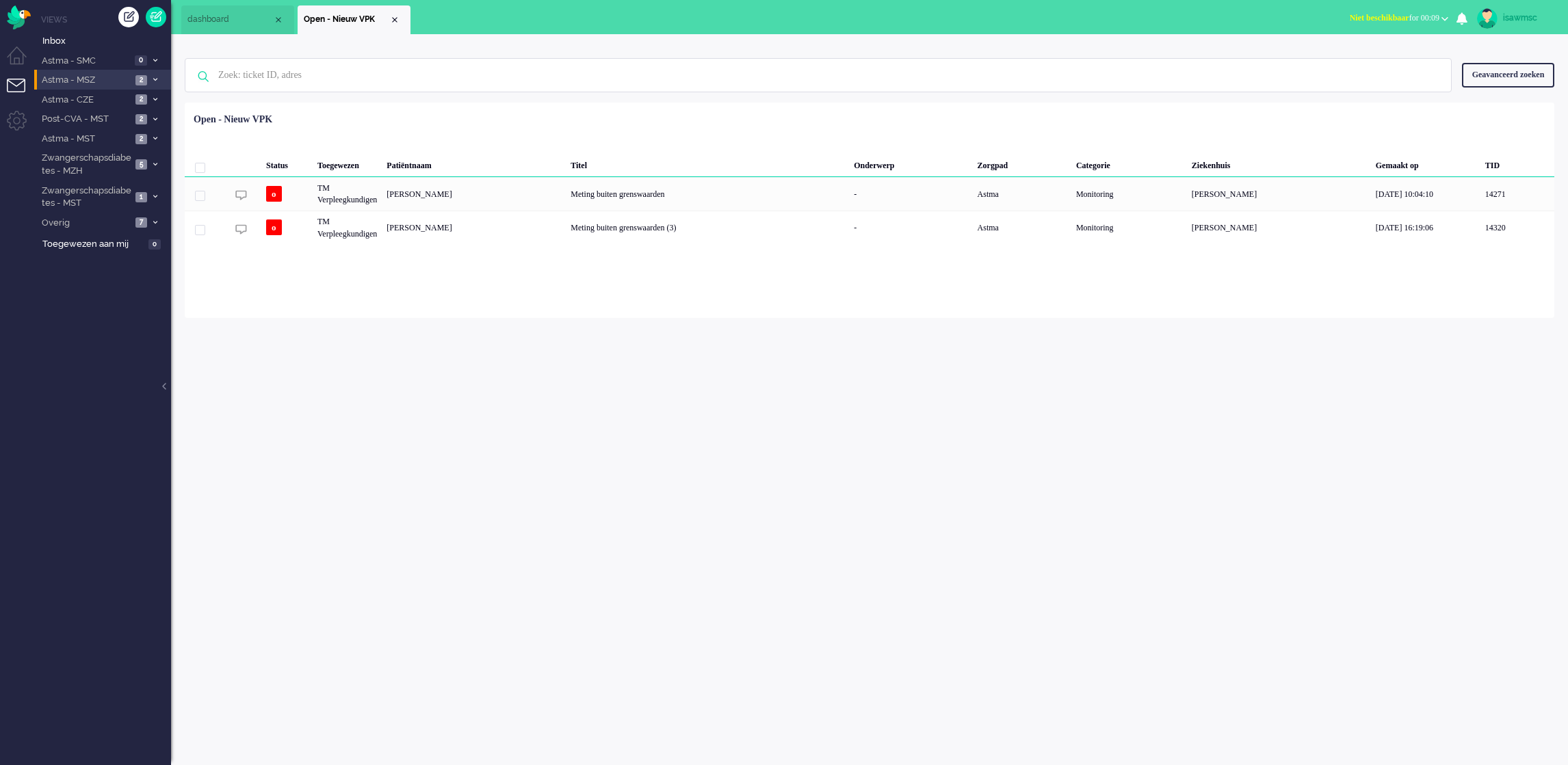
click at [158, 73] on li "Astma - MSZ 2" at bounding box center [102, 79] width 137 height 20
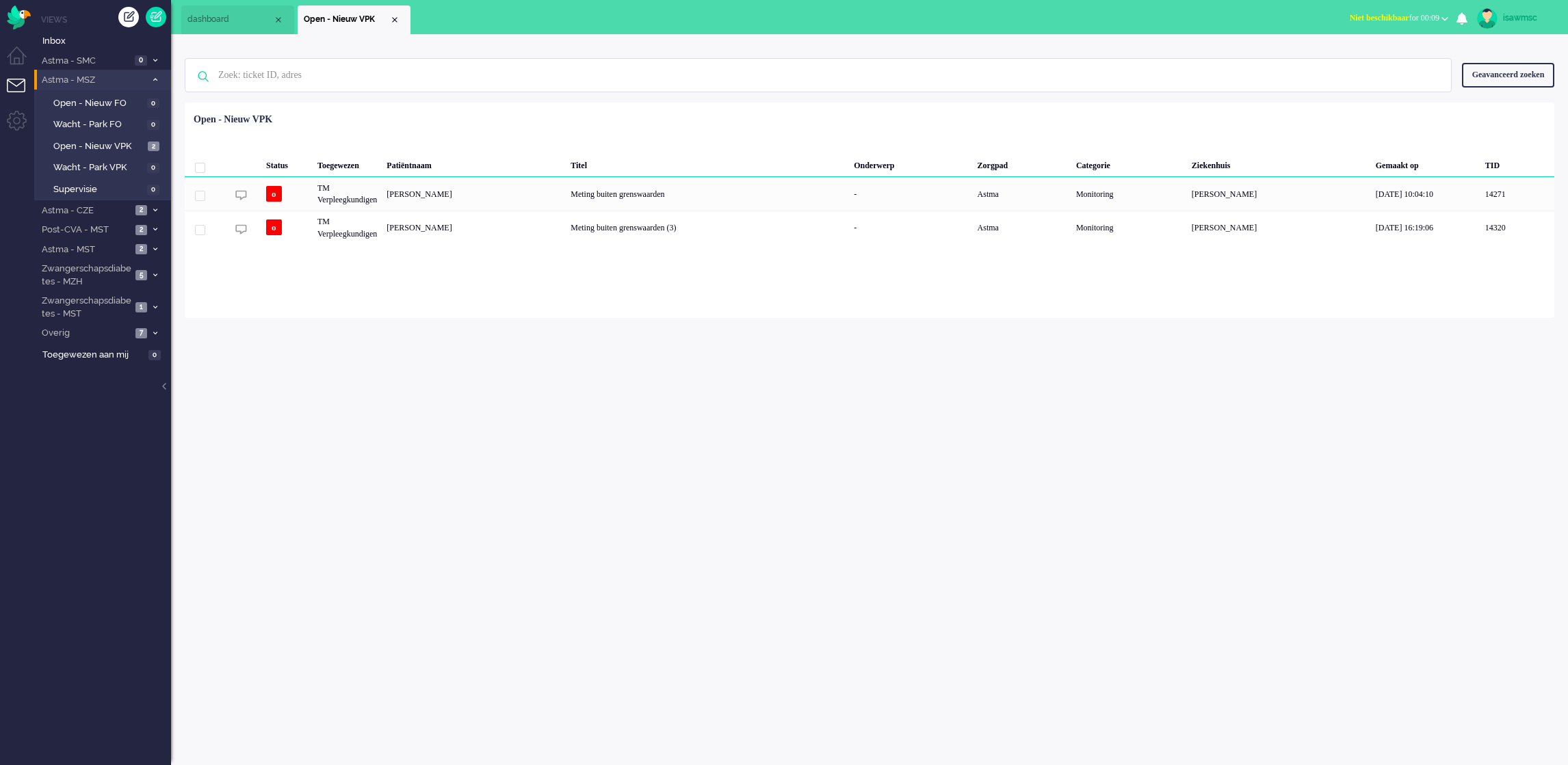
click at [155, 84] on li "Astma - MSZ 2" at bounding box center [102, 79] width 137 height 20
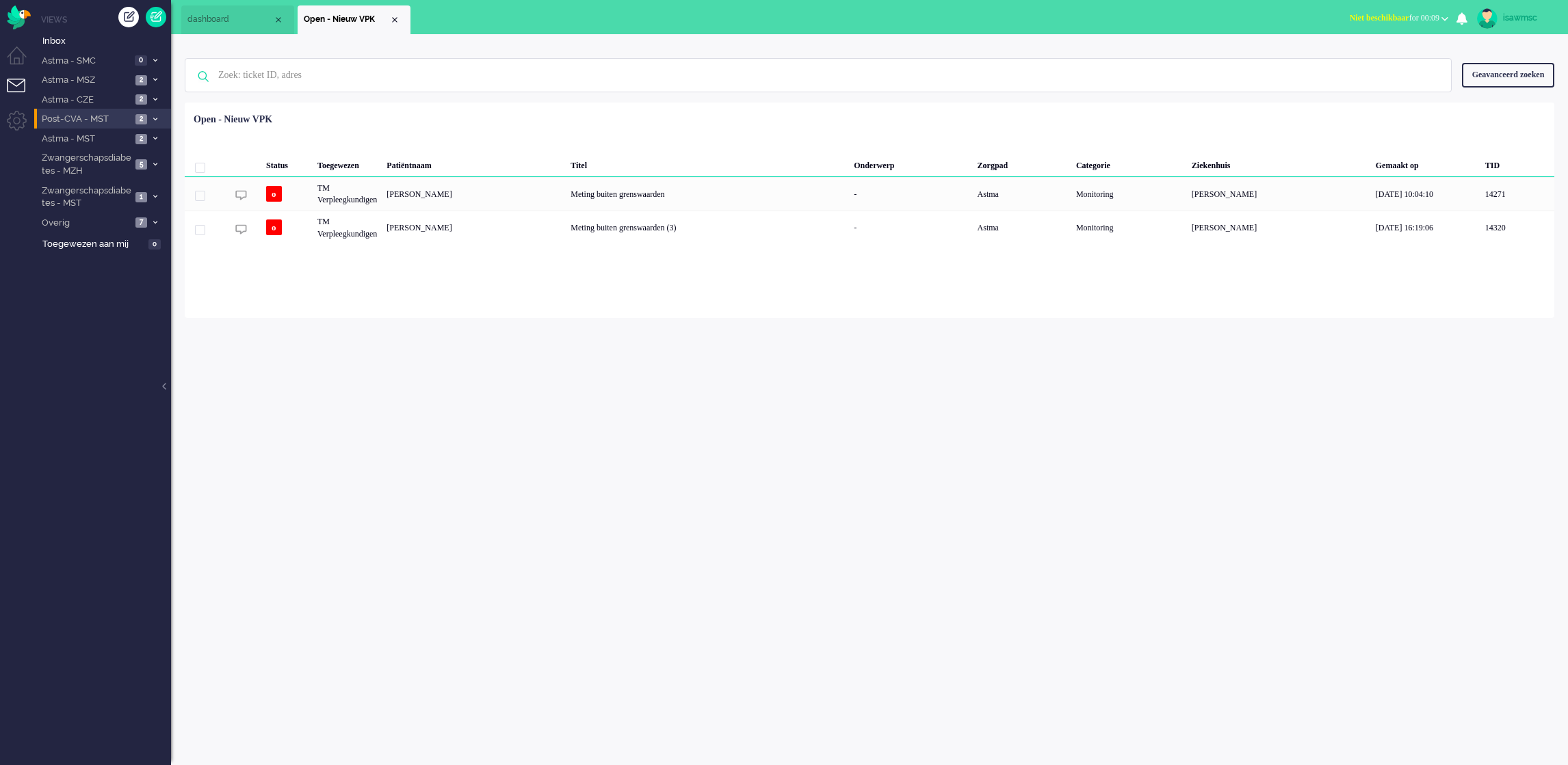
click at [158, 118] on span at bounding box center [155, 119] width 10 height 8
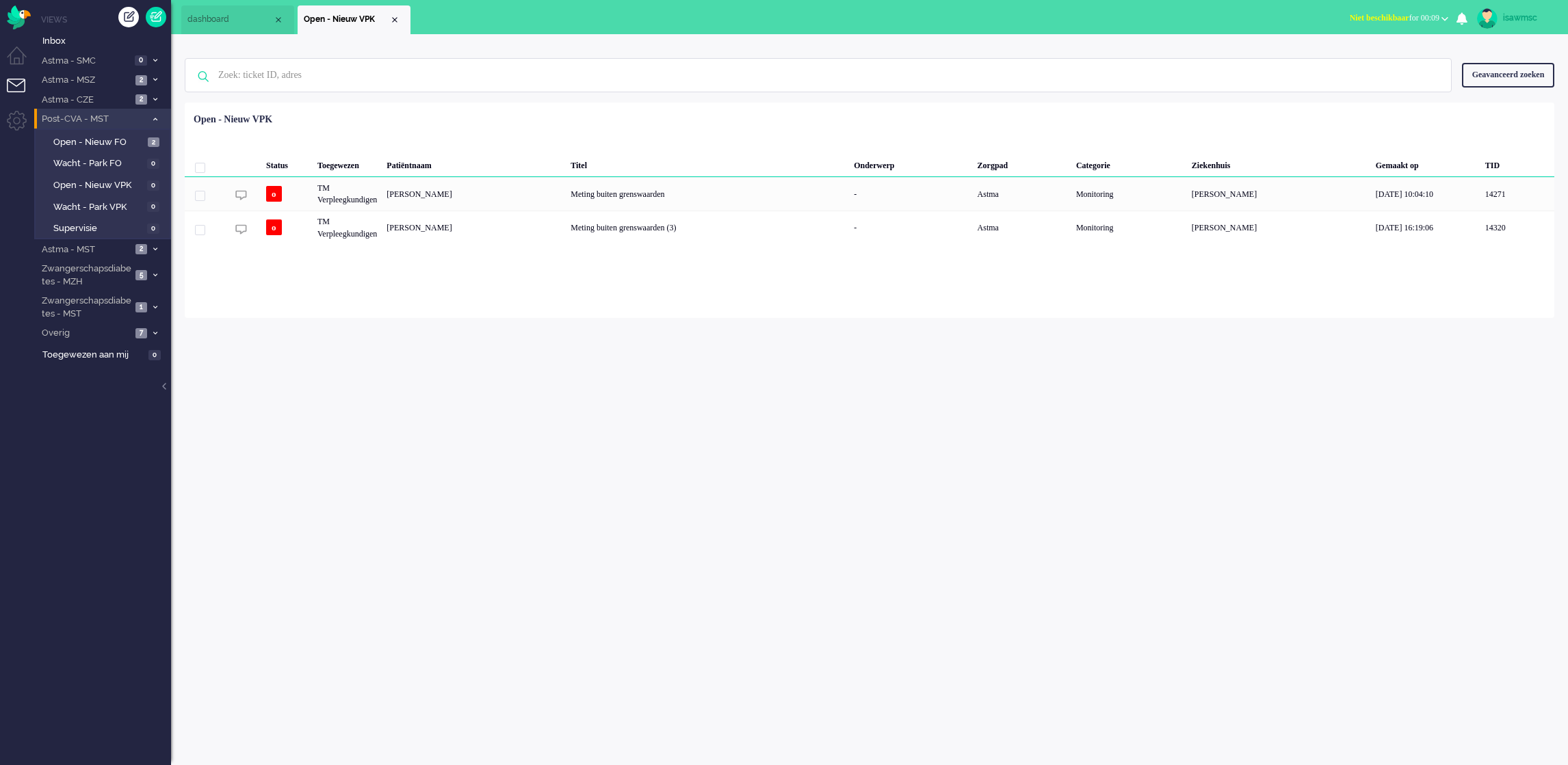
click at [158, 118] on span at bounding box center [155, 119] width 10 height 8
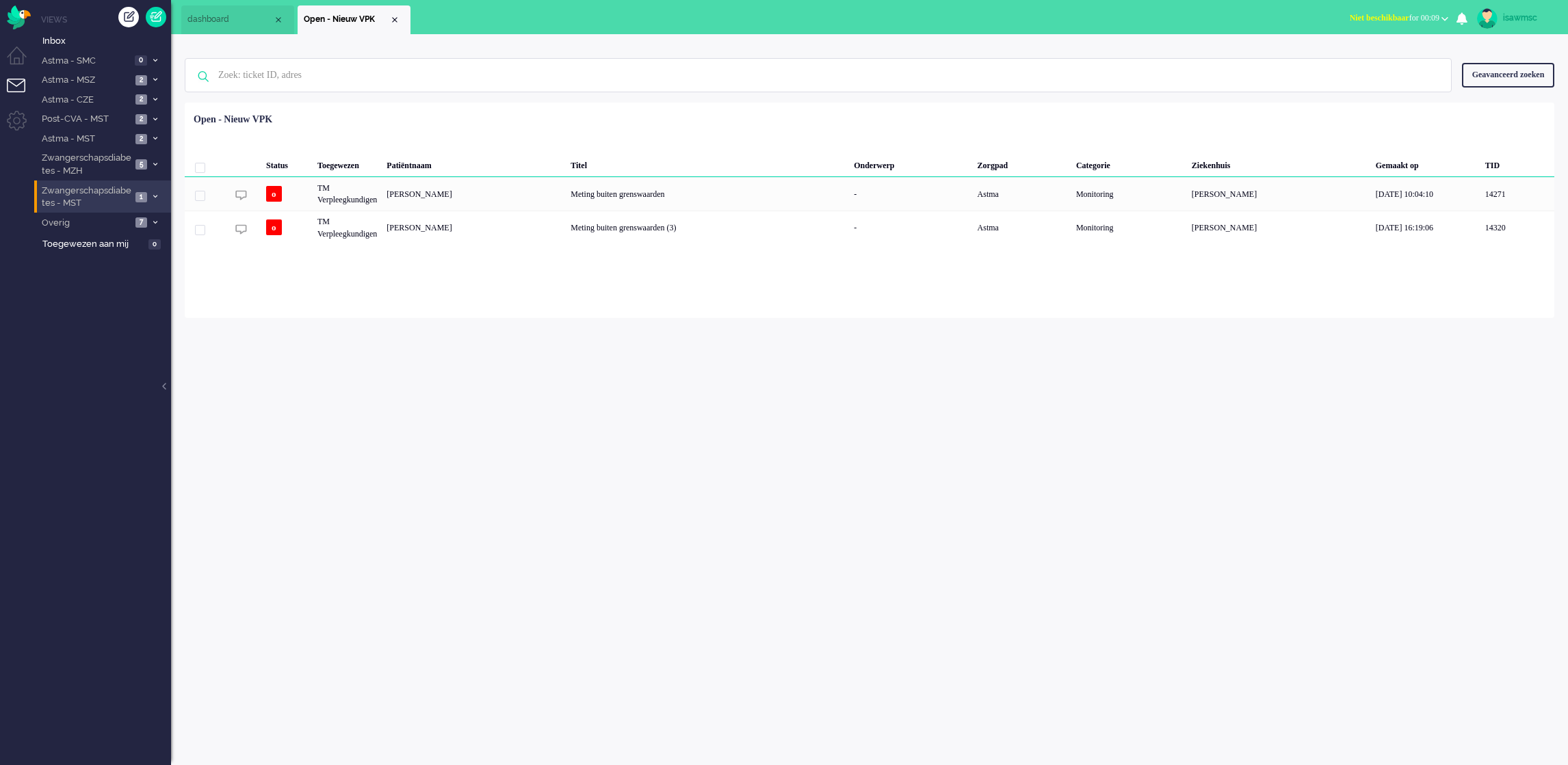
click at [147, 180] on li "Zwangerschapsdiabetes - MST 1" at bounding box center [102, 196] width 137 height 32
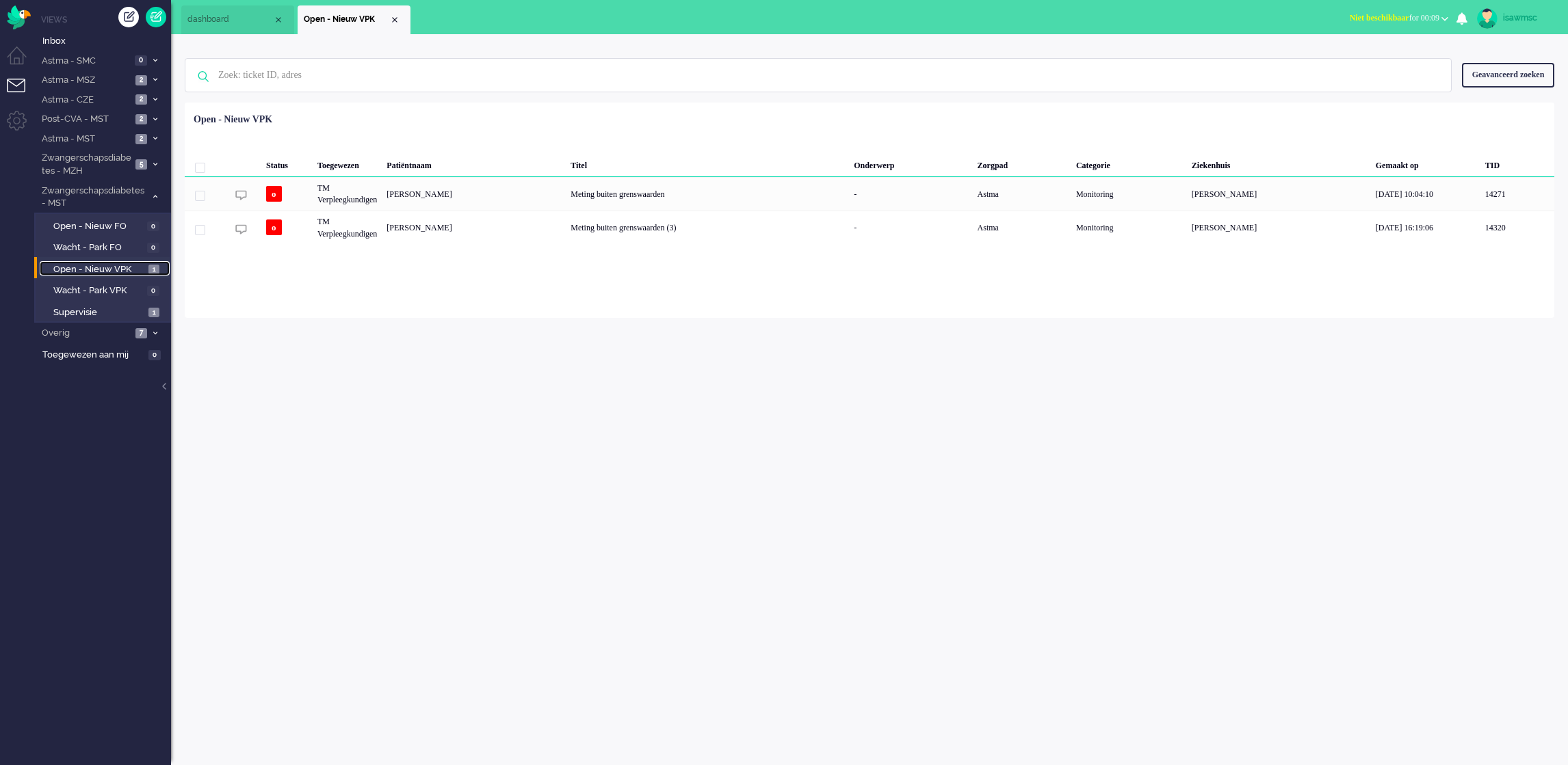
click at [147, 266] on link "Open - Nieuw VPK 1" at bounding box center [105, 268] width 130 height 15
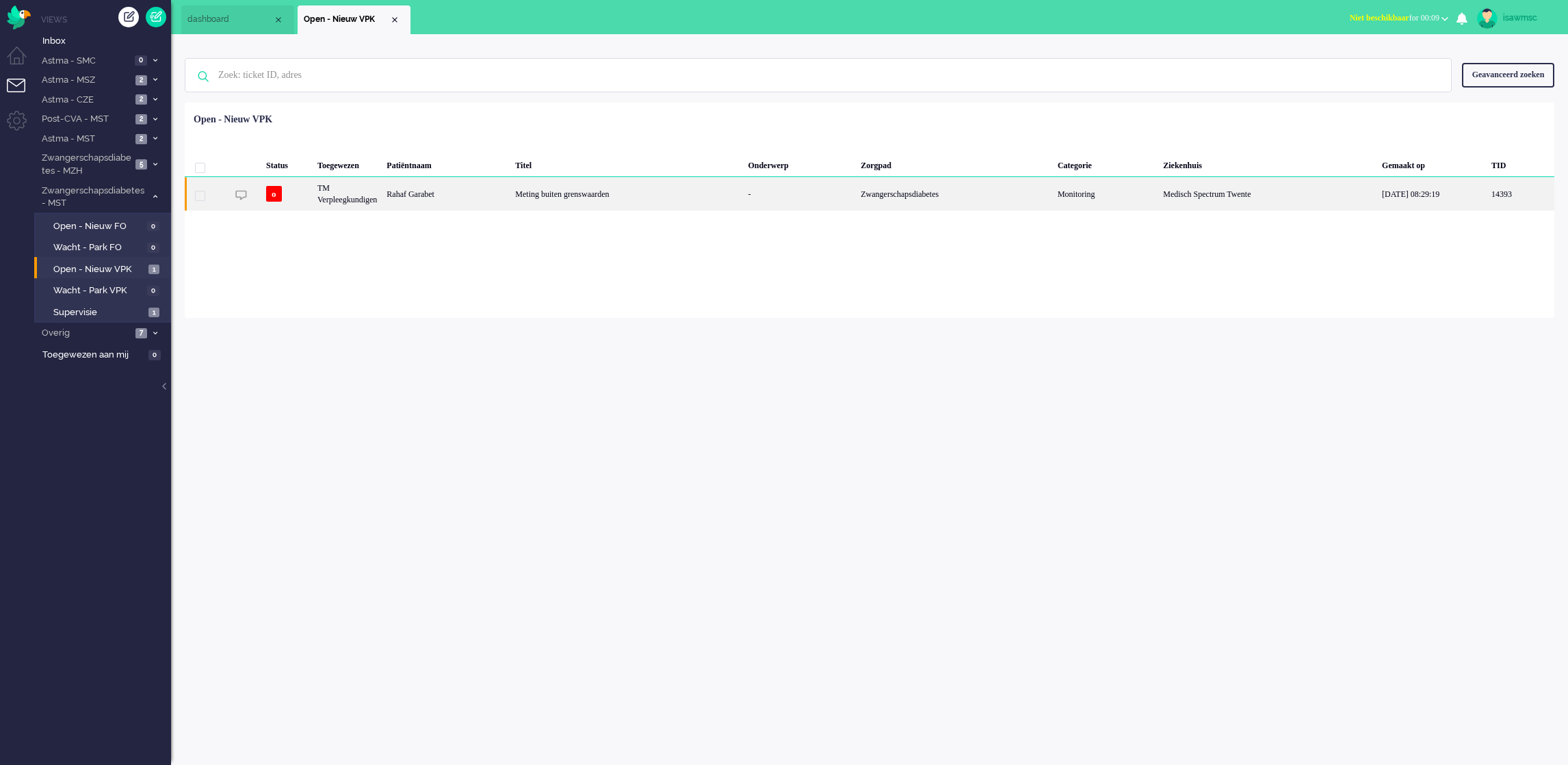
click at [415, 197] on div "Rahaf Garabet" at bounding box center [446, 193] width 129 height 33
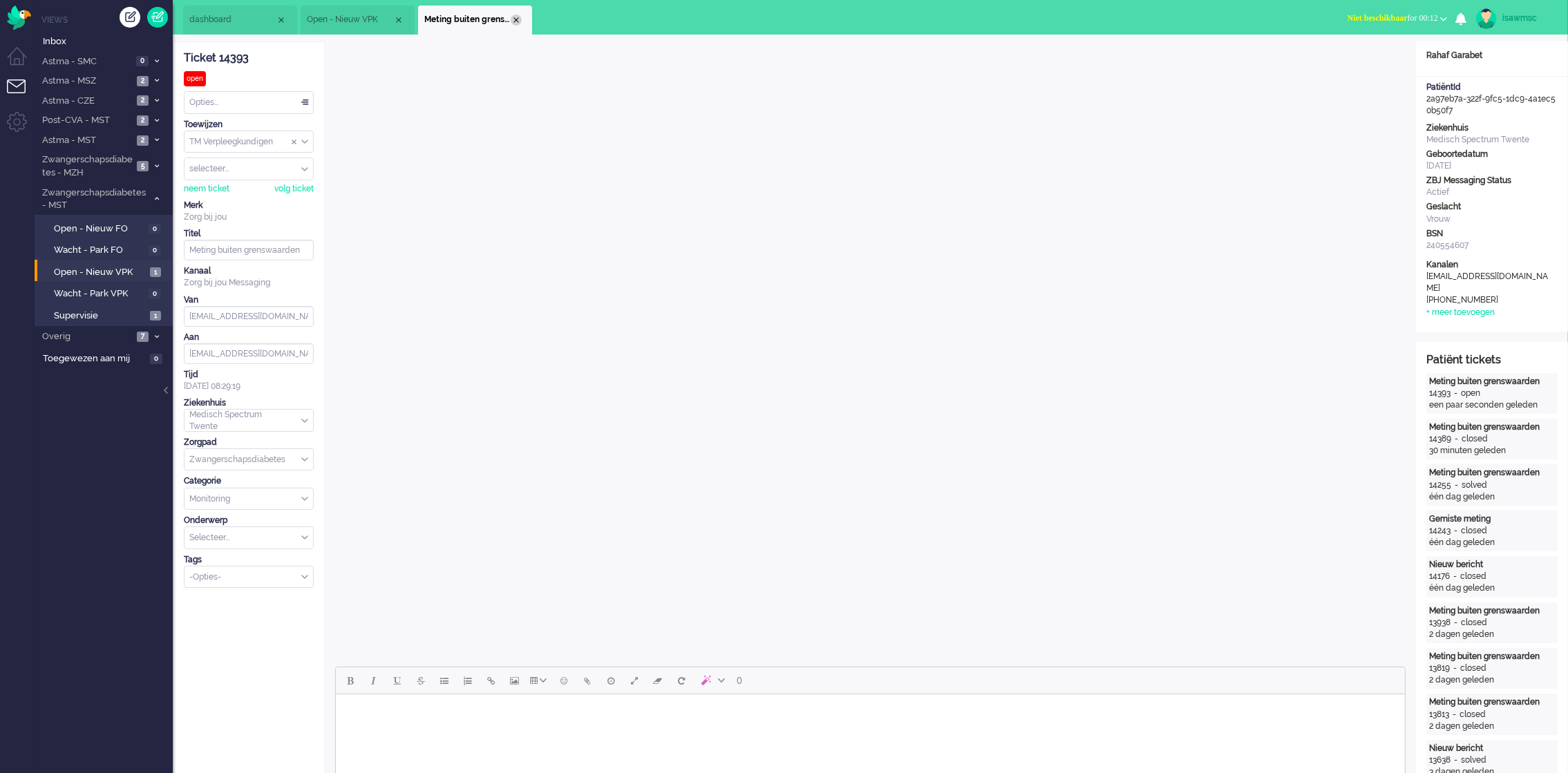
click at [517, 24] on div "Close tab" at bounding box center [516, 19] width 11 height 11
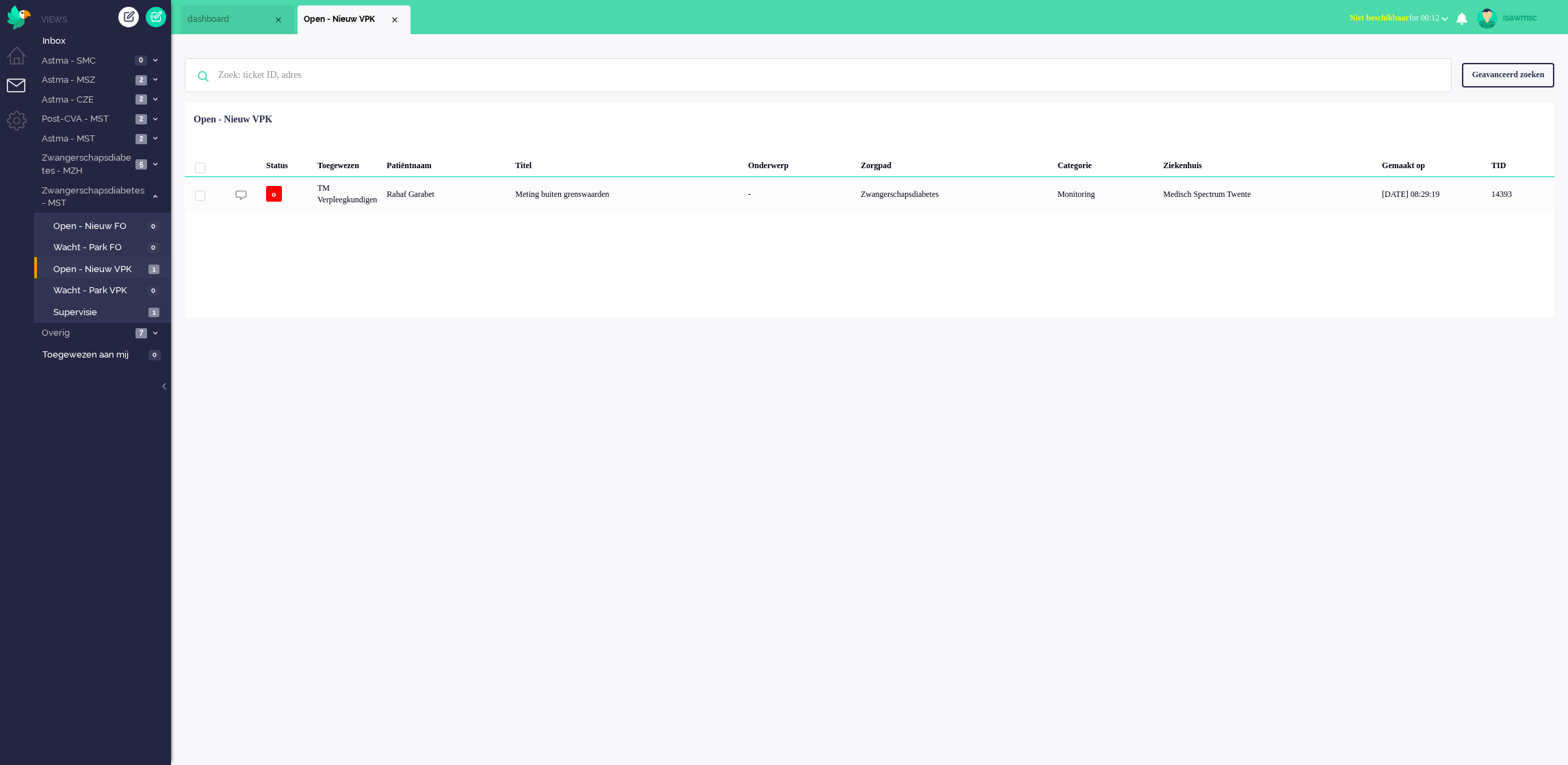
click at [498, 24] on ul "dashboard Open - Nieuw VPK" at bounding box center [736, 17] width 1110 height 34
click at [148, 267] on span "1" at bounding box center [153, 270] width 11 height 10
click at [141, 135] on span "2" at bounding box center [140, 139] width 11 height 10
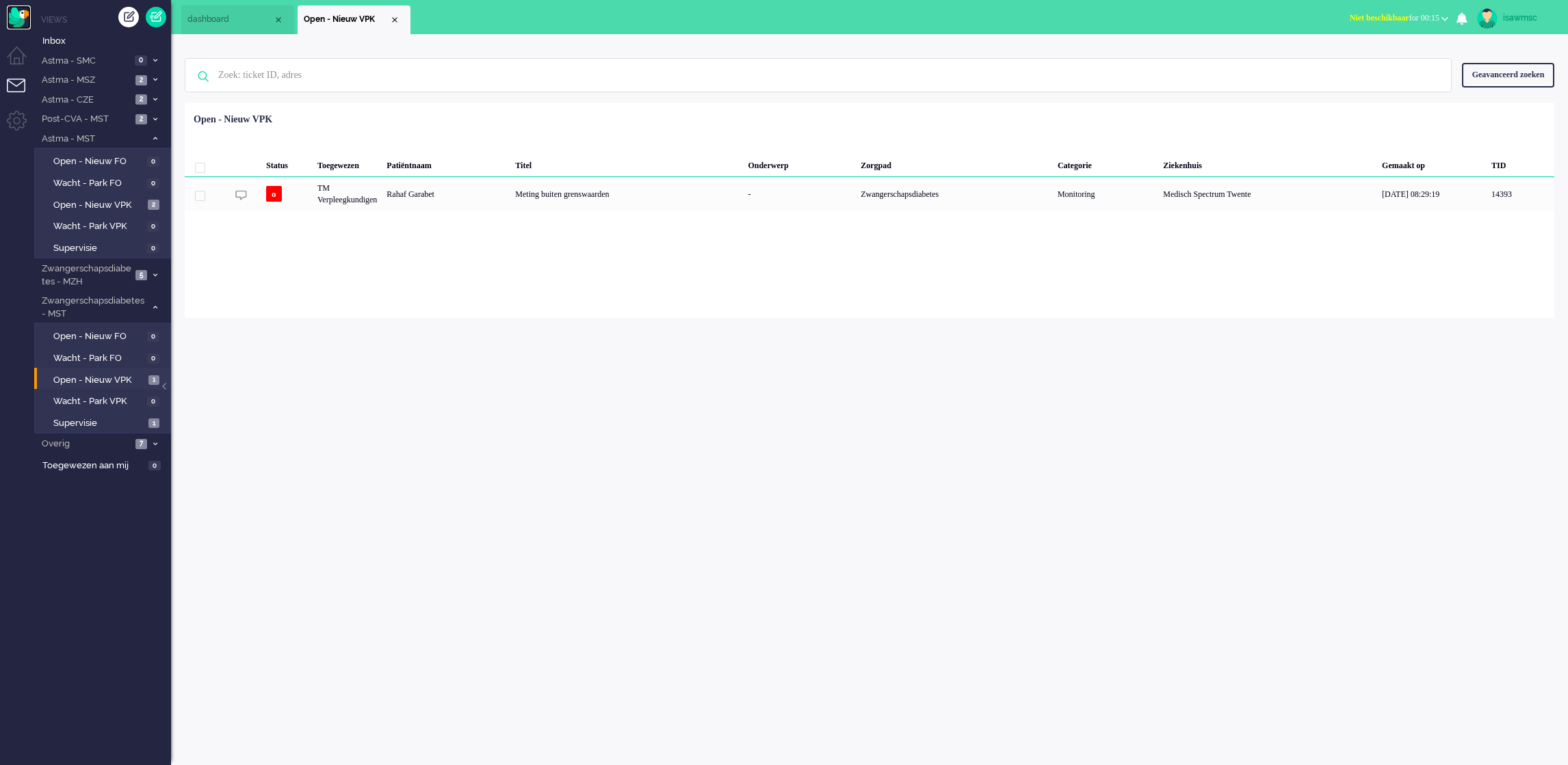
click at [17, 11] on img "Omnidesk" at bounding box center [18, 17] width 24 height 24
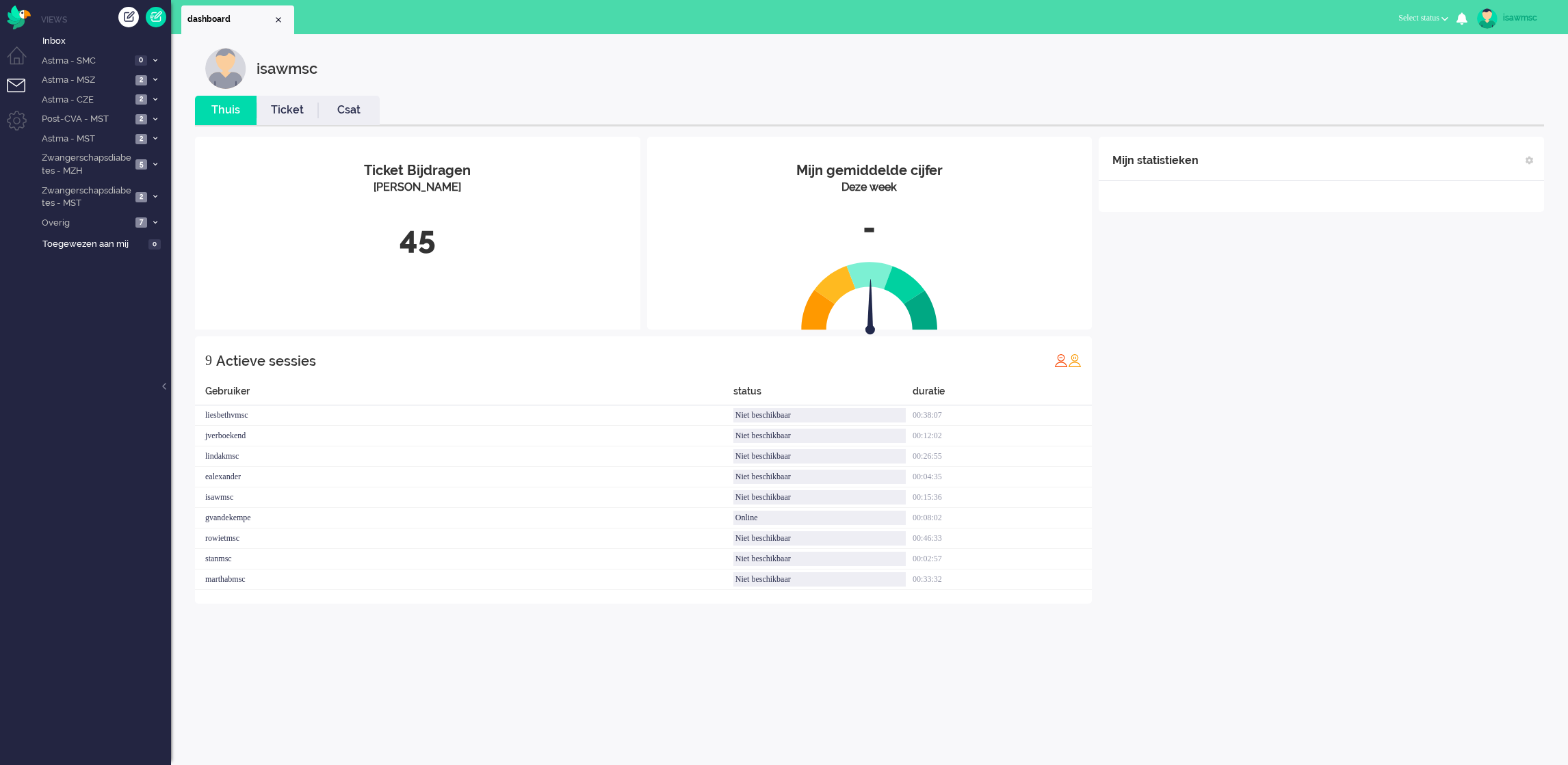
click at [529, 227] on div "45" at bounding box center [417, 239] width 424 height 45
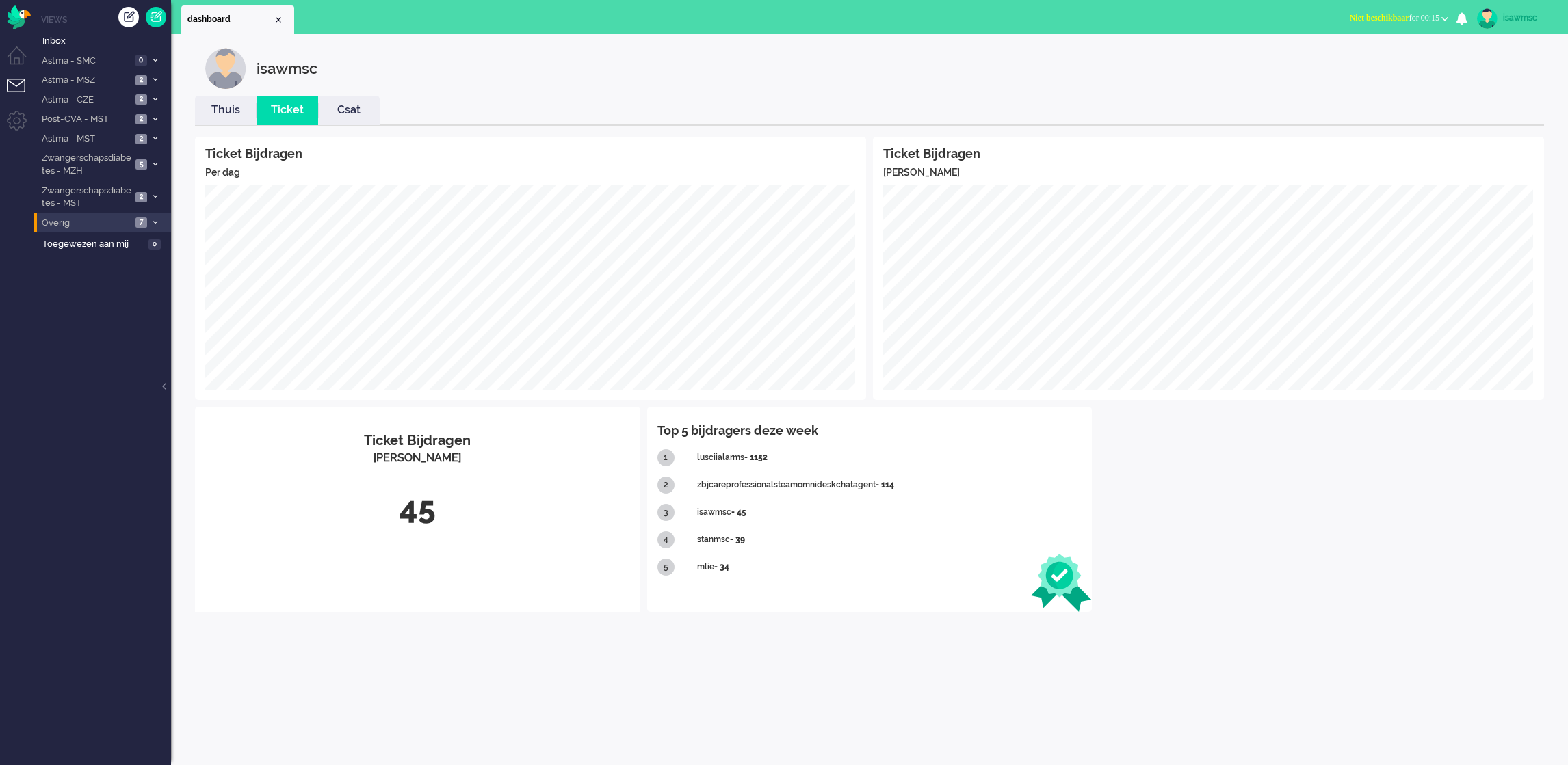
click at [142, 218] on span "7" at bounding box center [140, 223] width 11 height 10
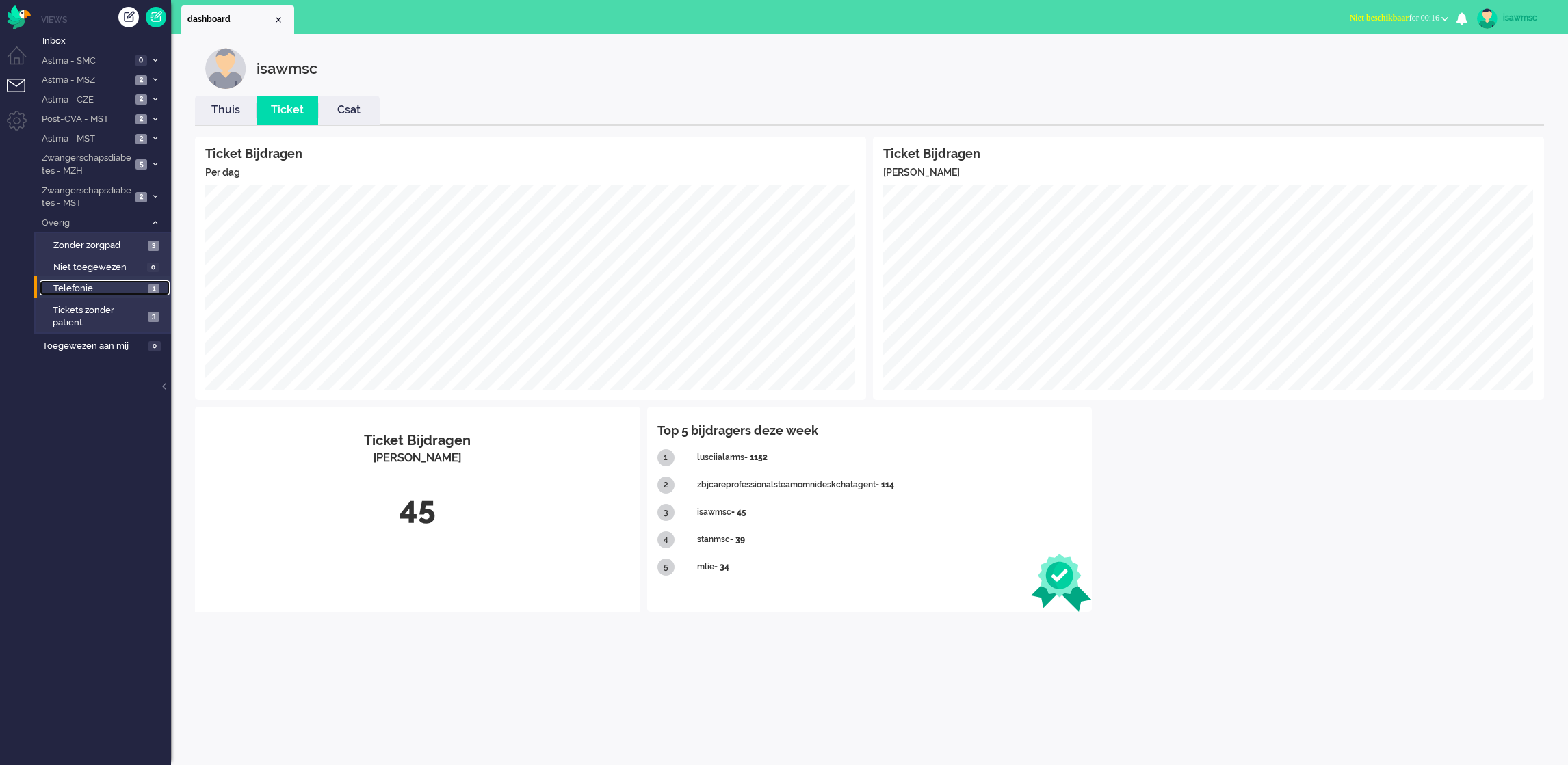
click at [134, 287] on span "Telefonie" at bounding box center [98, 288] width 92 height 13
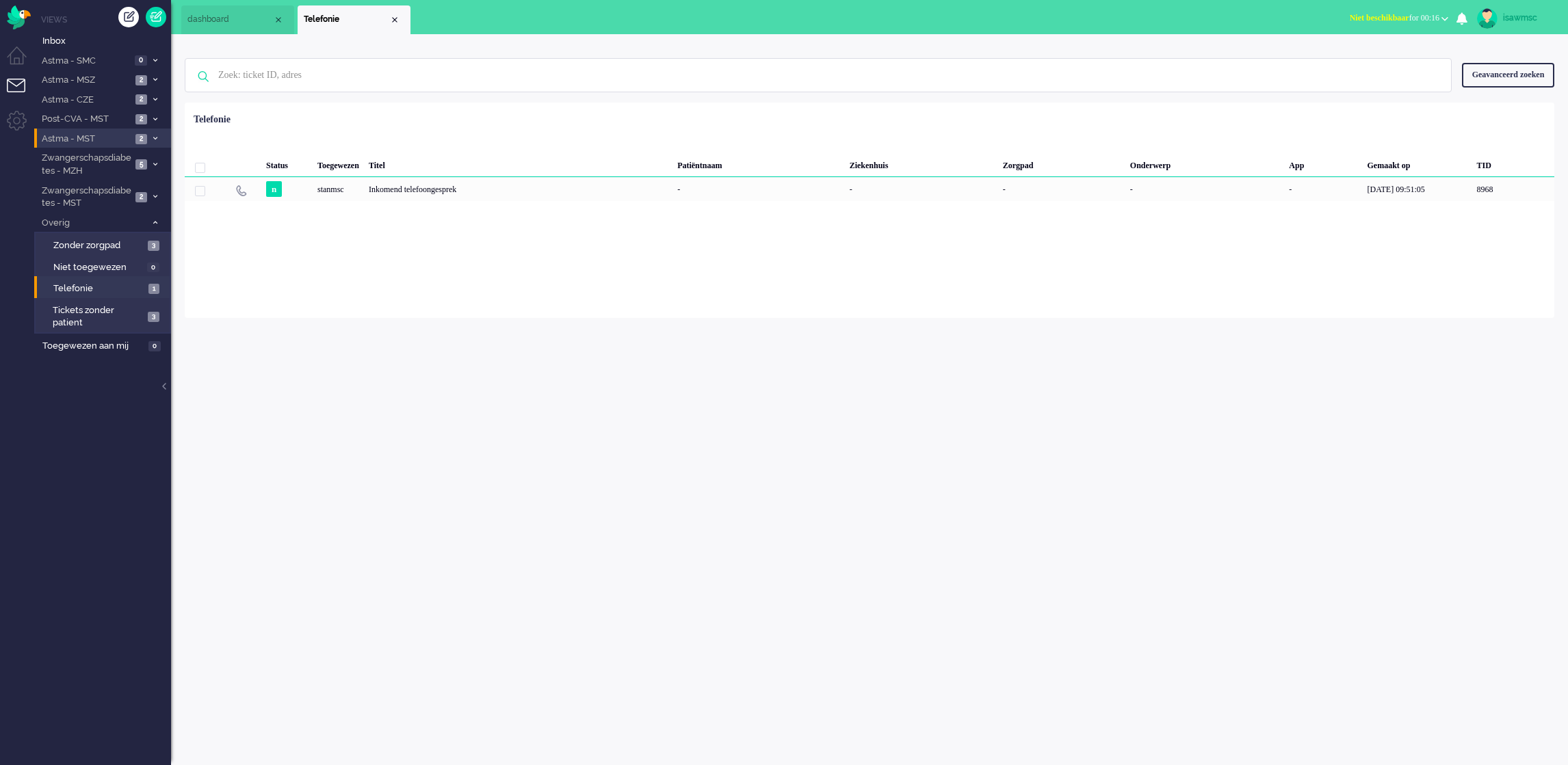
click at [110, 141] on span "Astma - MST" at bounding box center [85, 139] width 92 height 13
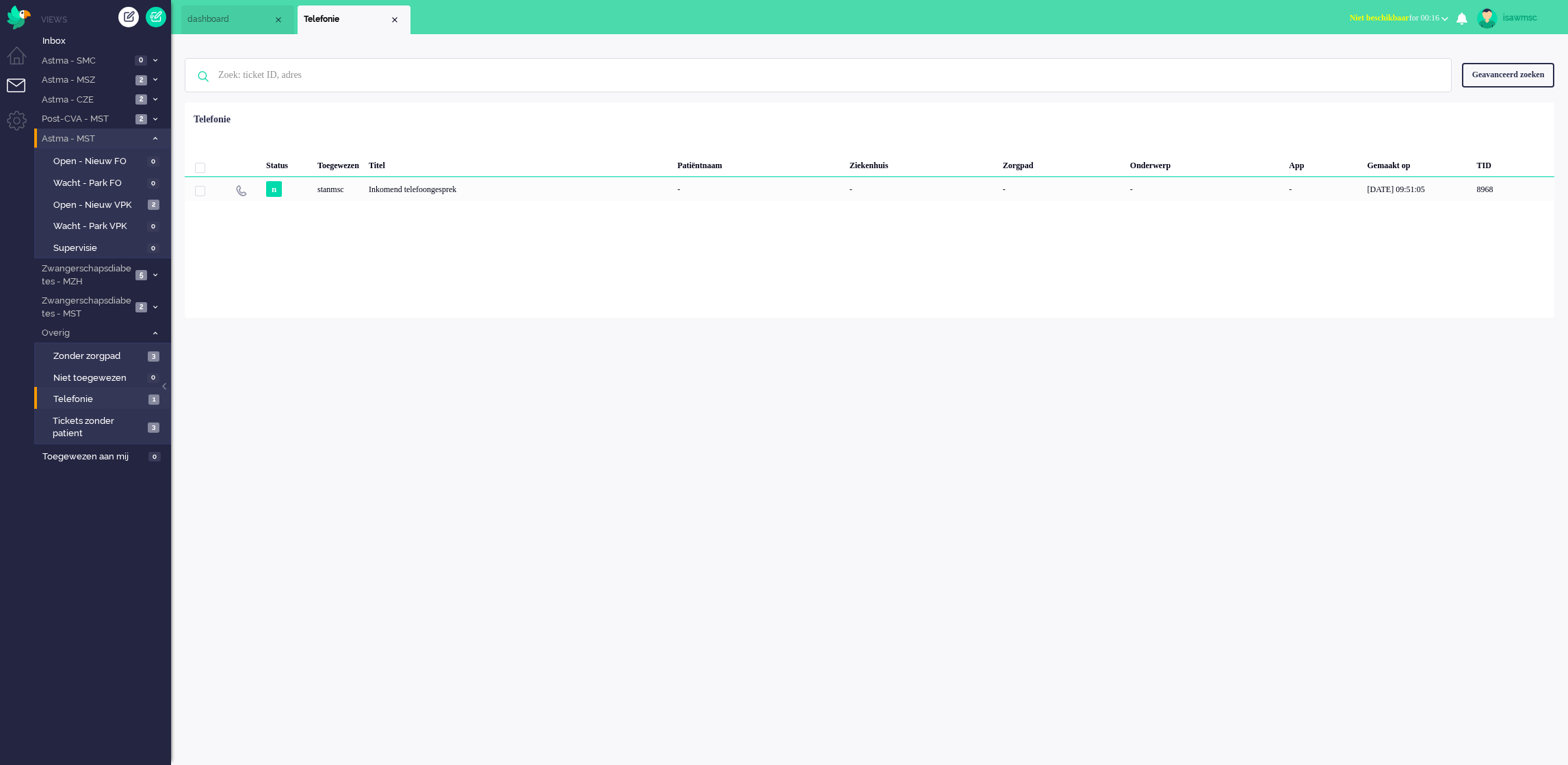
click at [133, 139] on span "Astma - MST" at bounding box center [93, 139] width 106 height 13
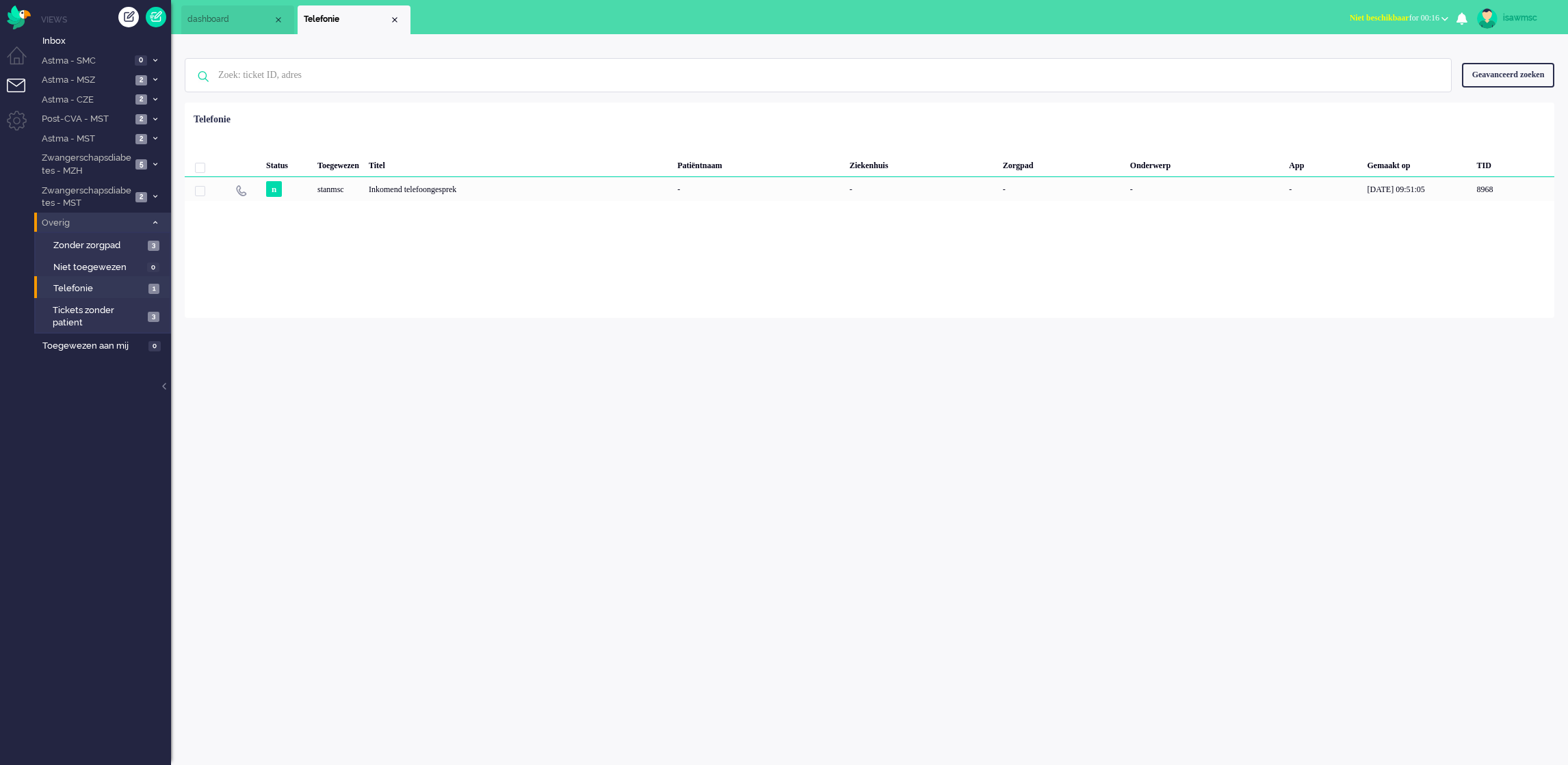
click at [158, 221] on span at bounding box center [155, 223] width 10 height 8
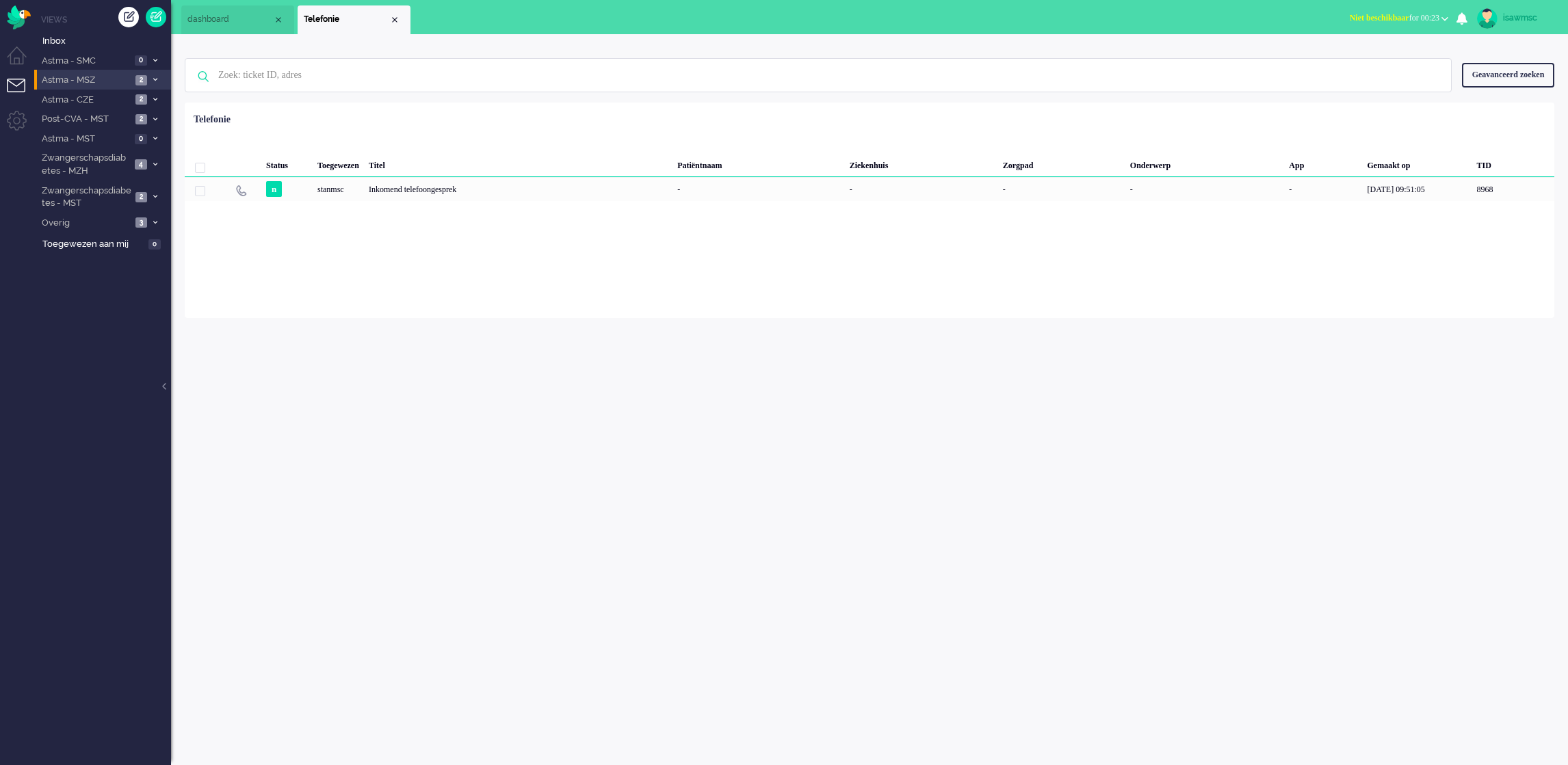
click at [145, 78] on span "2" at bounding box center [140, 80] width 11 height 10
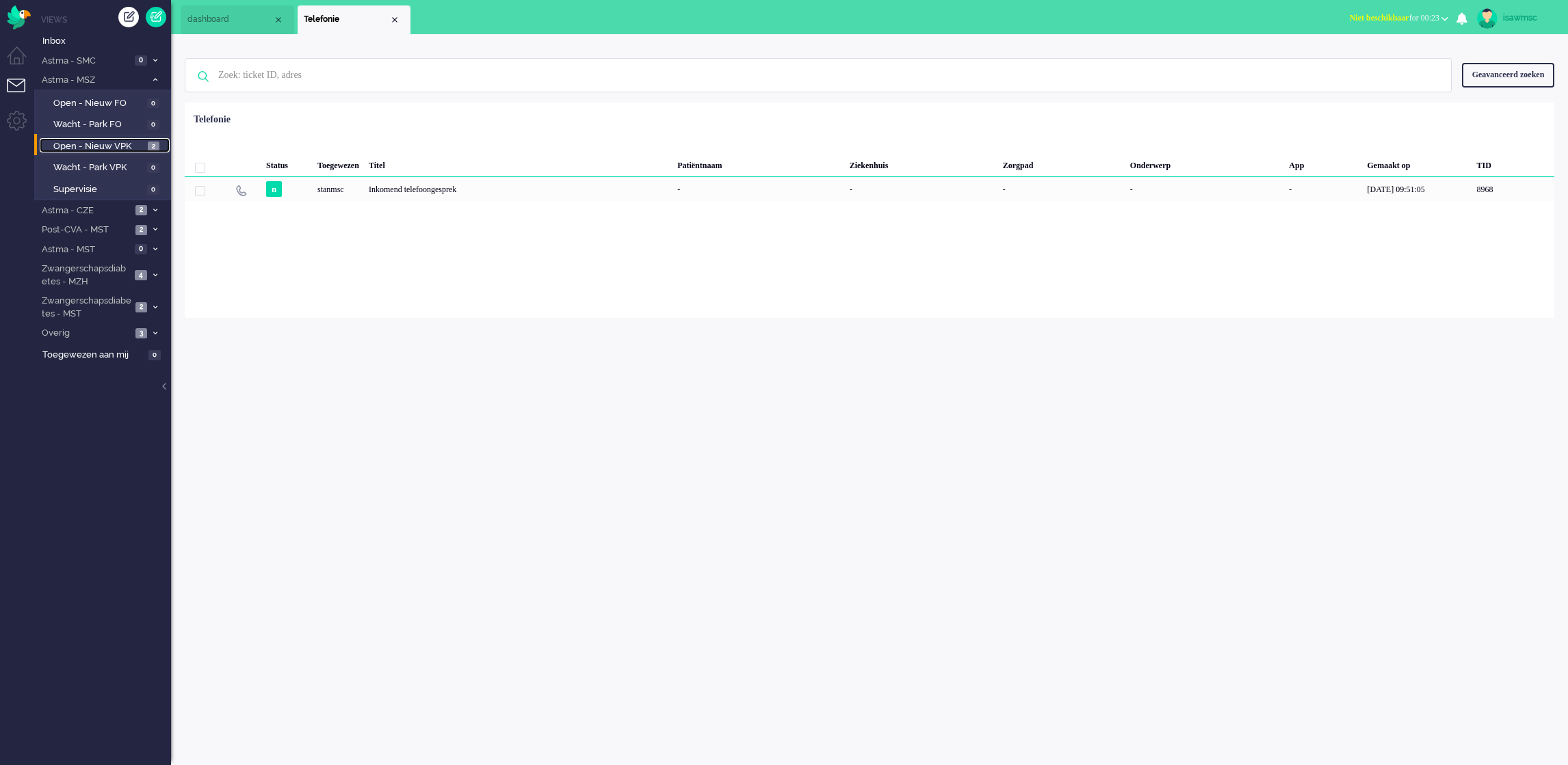
click at [126, 143] on span "Open - Nieuw VPK" at bounding box center [98, 146] width 91 height 13
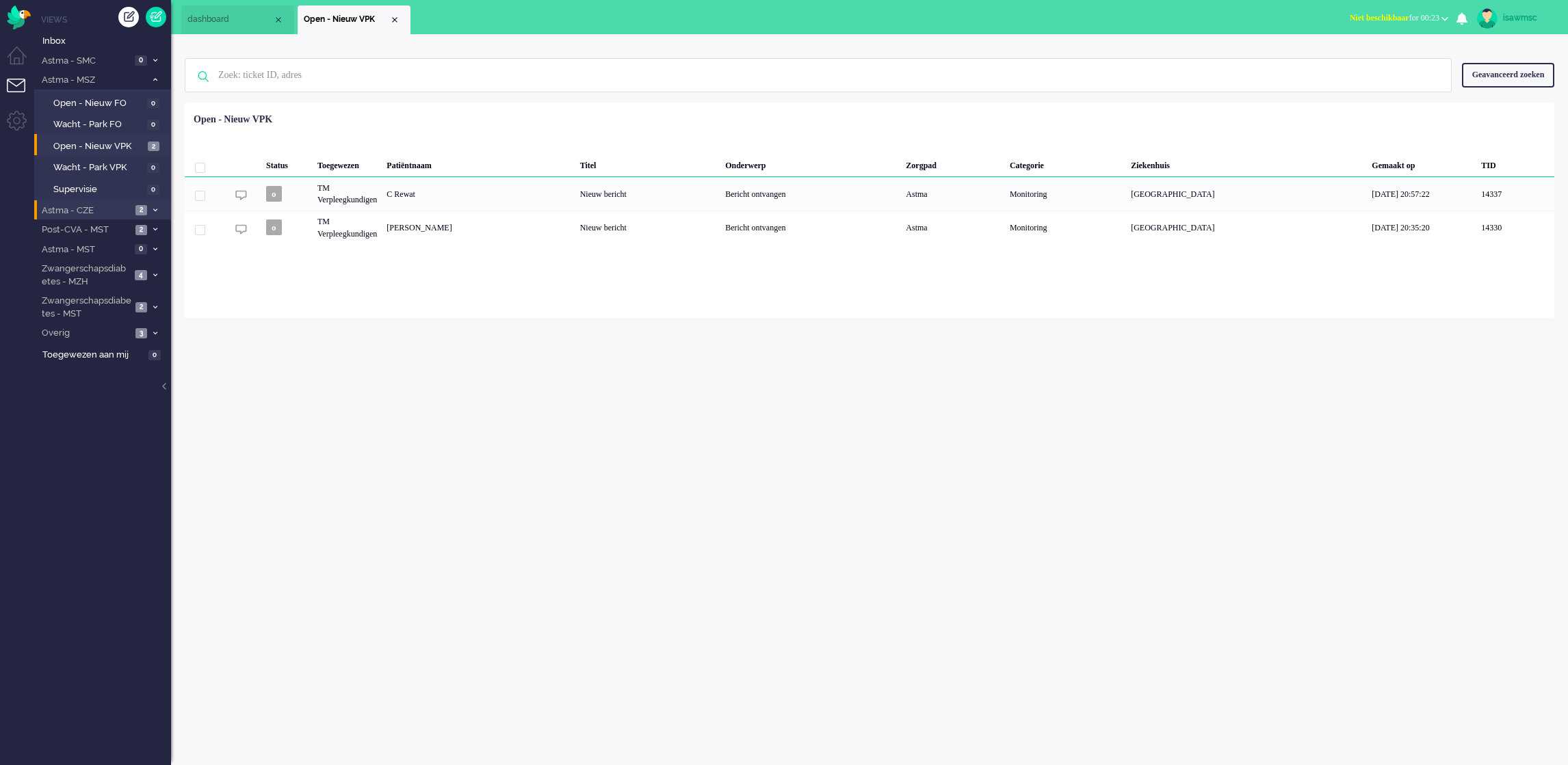
click at [139, 206] on span "2" at bounding box center [140, 210] width 11 height 10
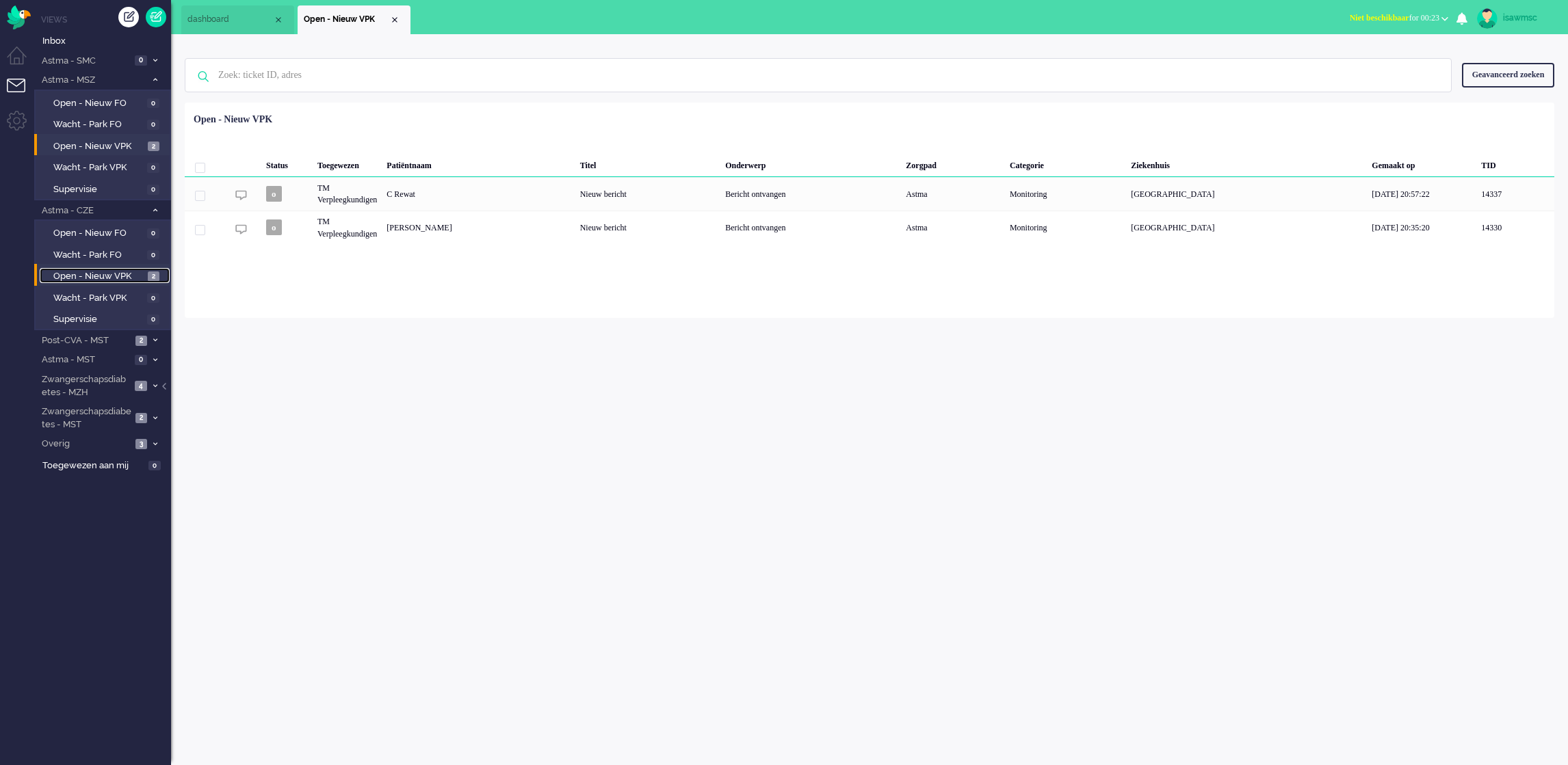
click at [141, 274] on span "Open - Nieuw VPK" at bounding box center [98, 276] width 91 height 13
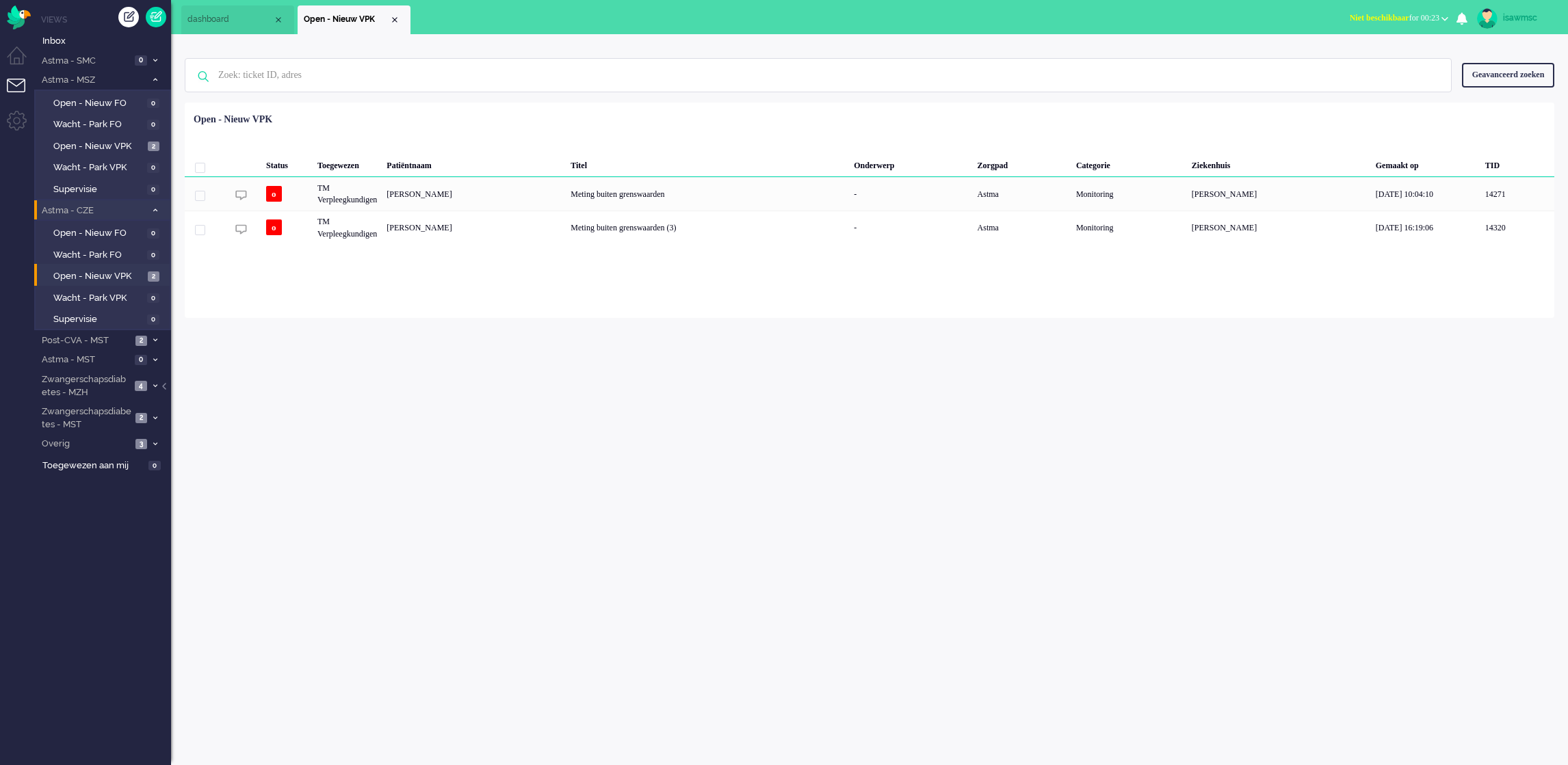
click at [161, 208] on li "Astma - CZE 2" at bounding box center [102, 210] width 137 height 20
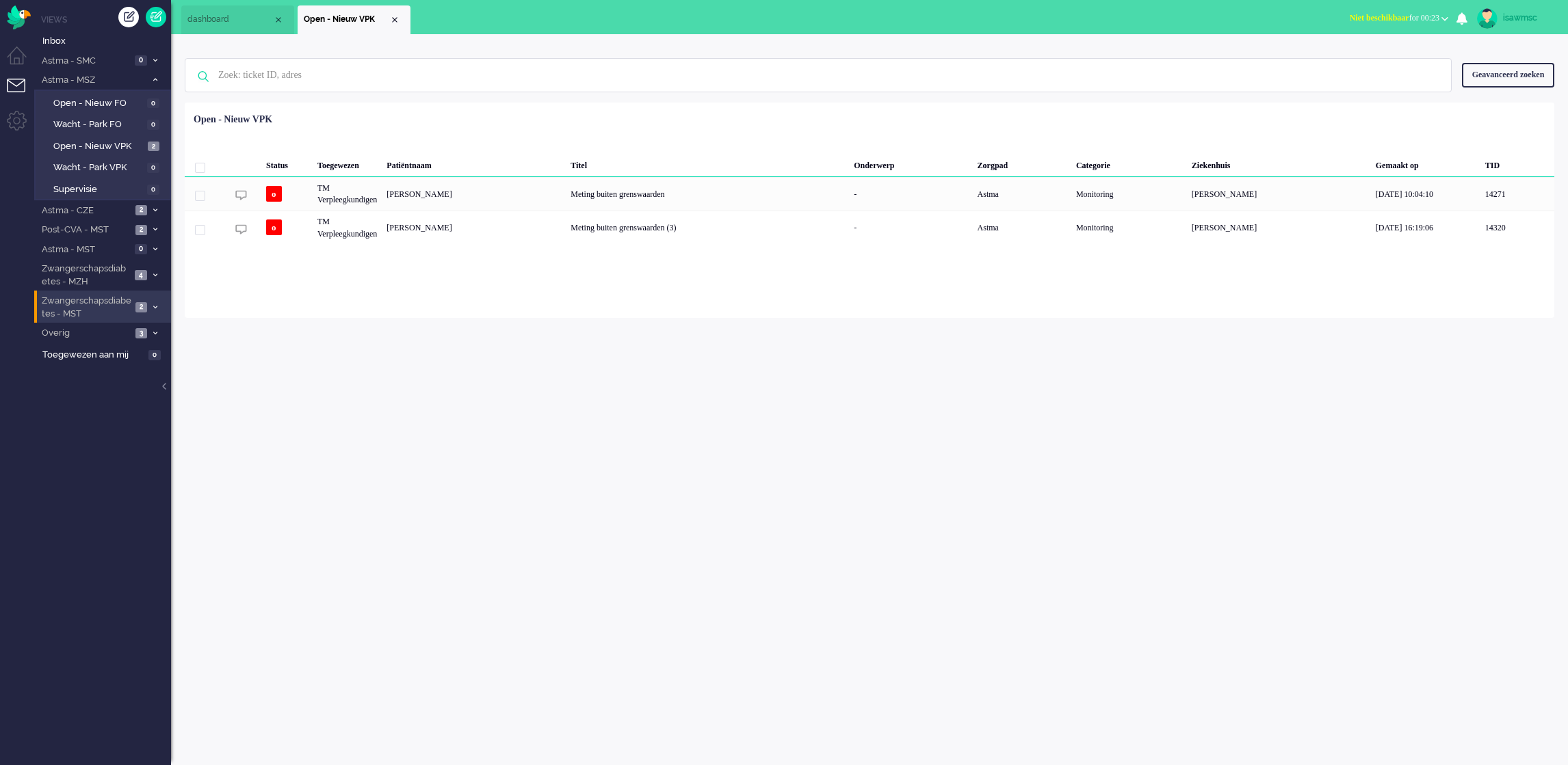
click at [155, 311] on li "Zwangerschapsdiabetes - MST 2" at bounding box center [102, 307] width 137 height 32
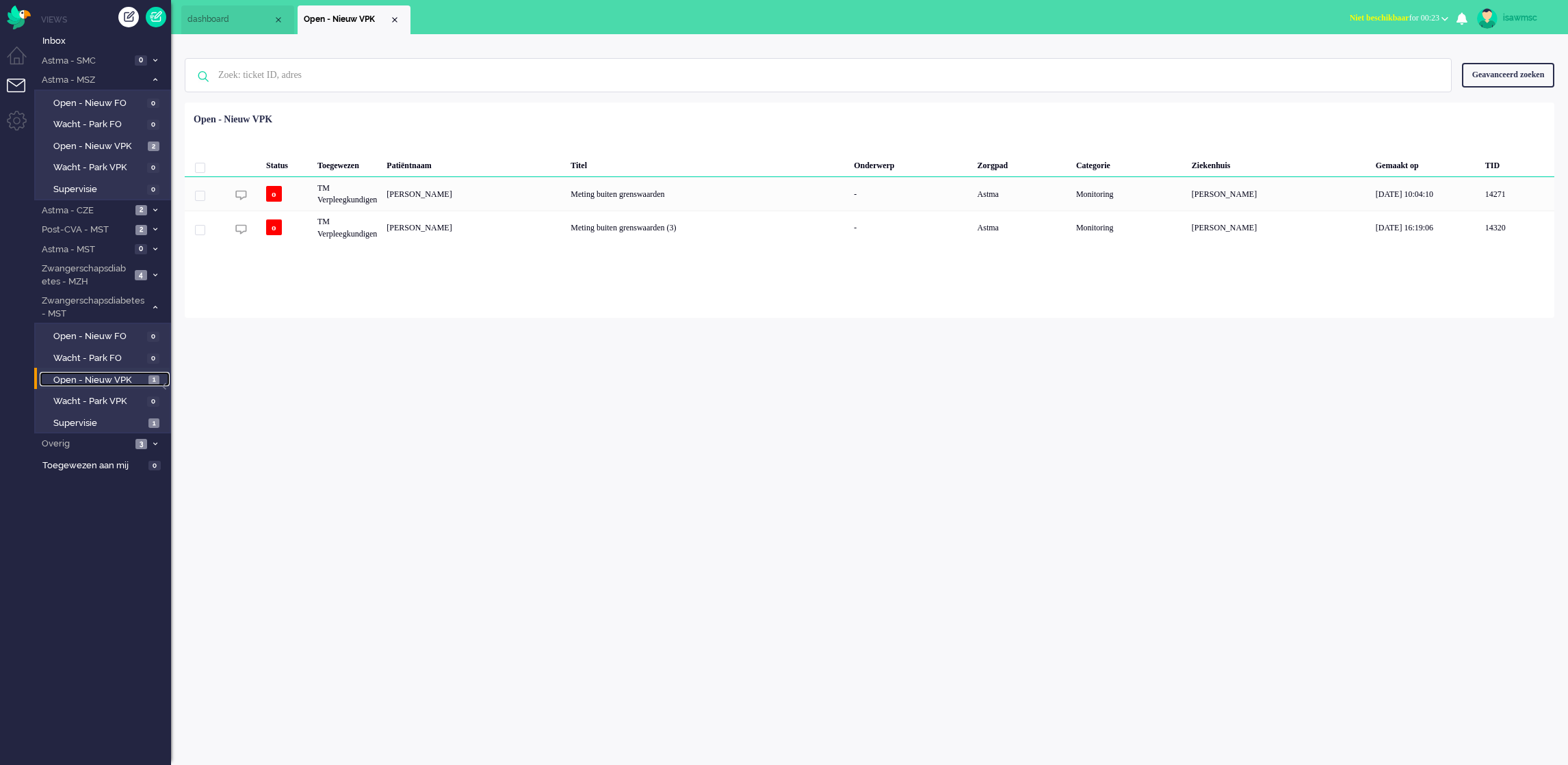
click at [145, 372] on link "Open - Nieuw VPK 1" at bounding box center [105, 379] width 130 height 15
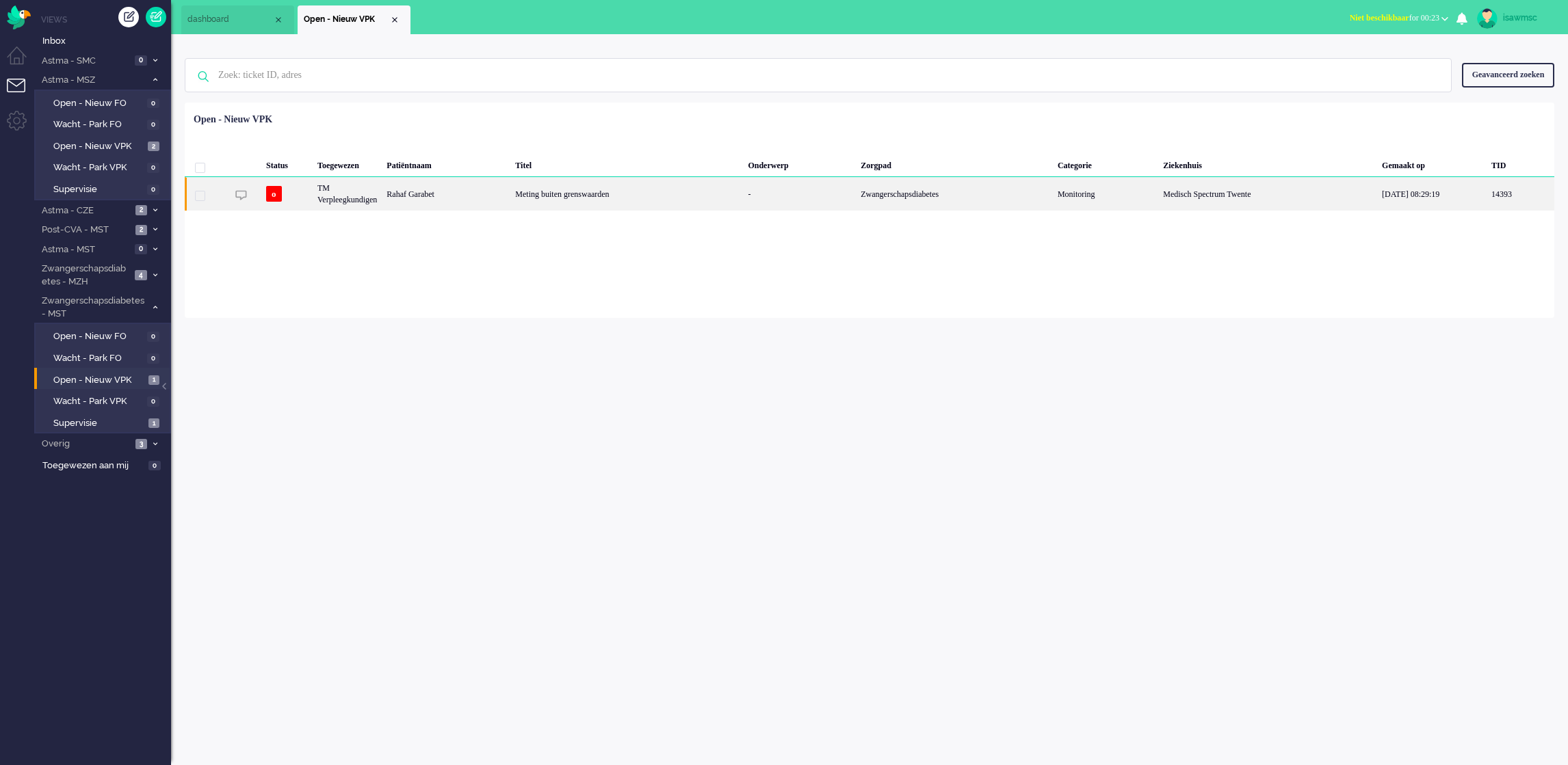
click at [501, 198] on div "Rahaf Garabet" at bounding box center [446, 193] width 129 height 33
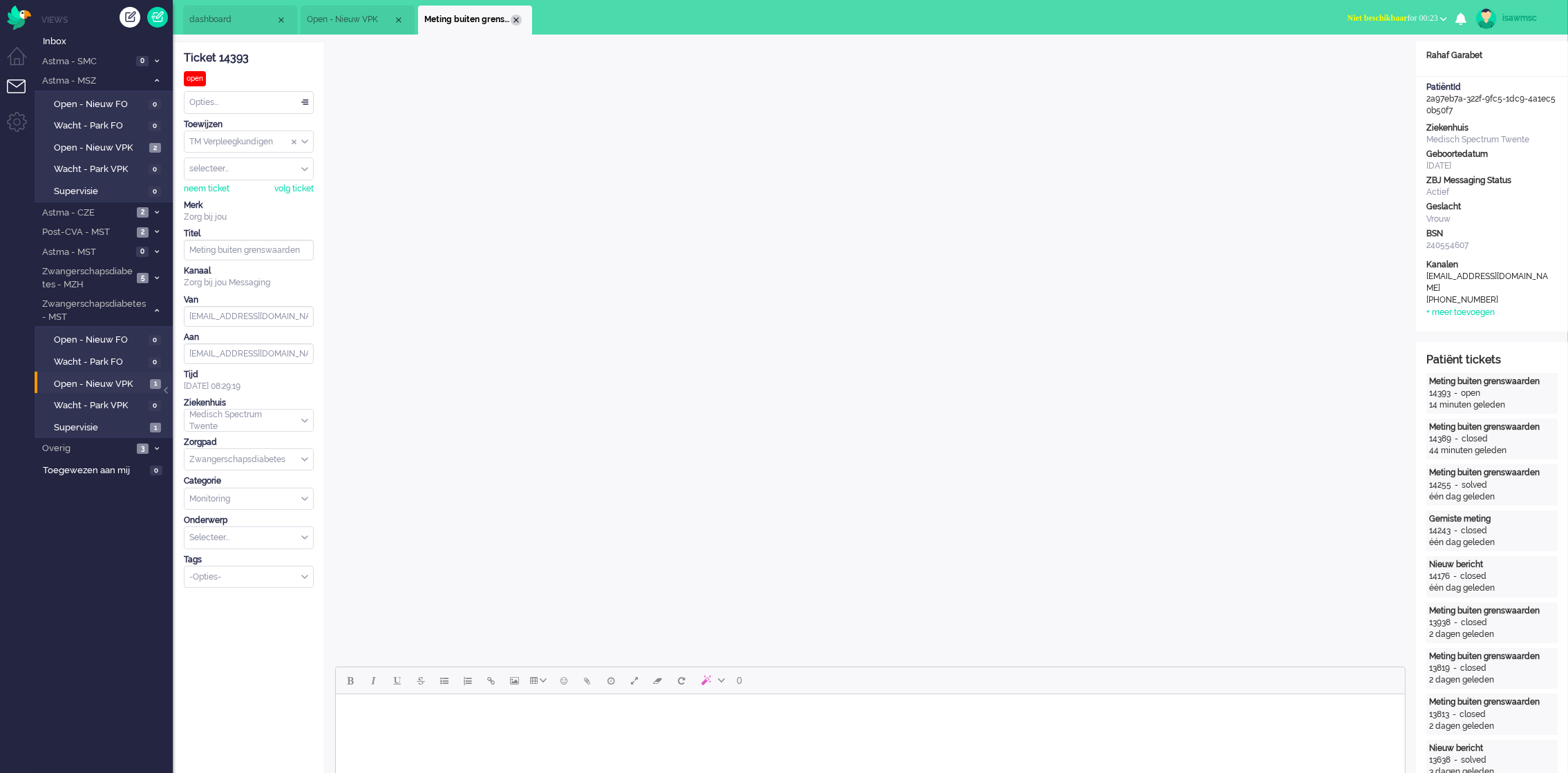
click at [515, 24] on div "Close tab" at bounding box center [516, 19] width 11 height 11
